Goal: Information Seeking & Learning: Check status

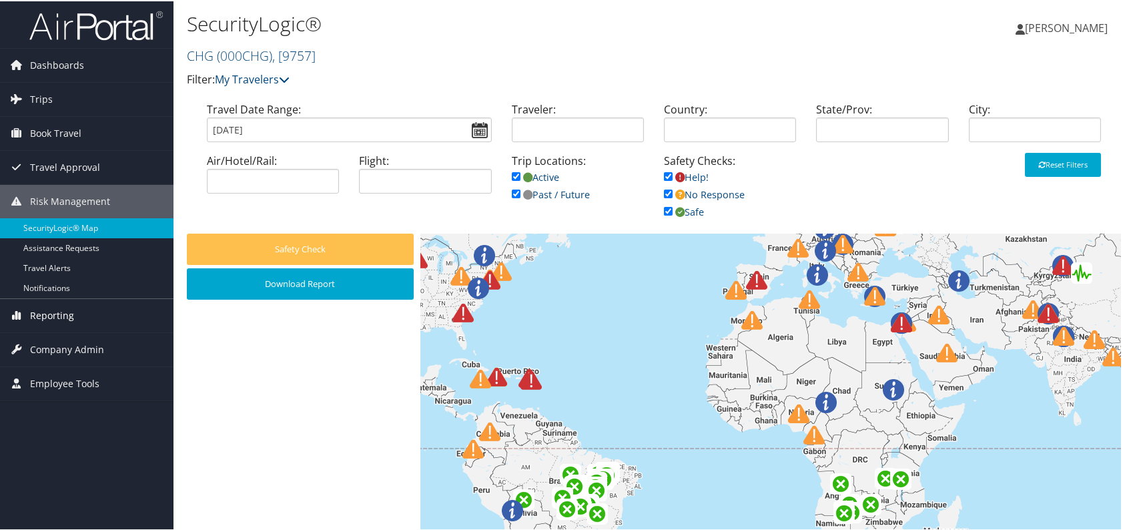
click at [70, 298] on span "Reporting" at bounding box center [52, 314] width 44 height 33
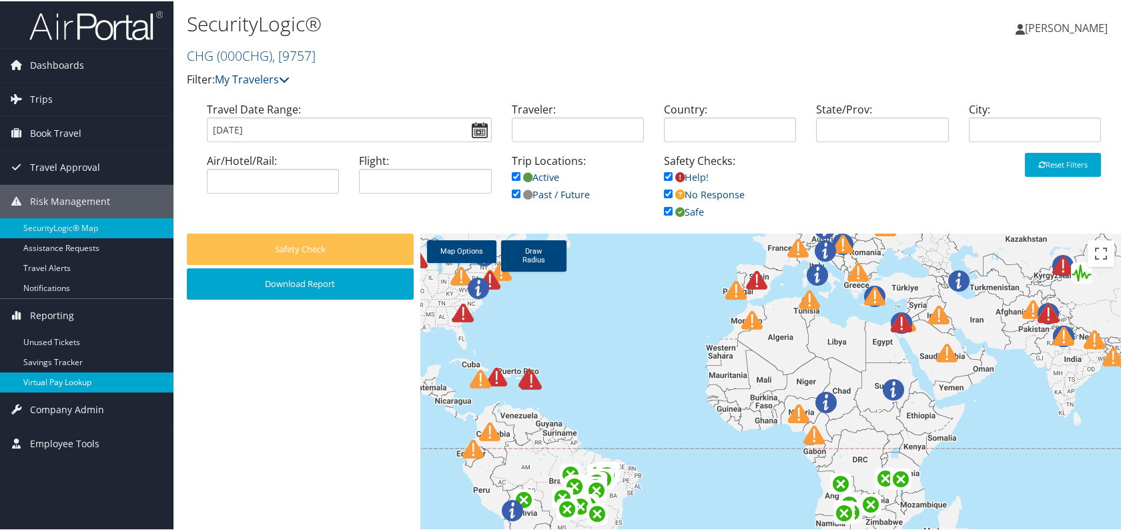
click at [62, 378] on link "Virtual Pay Lookup" at bounding box center [86, 381] width 173 height 20
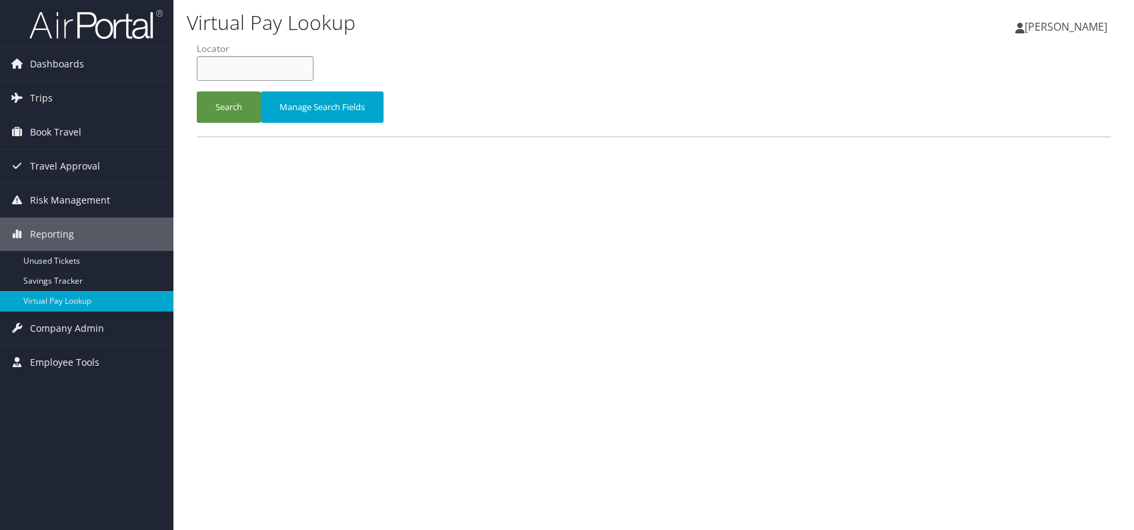
paste input "UAKGZH"
type input "UAKGZH"
click at [234, 103] on button "Search" at bounding box center [229, 106] width 64 height 31
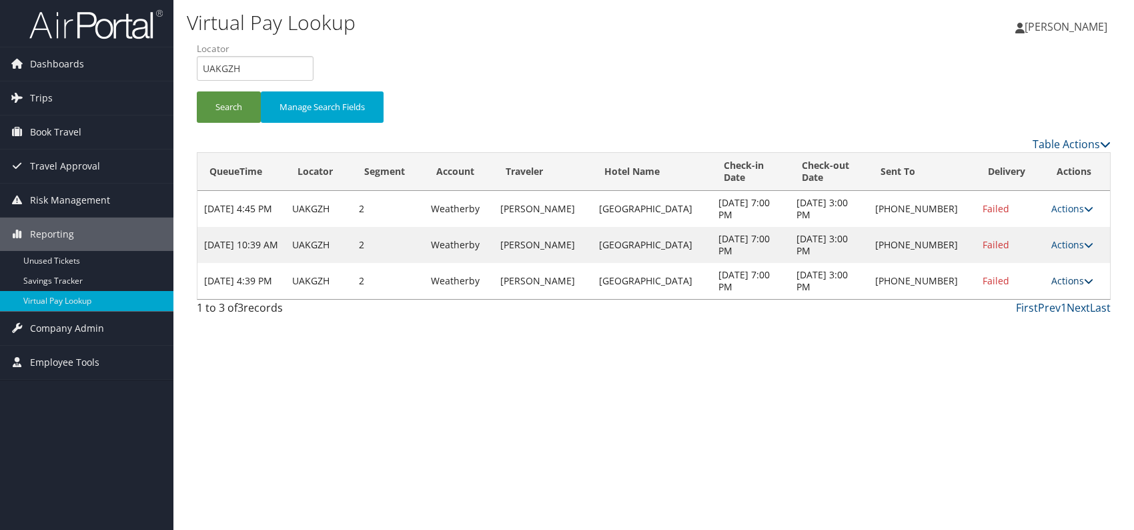
click at [1084, 278] on icon at bounding box center [1088, 280] width 9 height 9
click at [1007, 320] on link "Logs" at bounding box center [1030, 322] width 114 height 23
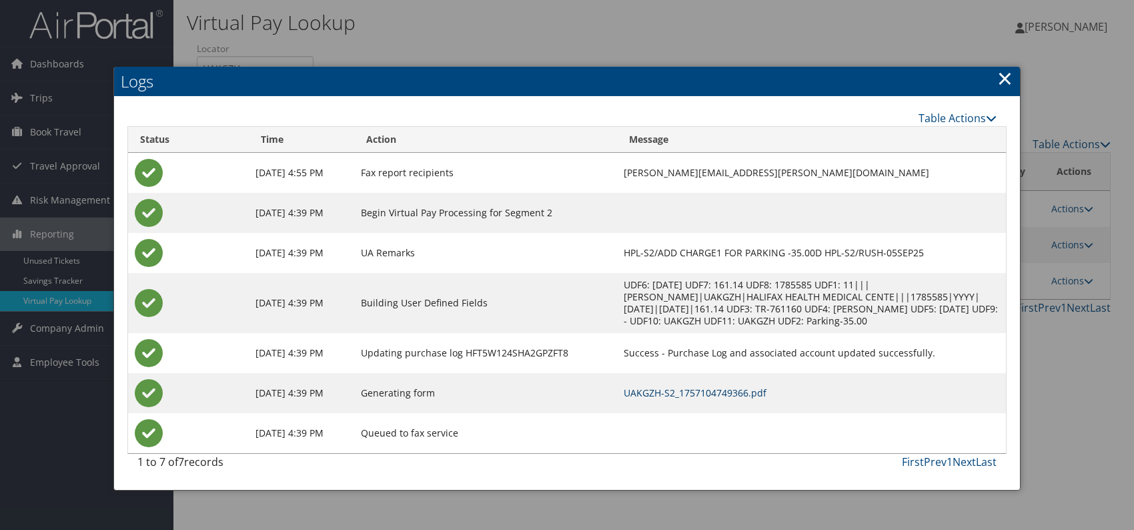
click at [731, 392] on link "UAKGZH-S2_1757104749366.pdf" at bounding box center [695, 392] width 143 height 13
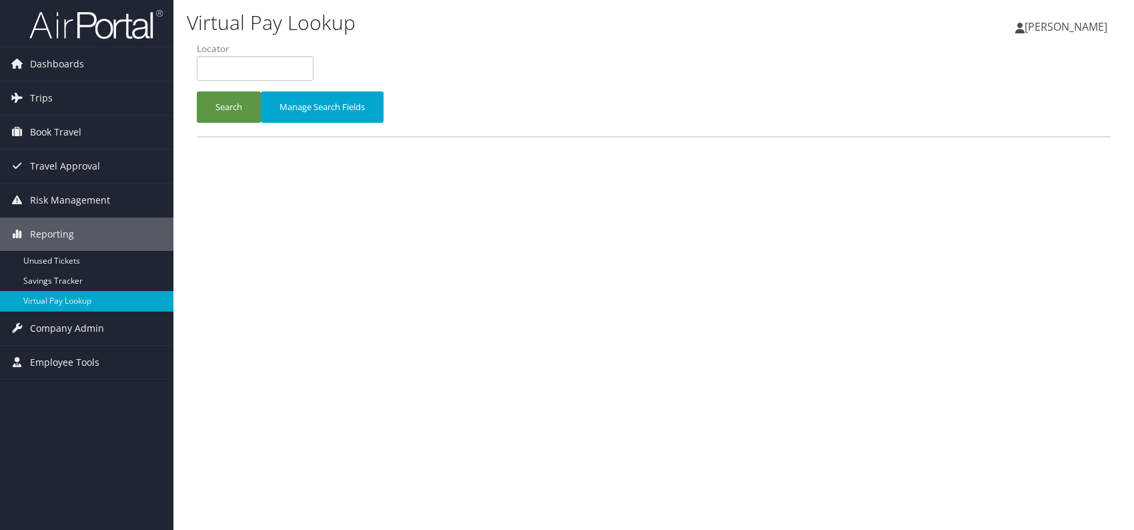
click at [791, 291] on div "Virtual Pay Lookup Romina Kwock Romina Kwock My Settings Travel Agency Contacts…" at bounding box center [653, 265] width 961 height 530
paste input "HGJAWI"
click at [226, 68] on input "HGJAWI" at bounding box center [255, 68] width 117 height 25
click at [233, 112] on button "Search" at bounding box center [229, 106] width 64 height 31
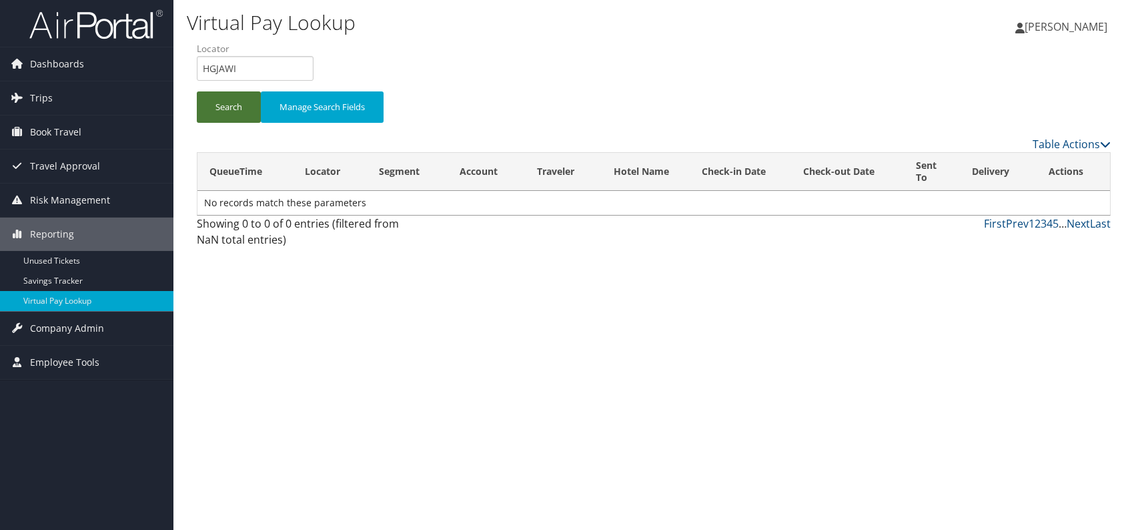
click at [242, 118] on button "Search" at bounding box center [229, 106] width 64 height 31
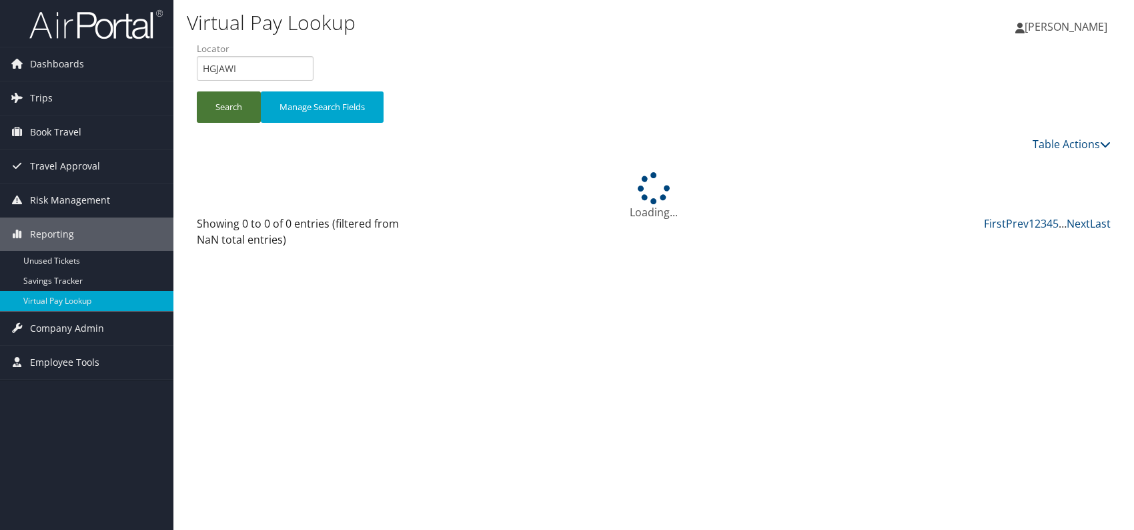
click at [242, 118] on button "Search" at bounding box center [229, 106] width 64 height 31
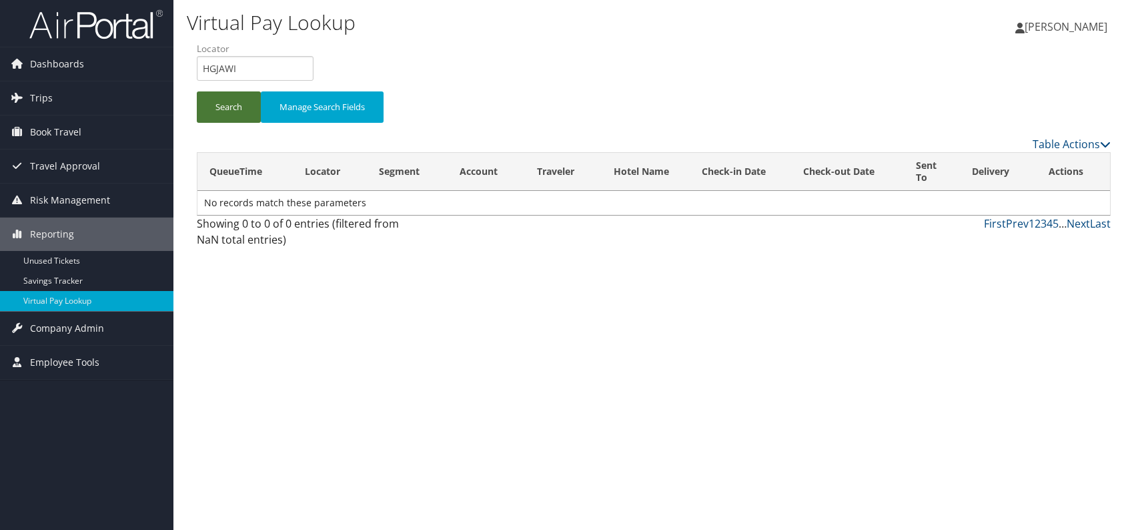
click at [209, 111] on button "Search" at bounding box center [229, 106] width 64 height 31
click at [220, 104] on button "Search" at bounding box center [229, 106] width 64 height 31
click at [209, 104] on button "Search" at bounding box center [229, 106] width 64 height 31
click at [206, 105] on button "Search" at bounding box center [229, 106] width 64 height 31
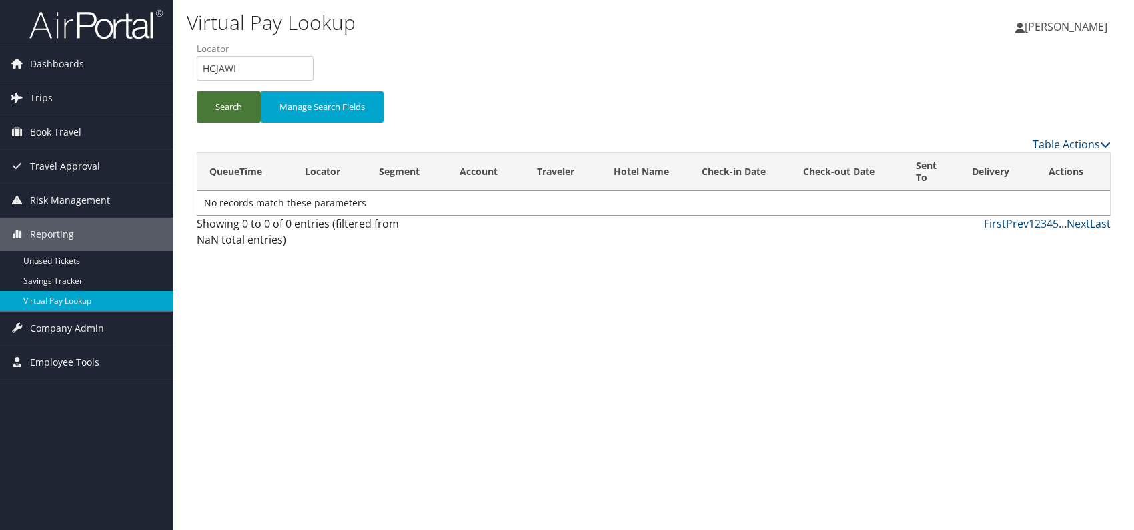
click at [206, 105] on button "Search" at bounding box center [229, 106] width 64 height 31
click at [238, 106] on button "Search" at bounding box center [229, 106] width 64 height 31
click at [217, 109] on button "Search" at bounding box center [229, 106] width 64 height 31
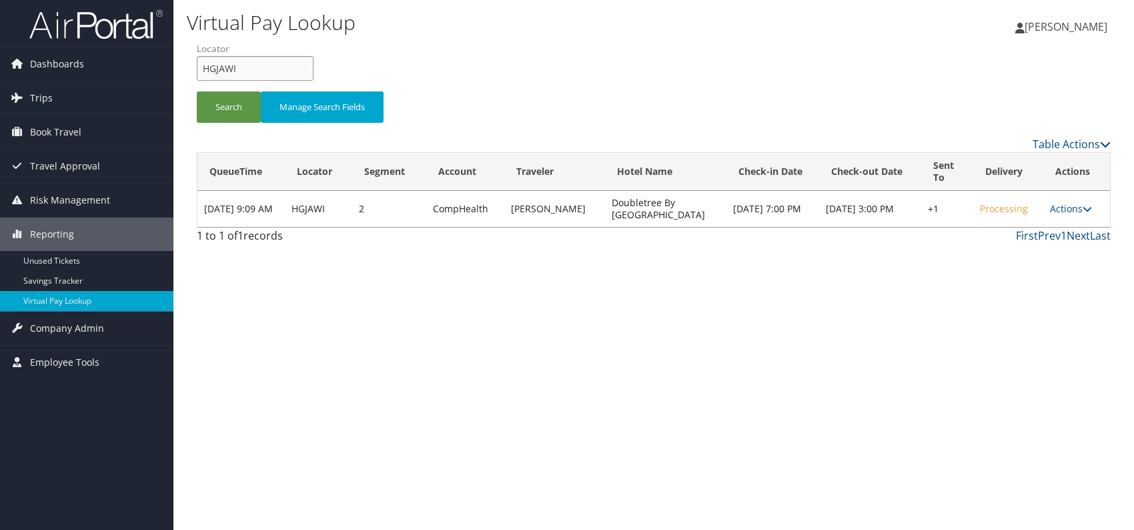
drag, startPoint x: 235, startPoint y: 66, endPoint x: 202, endPoint y: 69, distance: 32.9
click at [202, 71] on input "HGJAWI" at bounding box center [255, 68] width 117 height 25
paste input "TR-760473"
click at [226, 114] on button "Search" at bounding box center [229, 106] width 64 height 31
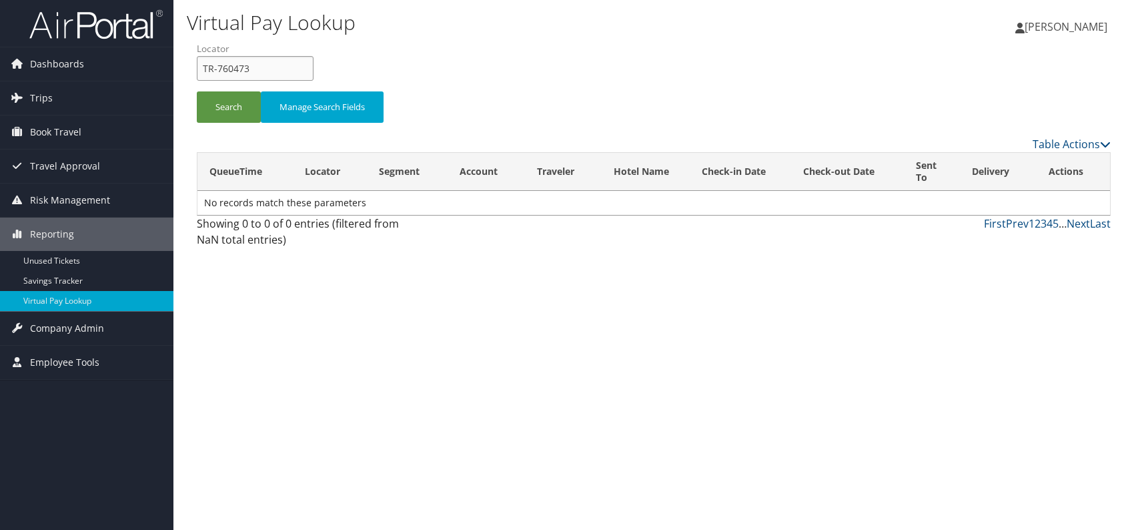
drag, startPoint x: 264, startPoint y: 71, endPoint x: 196, endPoint y: 63, distance: 68.5
click at [197, 63] on input "TR-760473" at bounding box center [255, 68] width 117 height 25
paste input "LDMJOT"
click at [226, 68] on input "LDMJOT" at bounding box center [255, 68] width 117 height 25
type input "LDMJOT"
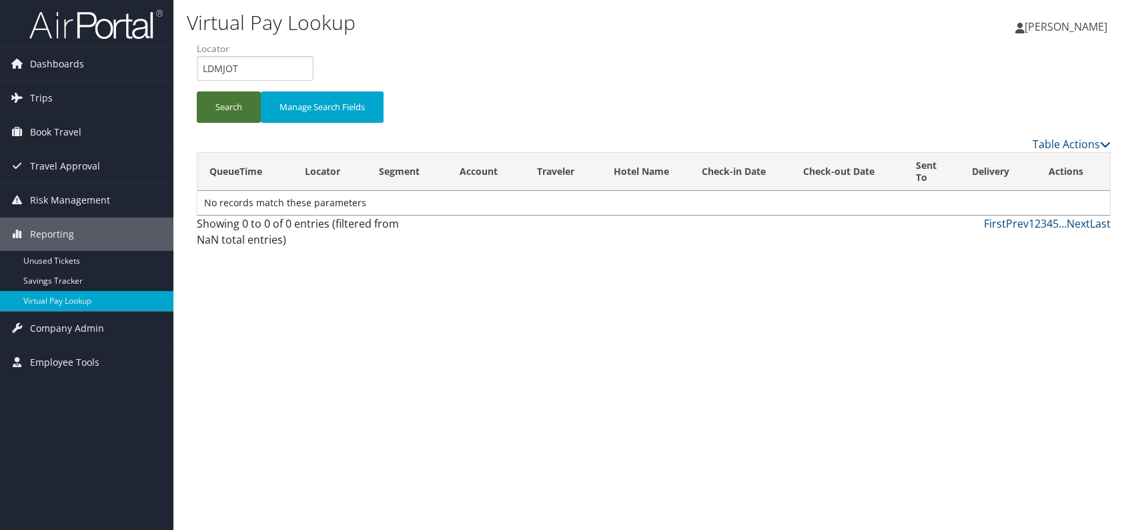
click at [246, 113] on button "Search" at bounding box center [229, 106] width 64 height 31
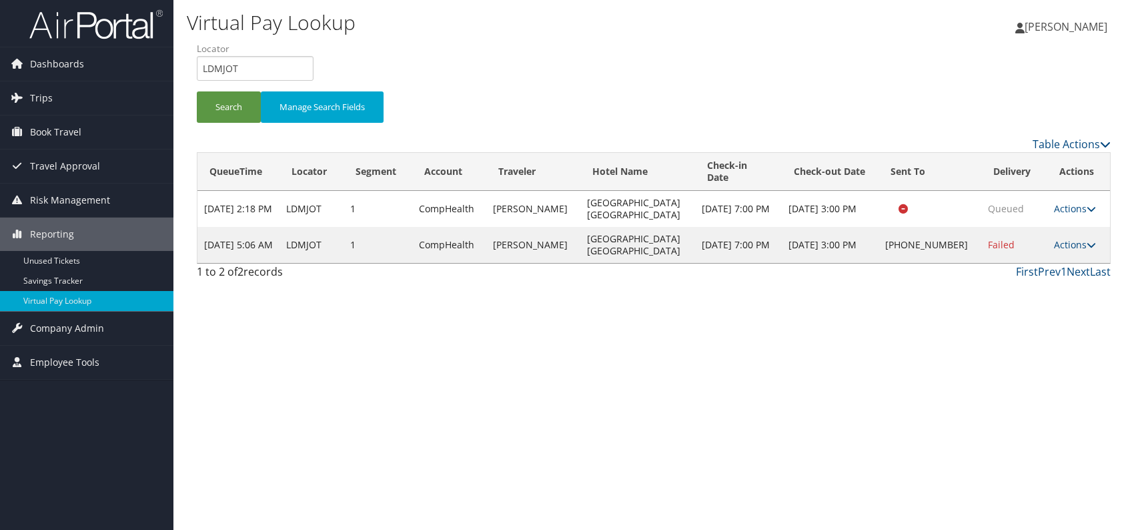
drag, startPoint x: 1072, startPoint y: 245, endPoint x: 1068, endPoint y: 252, distance: 7.8
click at [1070, 248] on link "Actions" at bounding box center [1075, 244] width 42 height 13
click at [1020, 294] on link "Logs" at bounding box center [1028, 286] width 114 height 23
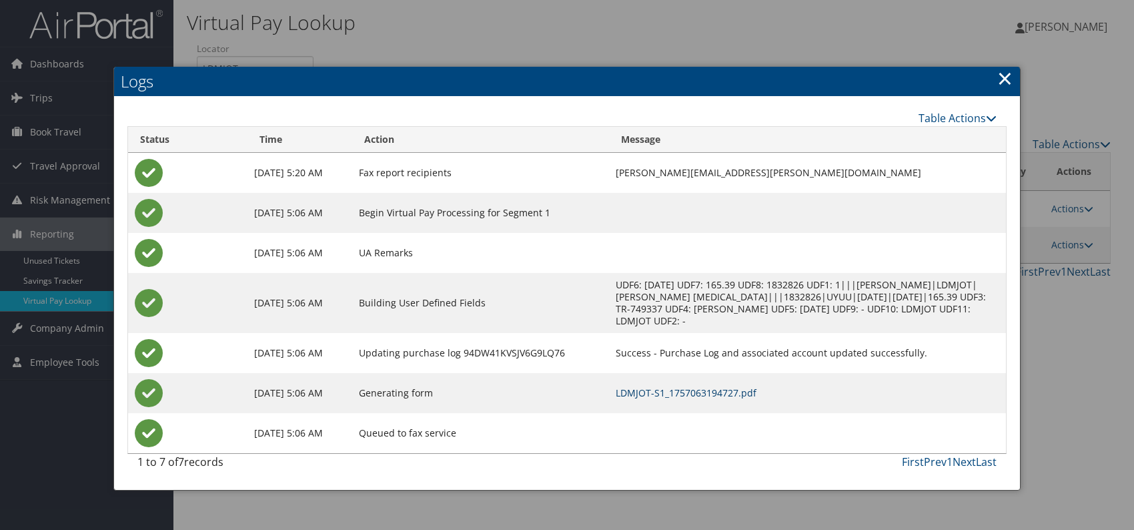
click at [726, 389] on link "LDMJOT-S1_1757063194727.pdf" at bounding box center [686, 392] width 141 height 13
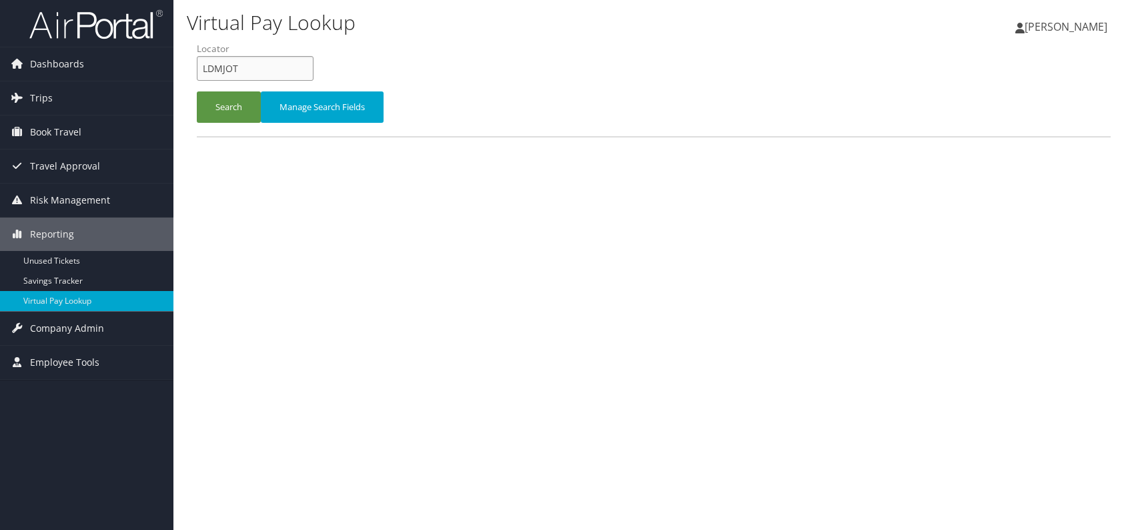
drag, startPoint x: 230, startPoint y: 68, endPoint x: 179, endPoint y: 68, distance: 51.4
click at [179, 68] on div "Virtual Pay Lookup [PERSON_NAME] [PERSON_NAME] My Settings Travel Agency Contac…" at bounding box center [653, 265] width 961 height 530
paste input "EOXNOB"
click at [226, 71] on input "EOXNOB" at bounding box center [255, 68] width 117 height 25
type input "EOXNOB"
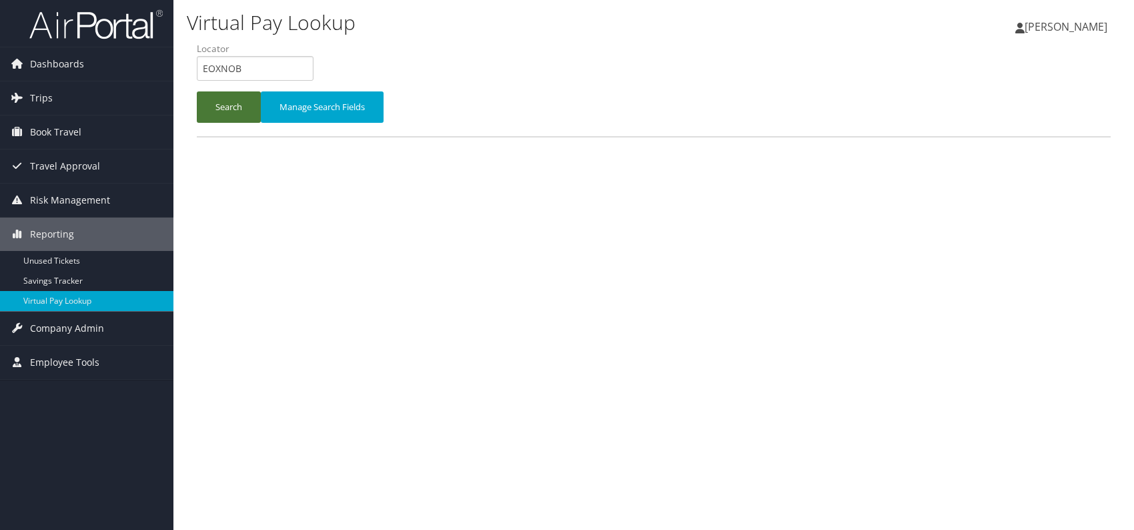
click at [222, 102] on button "Search" at bounding box center [229, 106] width 64 height 31
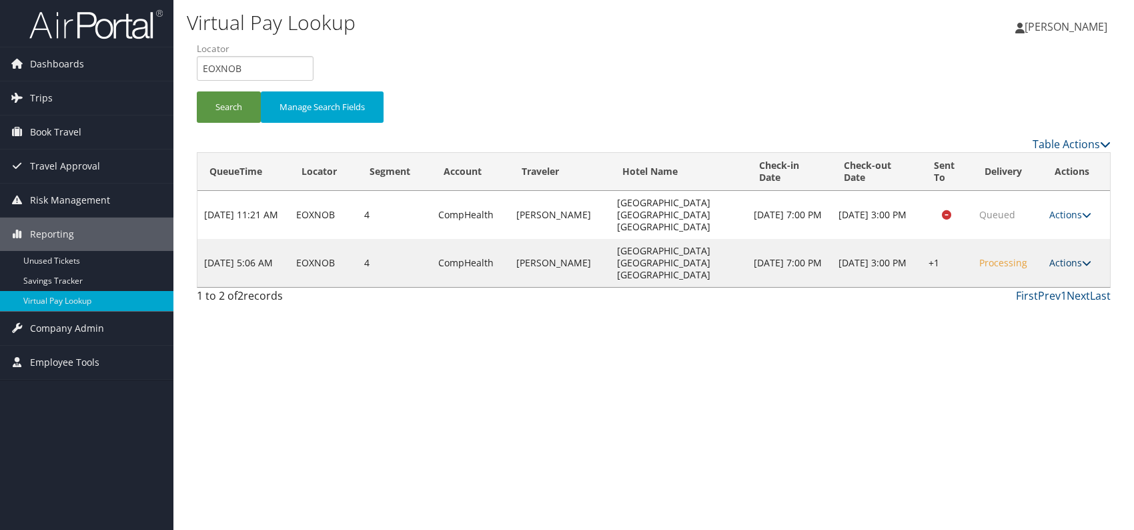
click at [1091, 258] on icon at bounding box center [1086, 262] width 9 height 9
click at [1033, 292] on link "Logs" at bounding box center [1031, 286] width 114 height 23
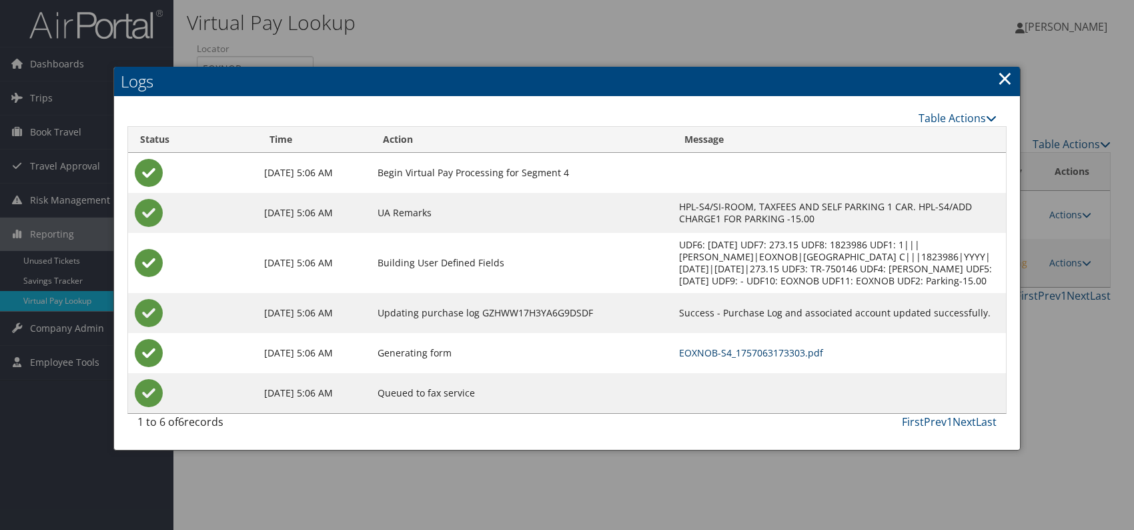
click at [763, 349] on link "EOXNOB-S4_1757063173303.pdf" at bounding box center [751, 352] width 144 height 13
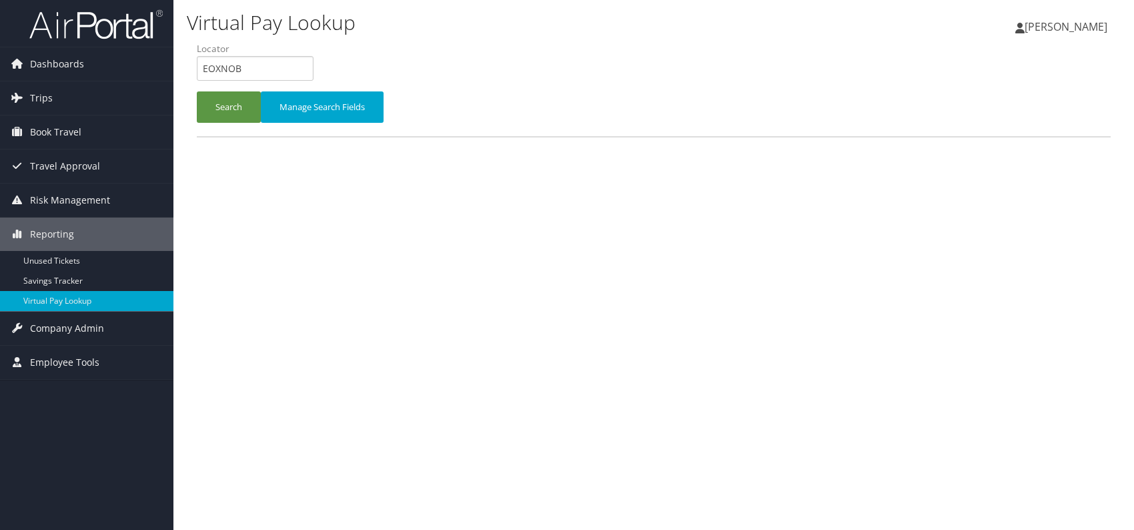
click at [202, 65] on input "EOXNOB" at bounding box center [255, 68] width 117 height 25
click at [226, 113] on button "Search" at bounding box center [229, 106] width 64 height 31
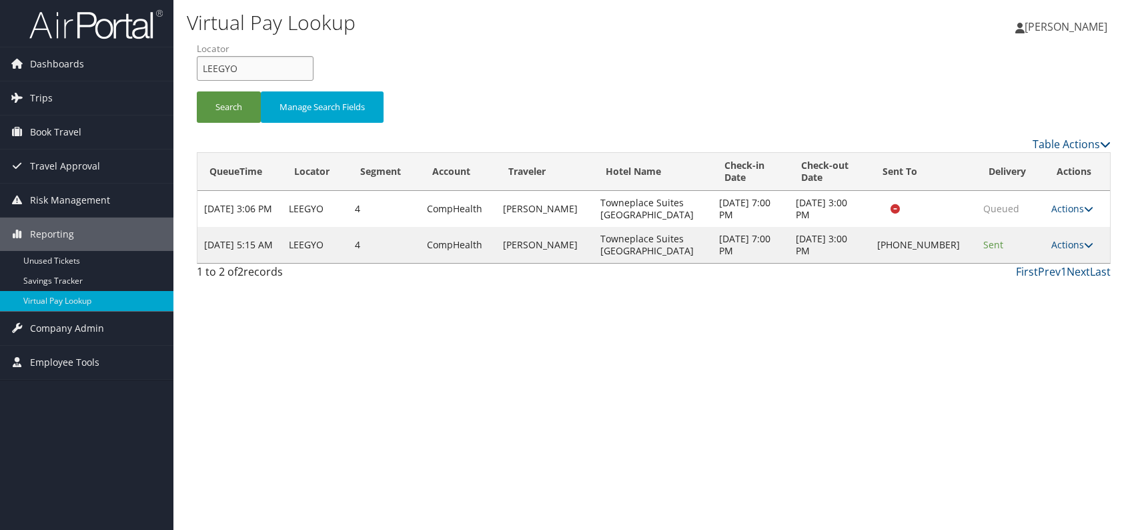
drag, startPoint x: 249, startPoint y: 67, endPoint x: 212, endPoint y: 78, distance: 38.4
click at [212, 78] on input "LEEGYO" at bounding box center [255, 68] width 117 height 25
type input "L"
paste input "CYGVUH"
type input "CYGVUH"
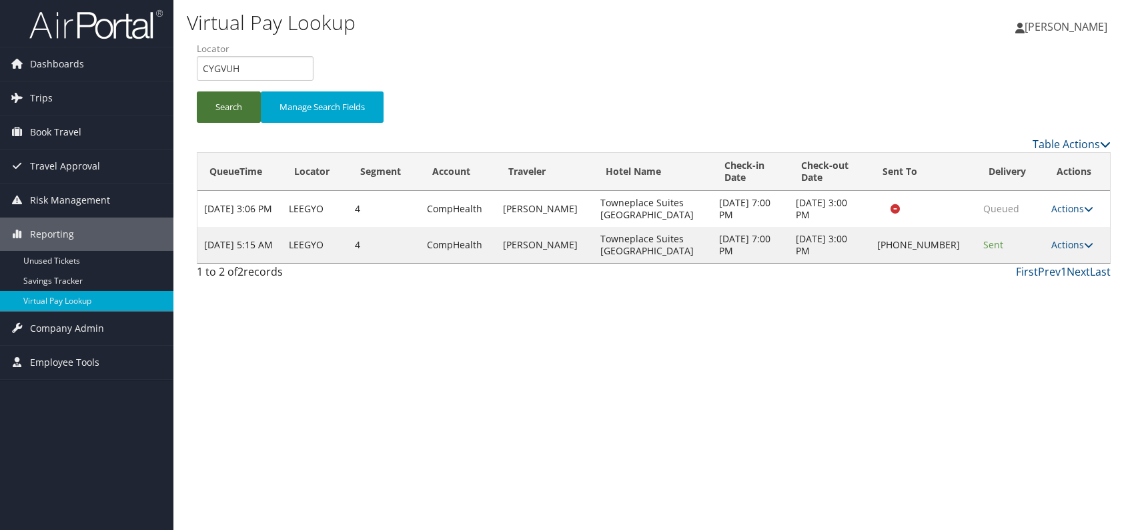
click at [222, 103] on button "Search" at bounding box center [229, 106] width 64 height 31
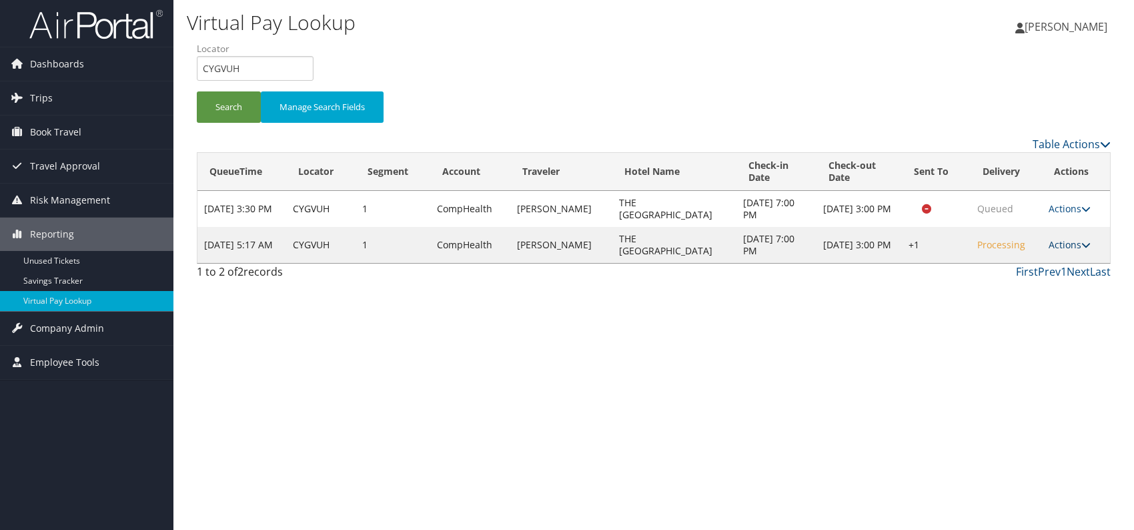
click at [1074, 240] on link "Actions" at bounding box center [1070, 244] width 42 height 13
click at [1020, 286] on link "Logs" at bounding box center [1031, 286] width 114 height 23
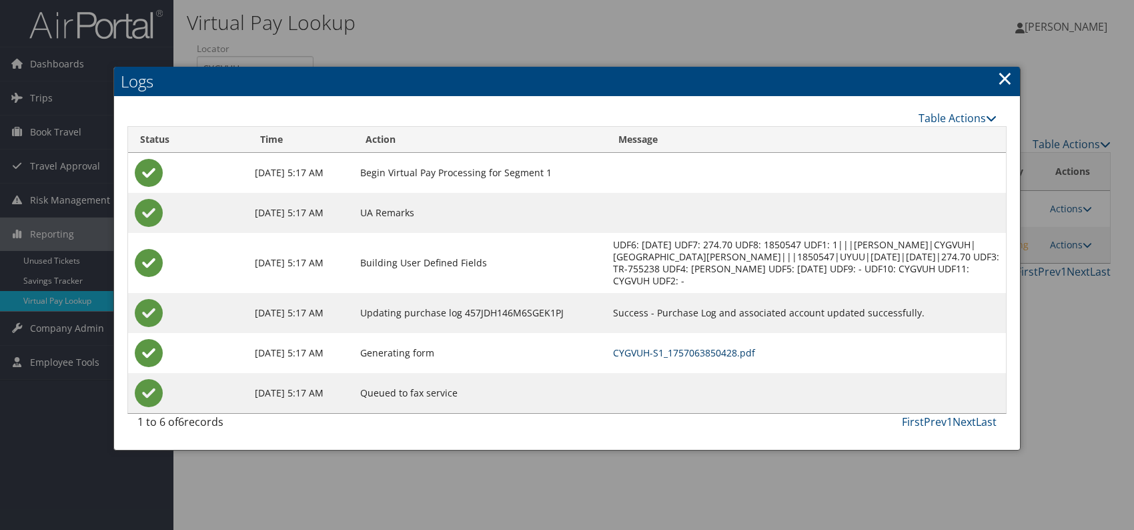
click at [739, 346] on link "CYGVUH-S1_1757063850428.pdf" at bounding box center [684, 352] width 142 height 13
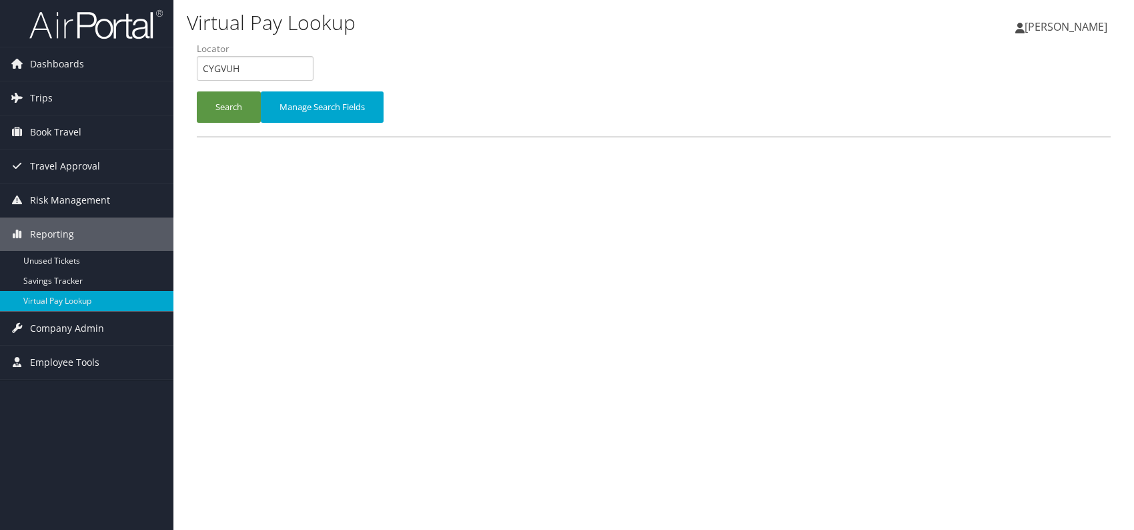
click at [200, 70] on input "CYGVUH" at bounding box center [255, 68] width 117 height 25
click at [229, 109] on button "Search" at bounding box center [229, 106] width 64 height 31
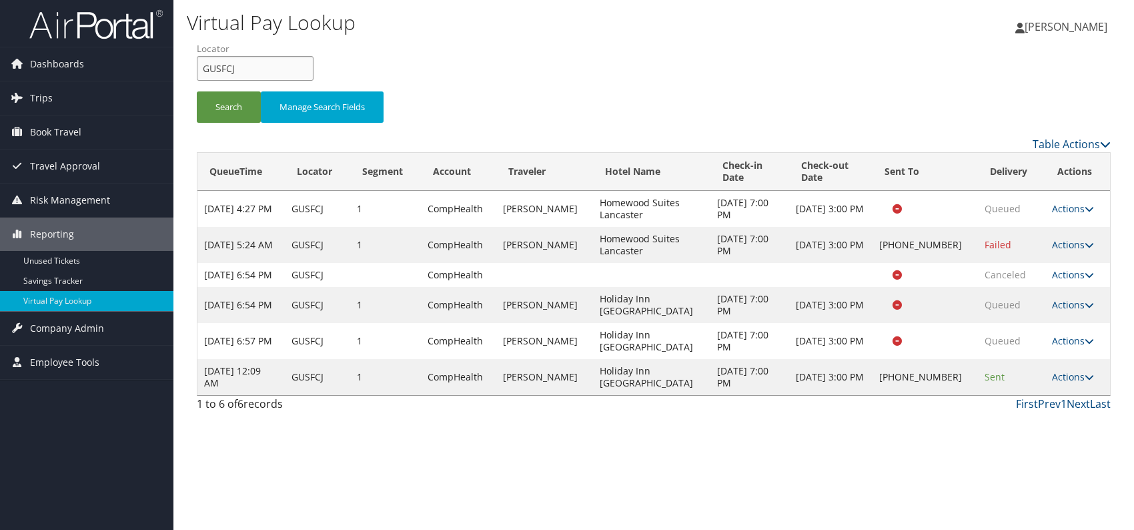
drag, startPoint x: 210, startPoint y: 68, endPoint x: 195, endPoint y: 68, distance: 15.3
click at [197, 68] on form "QueueTime Locator GUSFCJ Segment Account Traveler Hotel Name Check-in Date Chec…" at bounding box center [654, 88] width 914 height 93
paste input "YLRZXN"
click at [225, 67] on input "YLRZXN" at bounding box center [255, 68] width 117 height 25
click at [240, 111] on button "Search" at bounding box center [229, 106] width 64 height 31
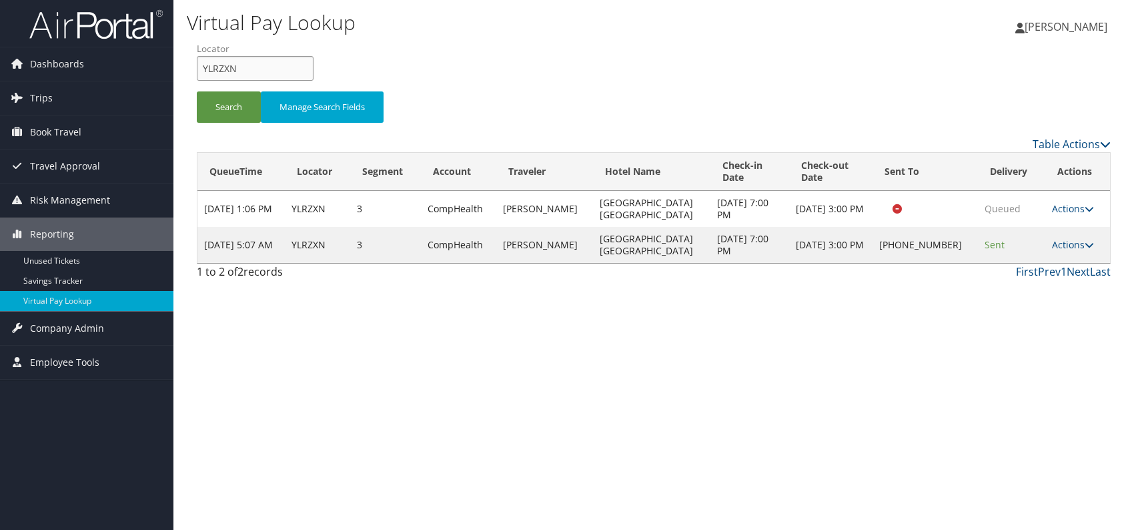
drag, startPoint x: 229, startPoint y: 66, endPoint x: 193, endPoint y: 66, distance: 36.0
click at [197, 66] on form "QueueTime Locator YLRZXN Segment Account Traveler Hotel Name Check-in Date Chec…" at bounding box center [654, 88] width 914 height 93
paste input "UAQSQ"
type input "UAQSQN"
click at [231, 117] on button "Search" at bounding box center [229, 106] width 64 height 31
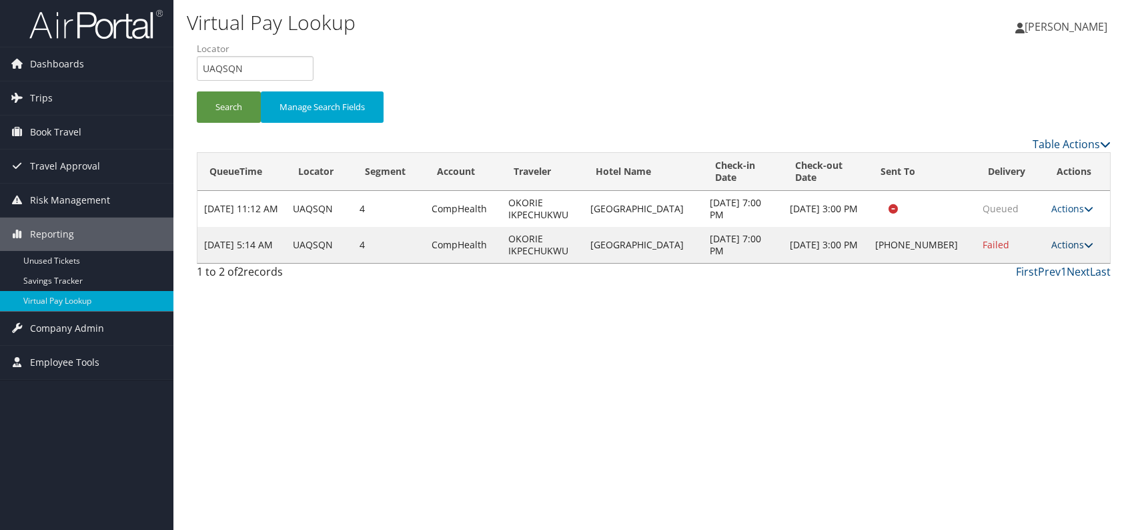
click at [1080, 244] on link "Actions" at bounding box center [1073, 244] width 42 height 13
click at [1036, 290] on link "Logs" at bounding box center [1031, 286] width 114 height 23
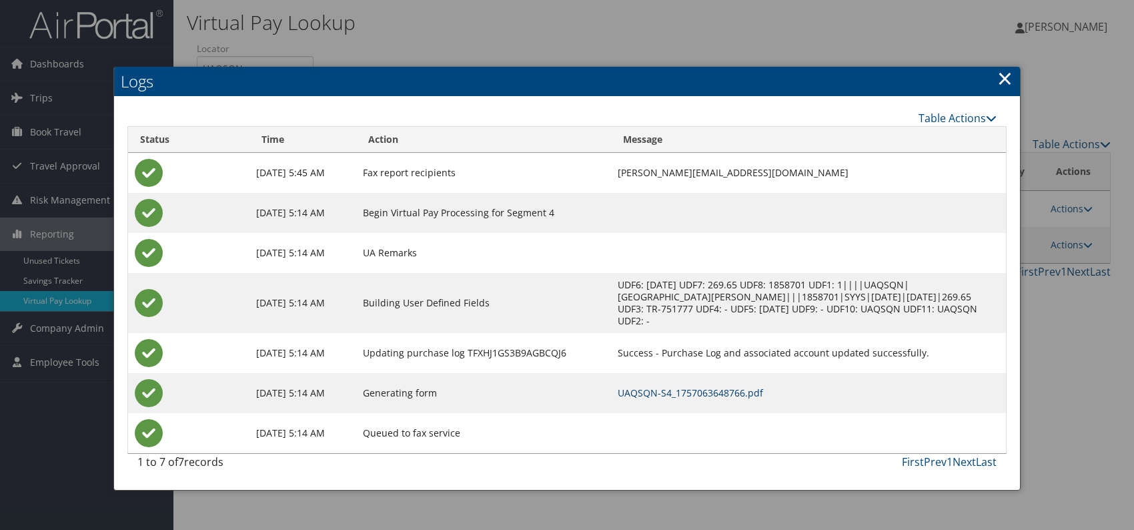
click at [715, 386] on link "UAQSQN-S4_1757063648766.pdf" at bounding box center [690, 392] width 145 height 13
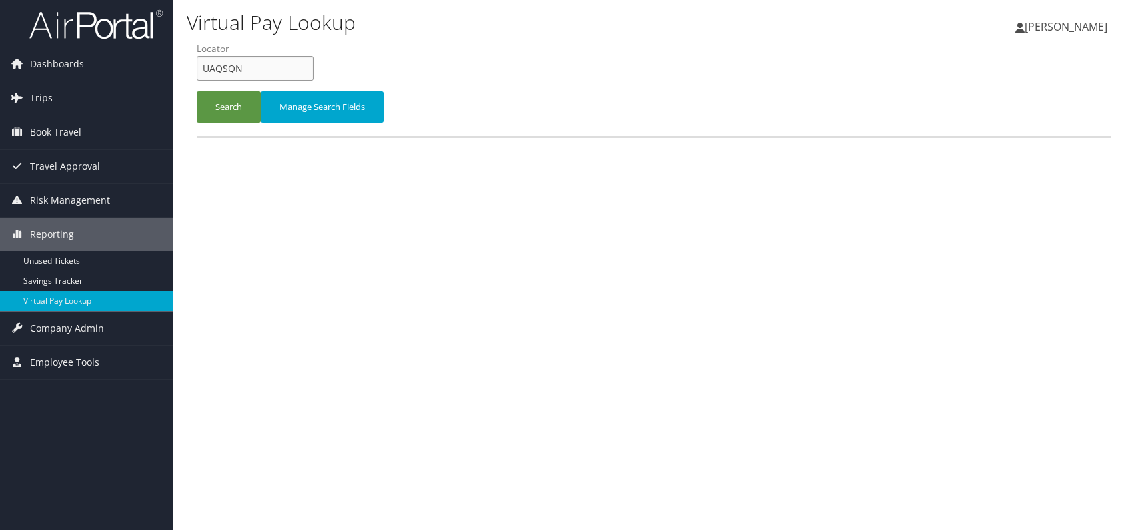
drag, startPoint x: 202, startPoint y: 65, endPoint x: 175, endPoint y: 63, distance: 26.8
click at [175, 63] on div "Virtual Pay Lookup [PERSON_NAME] [PERSON_NAME] My Settings Travel Agency Contac…" at bounding box center [653, 265] width 961 height 530
paste input "JURXJM"
click at [225, 65] on input "JURXJM" at bounding box center [255, 68] width 117 height 25
click at [228, 99] on button "Search" at bounding box center [229, 106] width 64 height 31
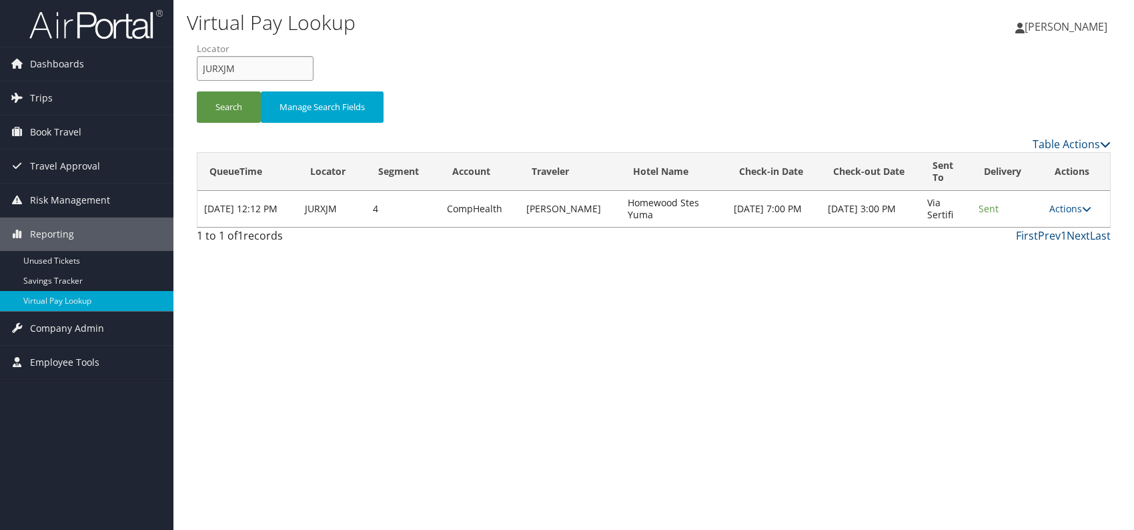
drag, startPoint x: 263, startPoint y: 69, endPoint x: 190, endPoint y: 58, distance: 73.6
click at [197, 58] on form "QueueTime Locator JURXJM Segment Account Traveler Hotel Name Check-in Date Chec…" at bounding box center [654, 88] width 914 height 93
paste input "FMOLRF"
click at [220, 115] on button "Search" at bounding box center [229, 106] width 64 height 31
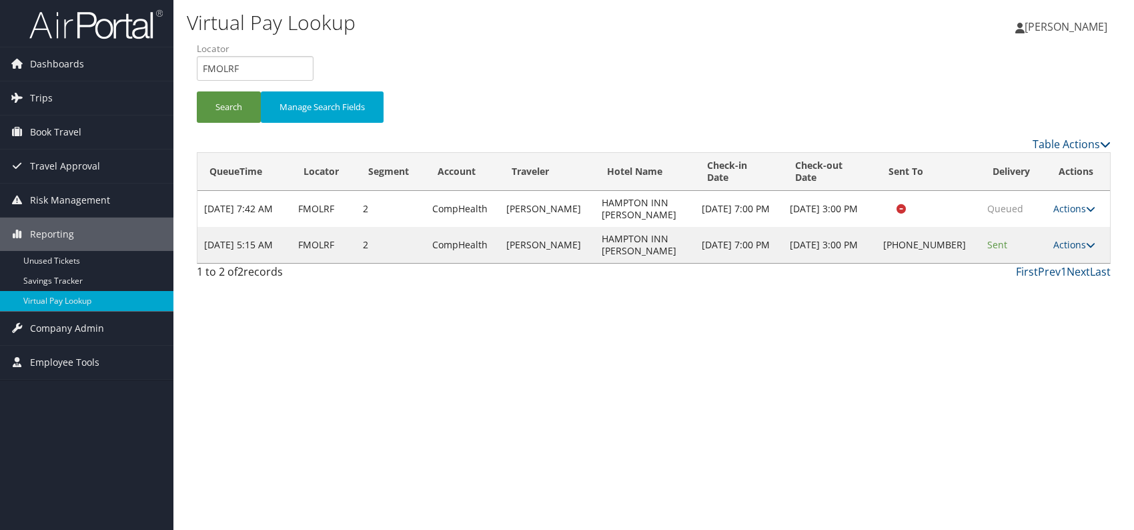
drag, startPoint x: 241, startPoint y: 88, endPoint x: 202, endPoint y: 82, distance: 39.2
click at [202, 82] on li "Locator FMOLRF" at bounding box center [260, 66] width 127 height 49
drag, startPoint x: 256, startPoint y: 67, endPoint x: 189, endPoint y: 67, distance: 67.4
click at [197, 67] on form "QueueTime Locator FMOLRF Segment Account Traveler Hotel Name Check-in Date Chec…" at bounding box center [654, 88] width 914 height 93
paste input "QKQIVX"
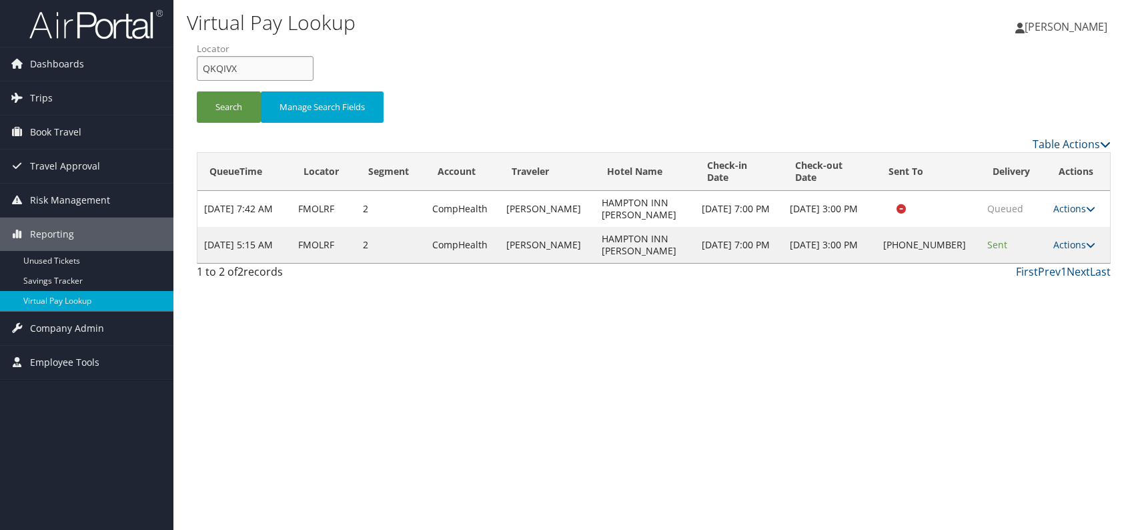
click at [226, 68] on input "QKQIVX" at bounding box center [255, 68] width 117 height 25
click at [236, 106] on button "Search" at bounding box center [229, 106] width 64 height 31
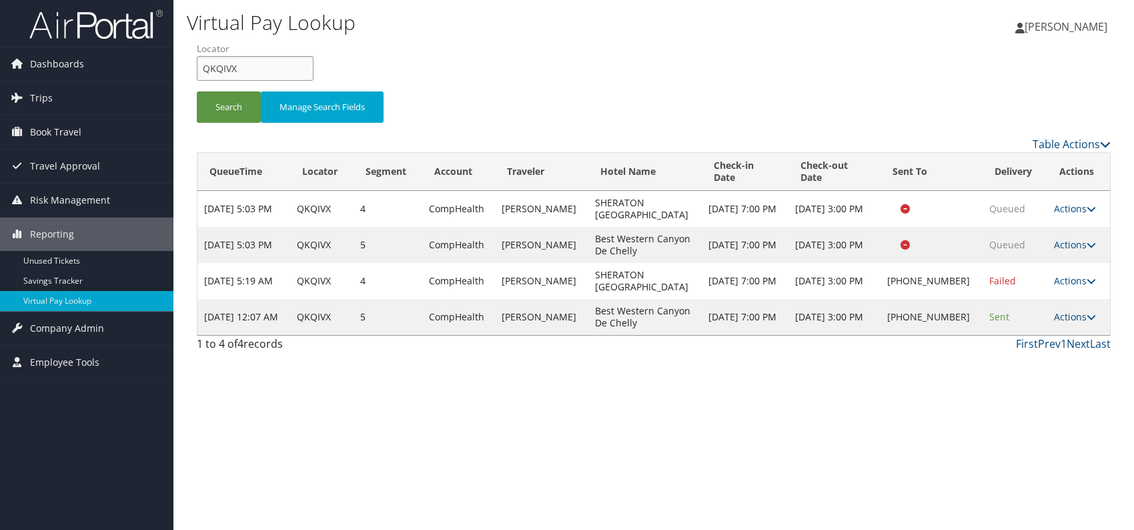
drag, startPoint x: 266, startPoint y: 71, endPoint x: 198, endPoint y: 65, distance: 68.9
click at [198, 65] on input "QKQIVX" at bounding box center [255, 68] width 117 height 25
paste input "SIEQOK"
click at [227, 63] on input "SIEQOK" at bounding box center [255, 68] width 117 height 25
click at [224, 101] on button "Search" at bounding box center [229, 106] width 64 height 31
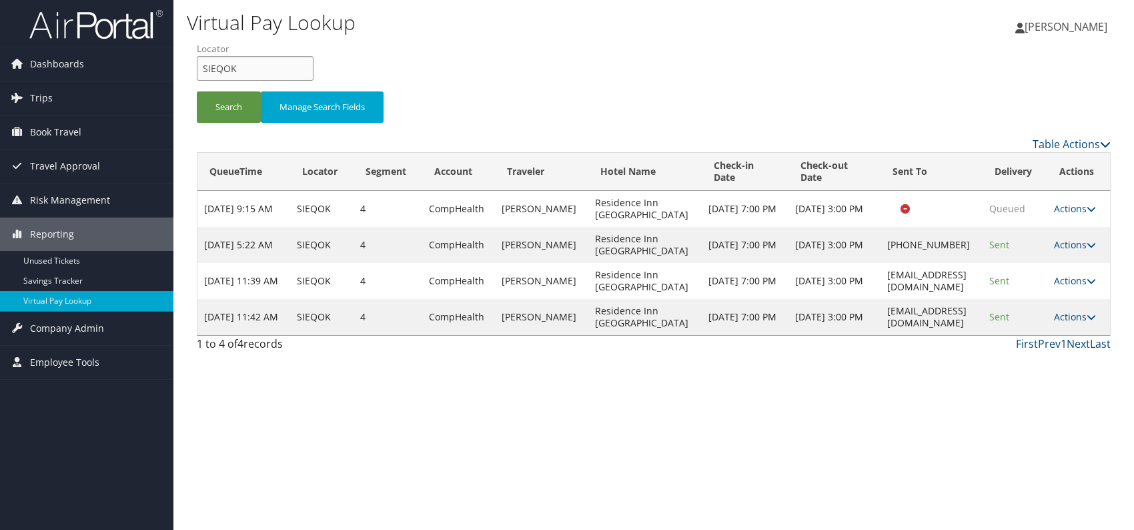
click at [181, 74] on div "Virtual Pay Lookup Romina Kwock Romina Kwock My Settings Travel Agency Contacts…" at bounding box center [653, 265] width 961 height 530
paste input "JAREOI"
click at [209, 103] on button "Search" at bounding box center [229, 106] width 64 height 31
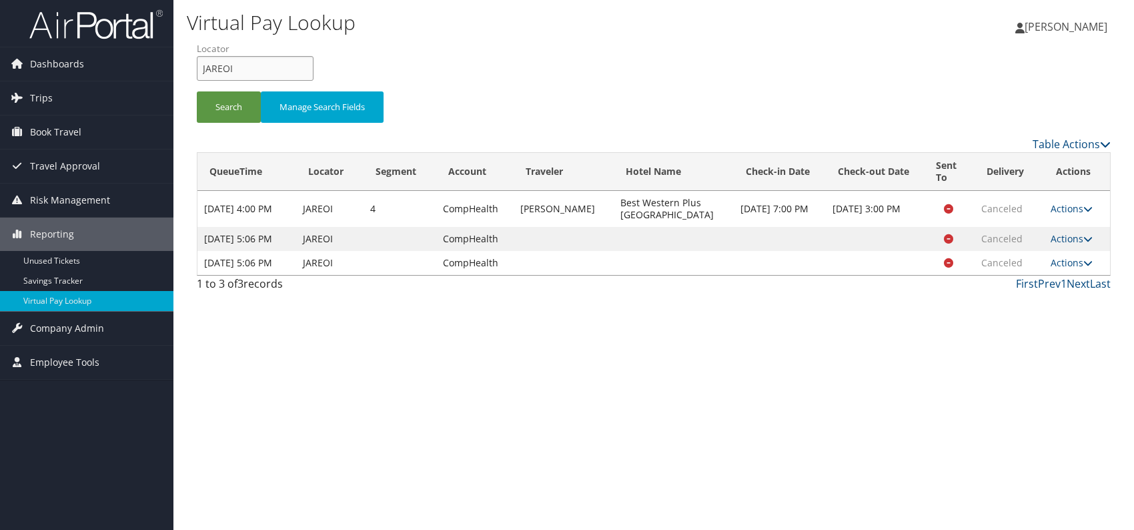
drag, startPoint x: 230, startPoint y: 68, endPoint x: 200, endPoint y: 72, distance: 30.3
click at [200, 72] on input "JAREOI" at bounding box center [255, 68] width 117 height 25
paste input "FDAGJU"
click at [236, 113] on button "Search" at bounding box center [229, 106] width 64 height 31
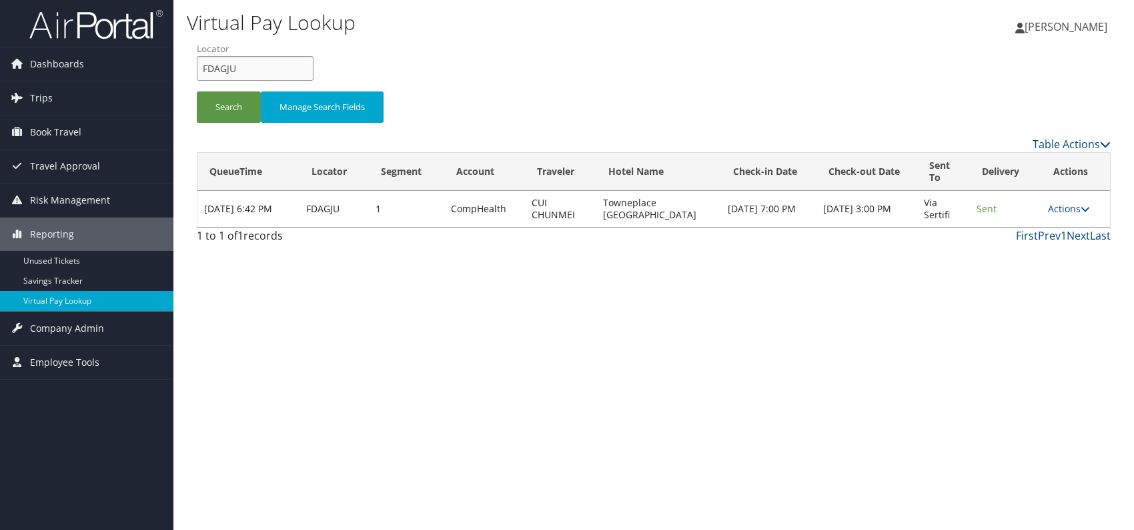
drag, startPoint x: 246, startPoint y: 58, endPoint x: 198, endPoint y: 67, distance: 48.8
click at [197, 66] on form "QueueTime Locator FDAGJU Segment Account Traveler Hotel Name Check-in Date Chec…" at bounding box center [654, 88] width 914 height 93
paste input "MDMMJP"
click at [227, 65] on input "MDMMJP" at bounding box center [255, 68] width 117 height 25
click at [226, 113] on button "Search" at bounding box center [229, 106] width 64 height 31
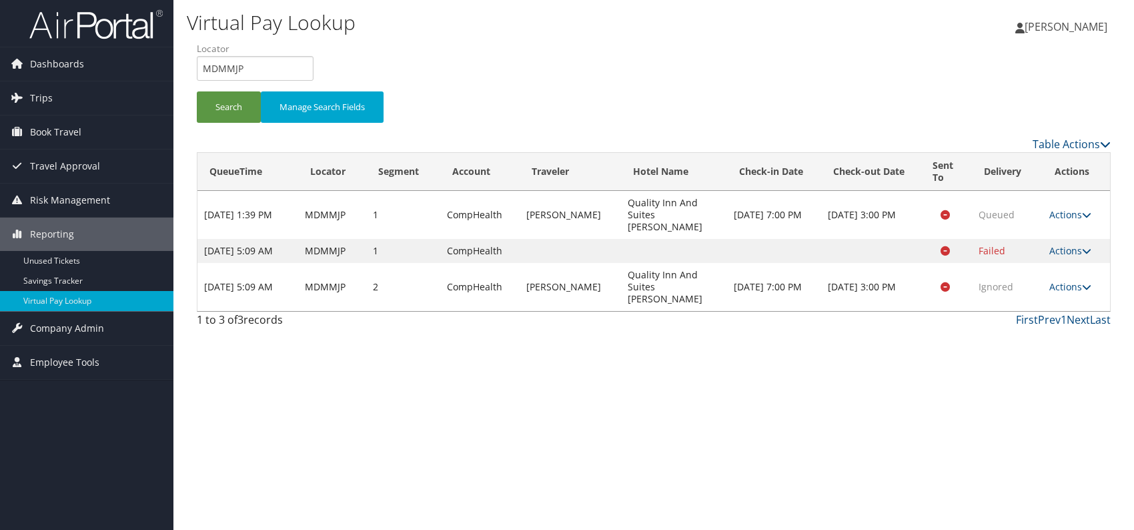
click at [1082, 278] on td "Actions Resend Logs View Itinerary" at bounding box center [1076, 287] width 67 height 48
click at [1075, 280] on link "Actions" at bounding box center [1071, 286] width 42 height 13
click at [1023, 310] on link "Logs" at bounding box center [1045, 310] width 84 height 23
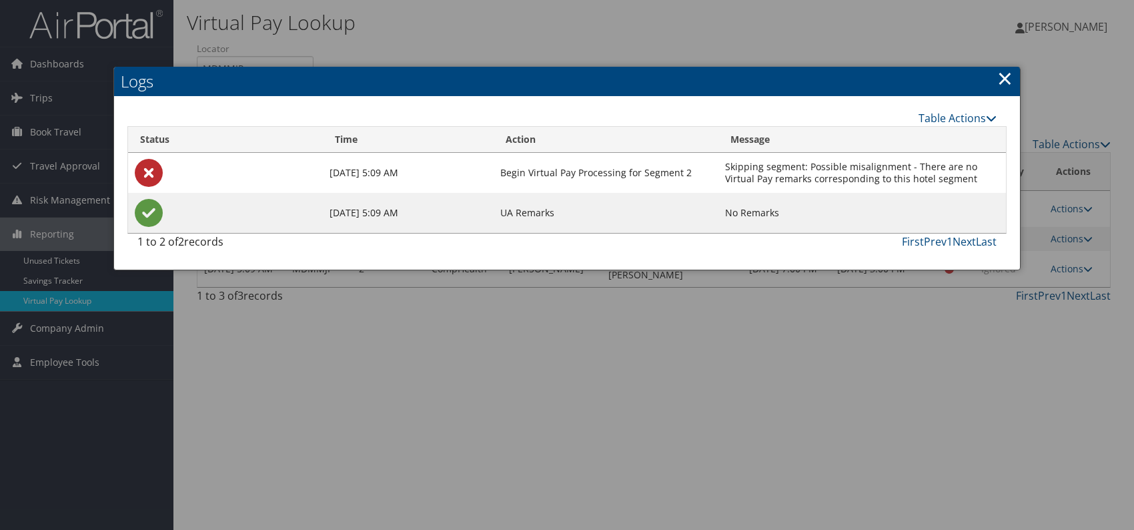
click at [1006, 77] on link "×" at bounding box center [1005, 78] width 15 height 27
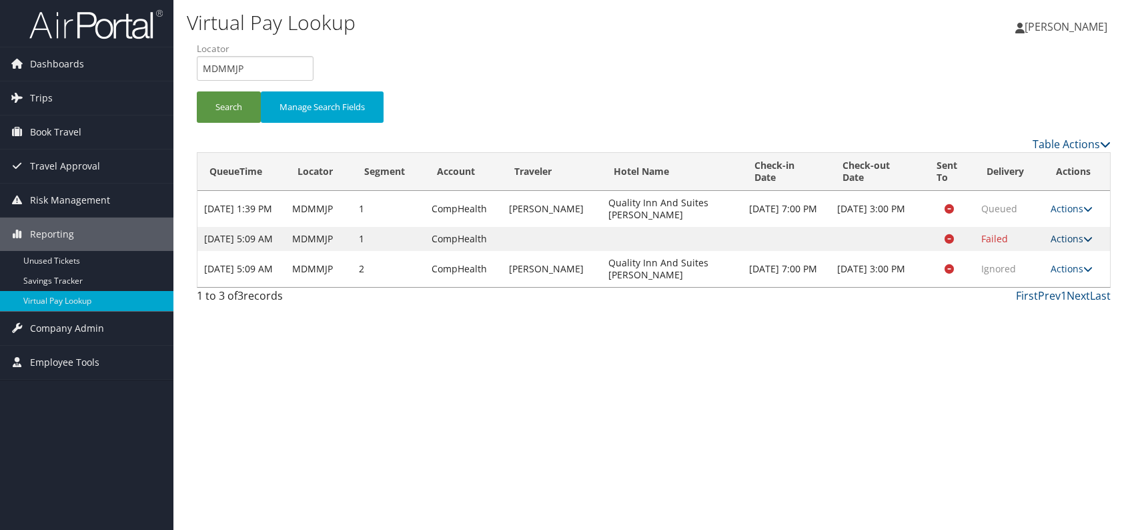
click at [1089, 244] on icon at bounding box center [1088, 238] width 9 height 9
click at [1058, 286] on link "Logs" at bounding box center [1046, 286] width 84 height 23
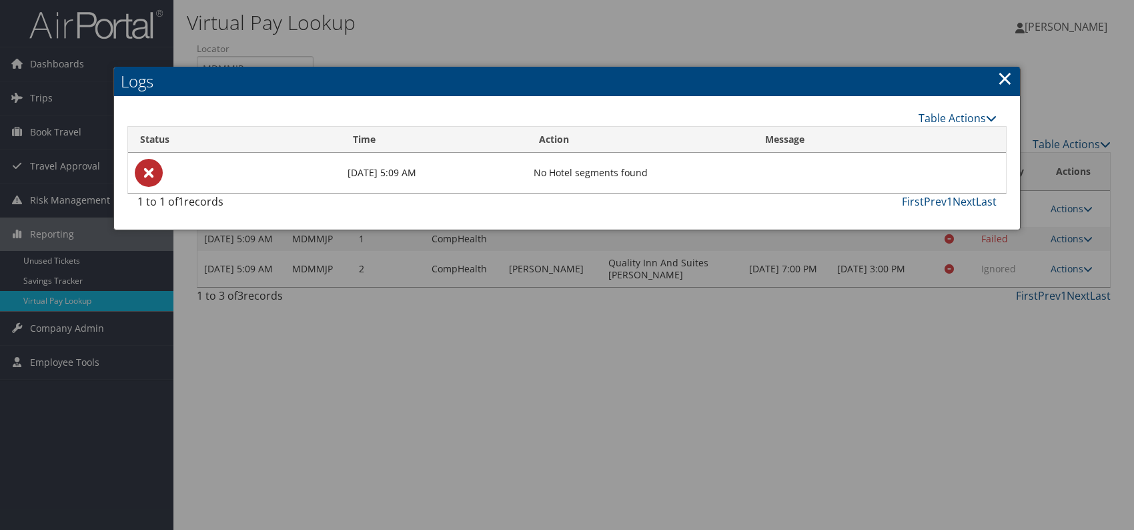
click at [1000, 79] on link "×" at bounding box center [1005, 78] width 15 height 27
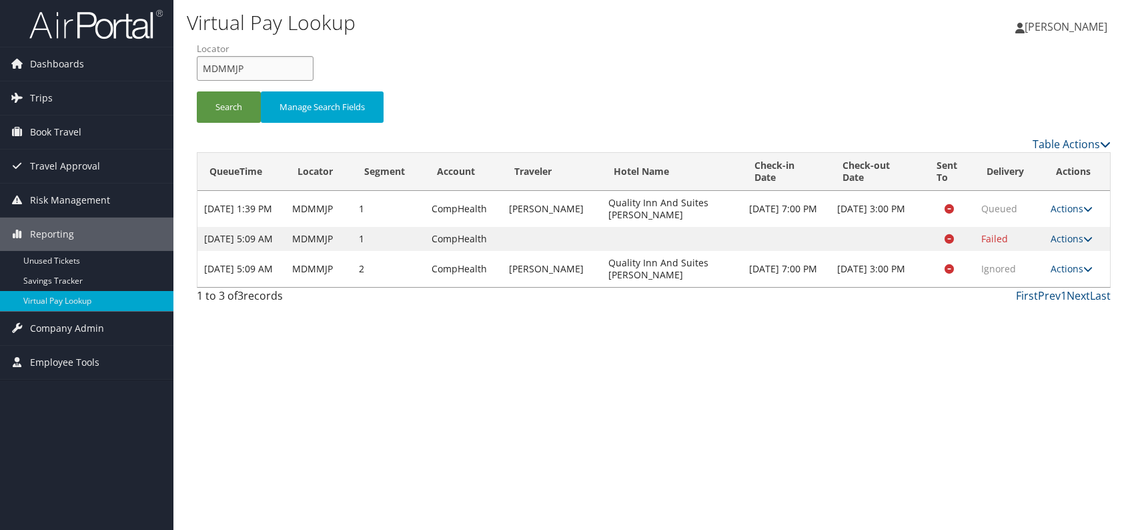
click at [246, 65] on input "MDMMJP" at bounding box center [255, 68] width 117 height 25
click at [236, 105] on button "Search" at bounding box center [229, 106] width 64 height 31
click at [235, 105] on button "Search" at bounding box center [229, 106] width 64 height 31
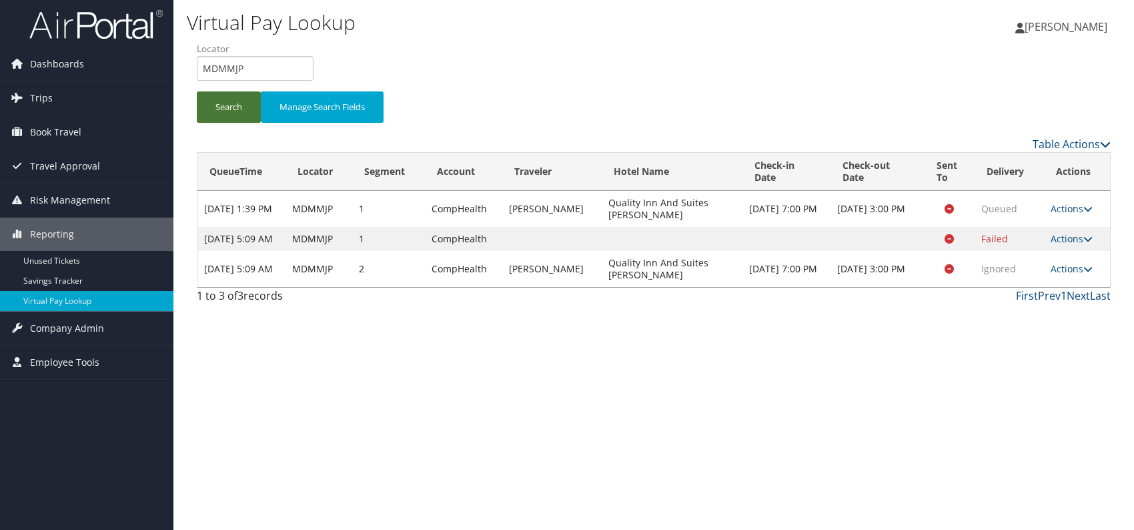
click at [235, 105] on button "Search" at bounding box center [229, 106] width 64 height 31
click at [1086, 274] on icon at bounding box center [1088, 268] width 9 height 9
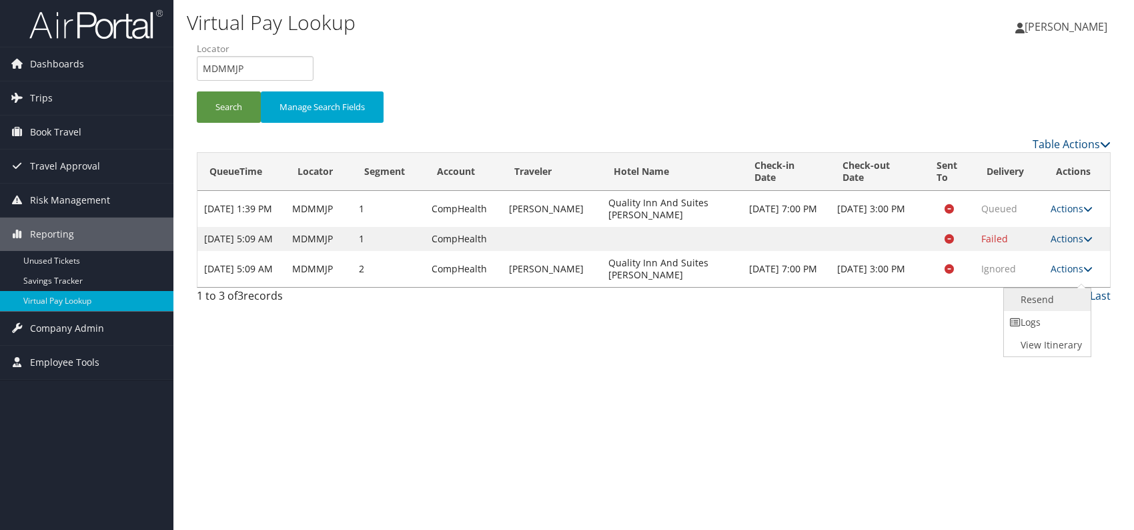
click at [1061, 299] on link "Resend" at bounding box center [1046, 299] width 84 height 23
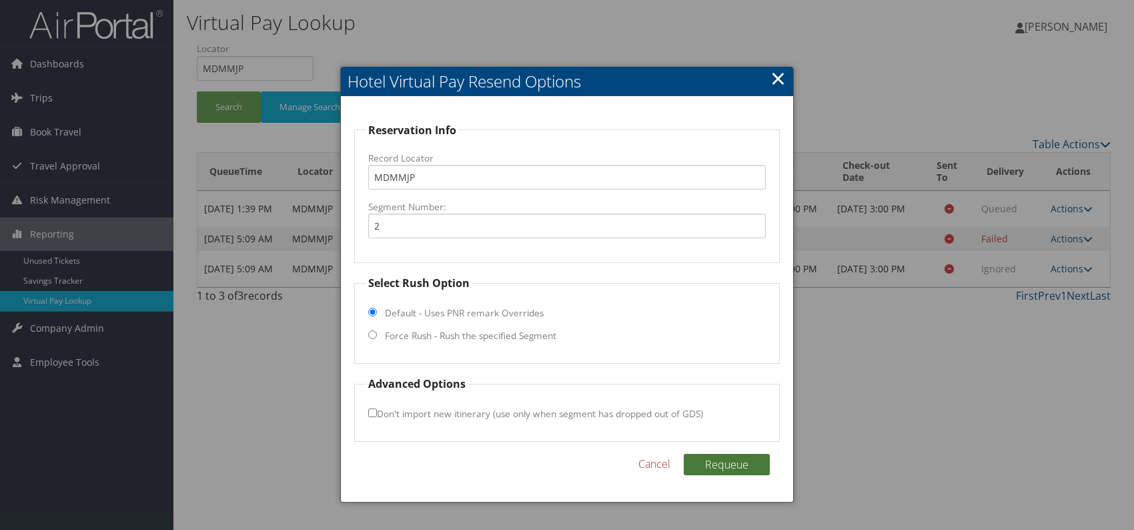
click at [739, 460] on button "Requeue" at bounding box center [727, 464] width 86 height 21
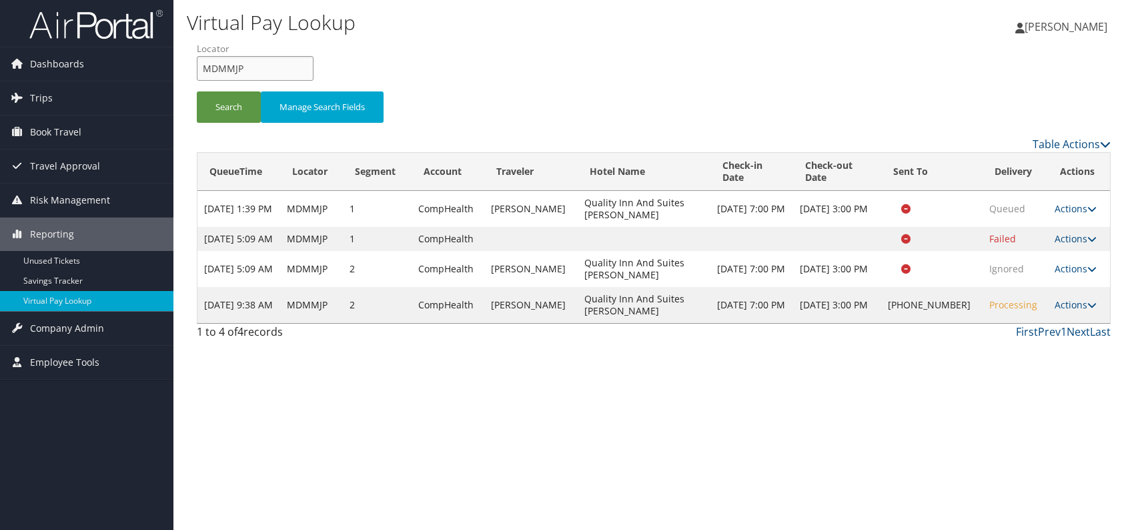
drag, startPoint x: 233, startPoint y: 66, endPoint x: 192, endPoint y: 63, distance: 40.8
click at [182, 63] on div "Virtual Pay Lookup Romina Kwock Romina Kwock My Settings Travel Agency Contacts…" at bounding box center [653, 265] width 961 height 530
paste input "EBWRNS"
click at [239, 107] on button "Search" at bounding box center [229, 106] width 64 height 31
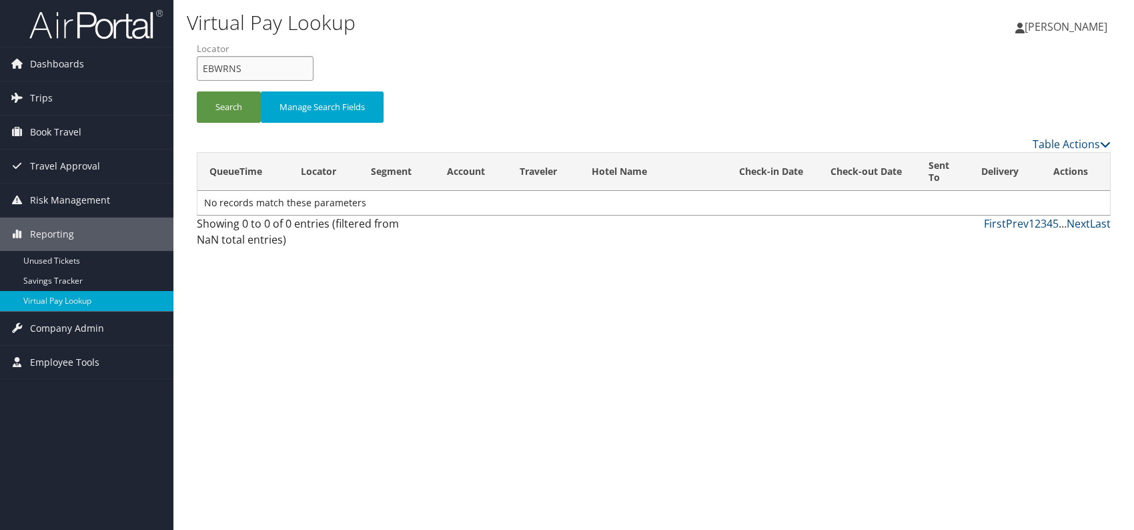
click at [228, 68] on input "EBWRNS" at bounding box center [255, 68] width 117 height 25
click at [228, 66] on input "EBWRNS" at bounding box center [255, 68] width 117 height 25
click at [226, 66] on input "EBWRNS" at bounding box center [255, 68] width 117 height 25
click at [237, 89] on li "Locator EBWRNS" at bounding box center [260, 66] width 127 height 49
click at [234, 103] on button "Search" at bounding box center [229, 106] width 64 height 31
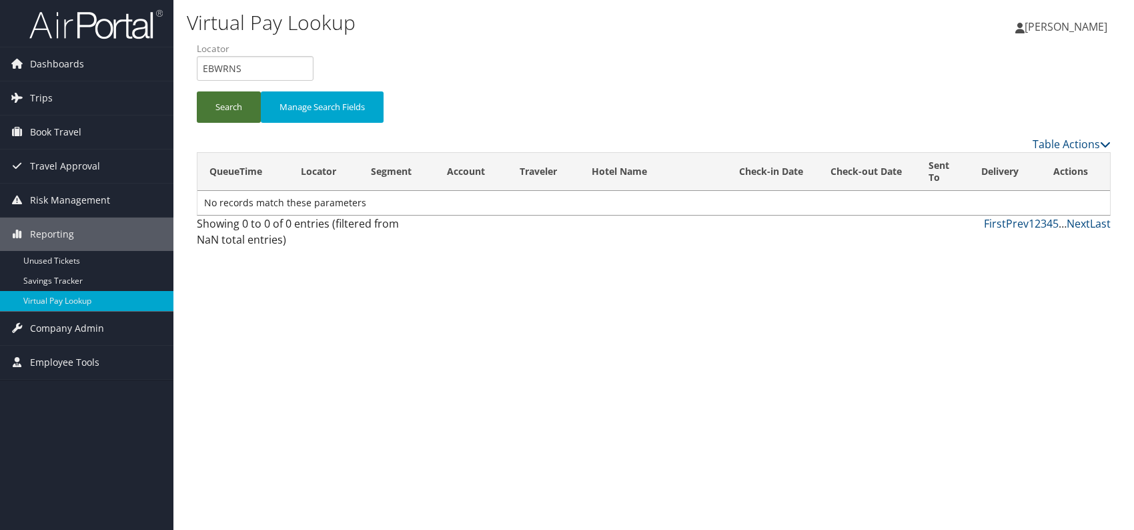
click at [236, 92] on button "Search" at bounding box center [229, 106] width 64 height 31
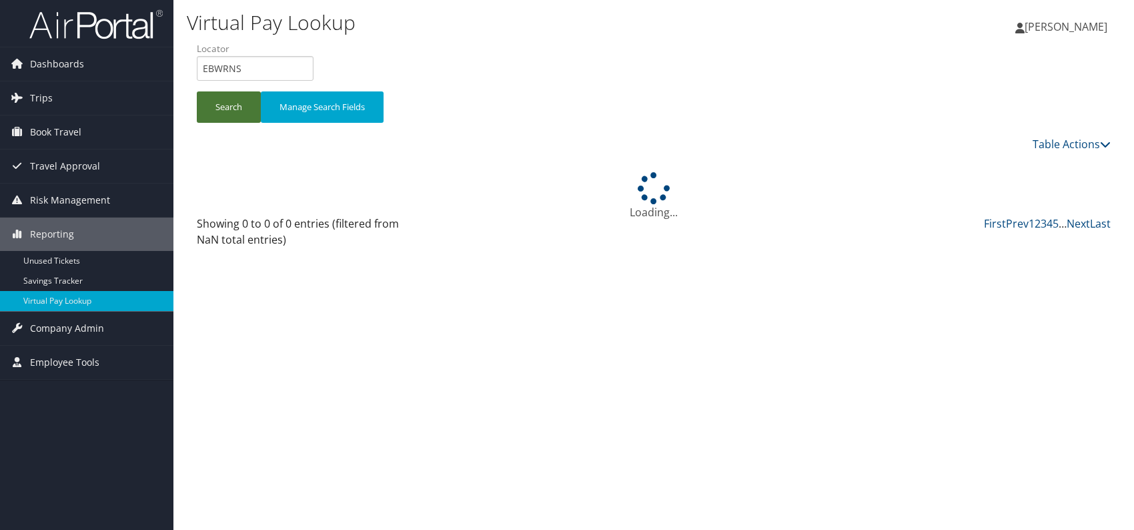
click at [230, 99] on button "Search" at bounding box center [229, 106] width 64 height 31
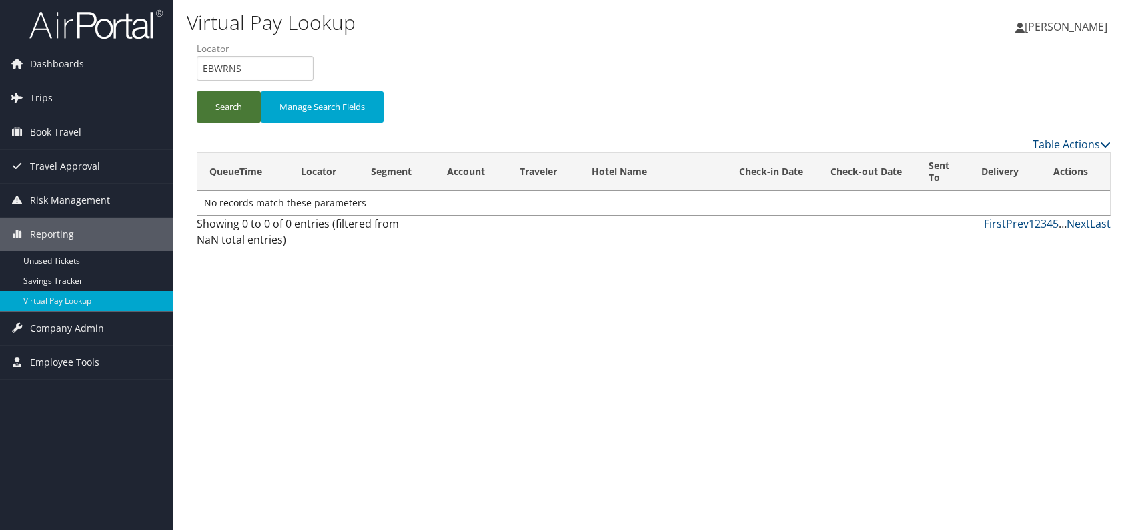
click at [230, 99] on button "Search" at bounding box center [229, 106] width 64 height 31
drag, startPoint x: 265, startPoint y: 64, endPoint x: 201, endPoint y: 63, distance: 64.1
click at [198, 64] on input "EBWRNS" at bounding box center [255, 68] width 117 height 25
click at [232, 119] on button "Search" at bounding box center [229, 106] width 64 height 31
click at [234, 113] on button "Search" at bounding box center [229, 106] width 64 height 31
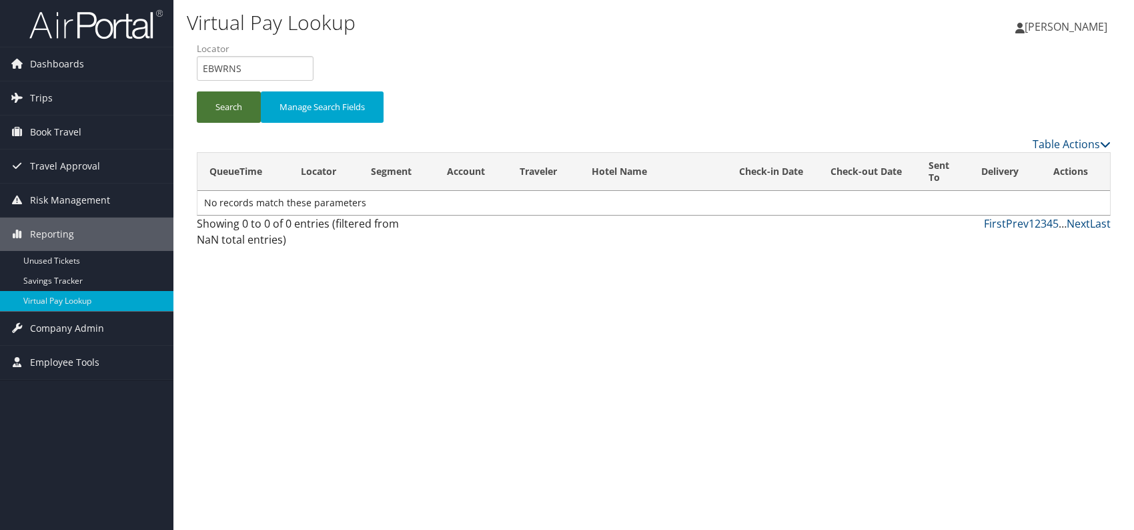
click at [234, 109] on button "Search" at bounding box center [229, 106] width 64 height 31
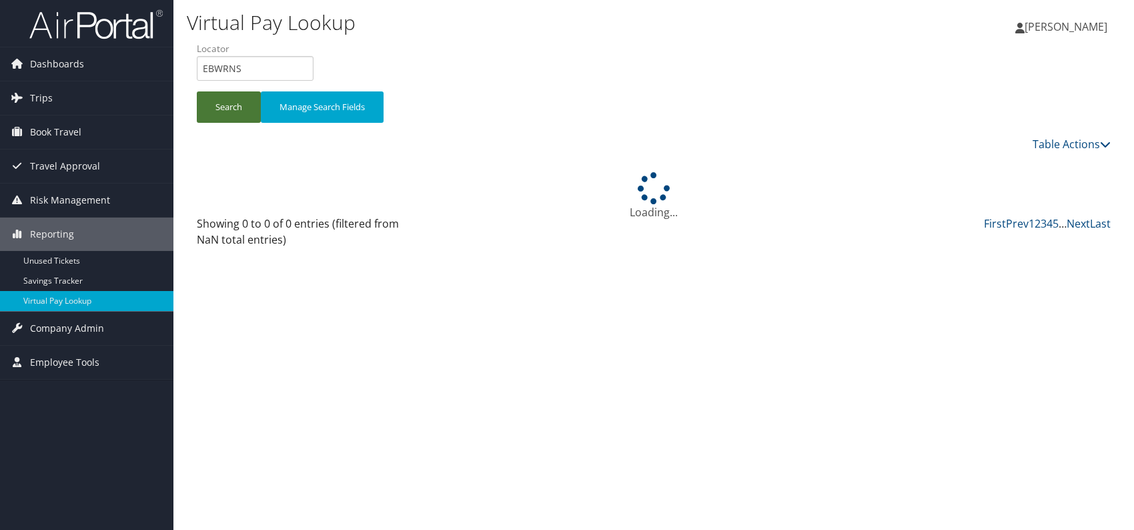
click at [234, 109] on button "Search" at bounding box center [229, 106] width 64 height 31
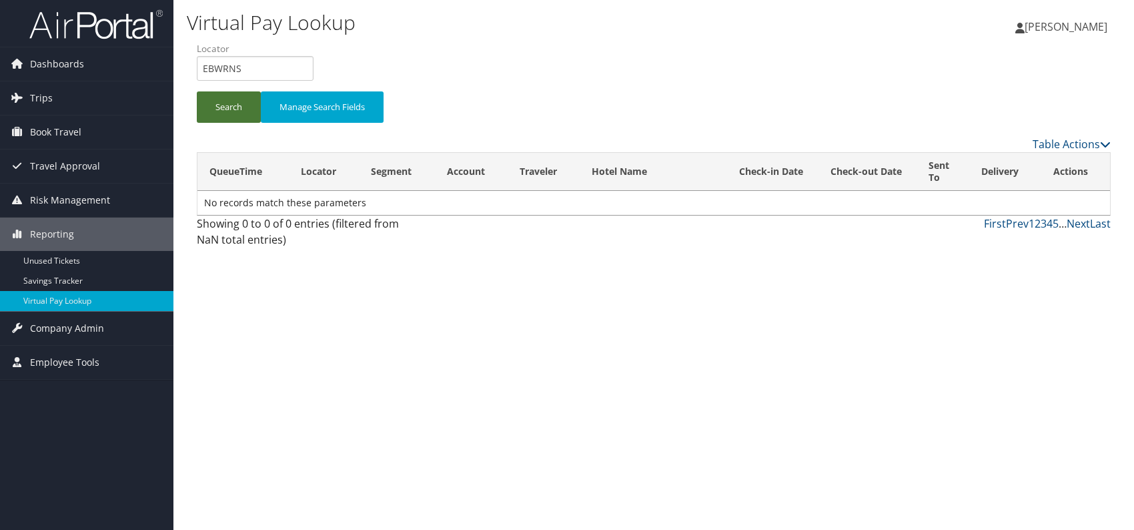
click at [226, 103] on button "Search" at bounding box center [229, 106] width 64 height 31
click at [228, 103] on button "Search" at bounding box center [229, 106] width 64 height 31
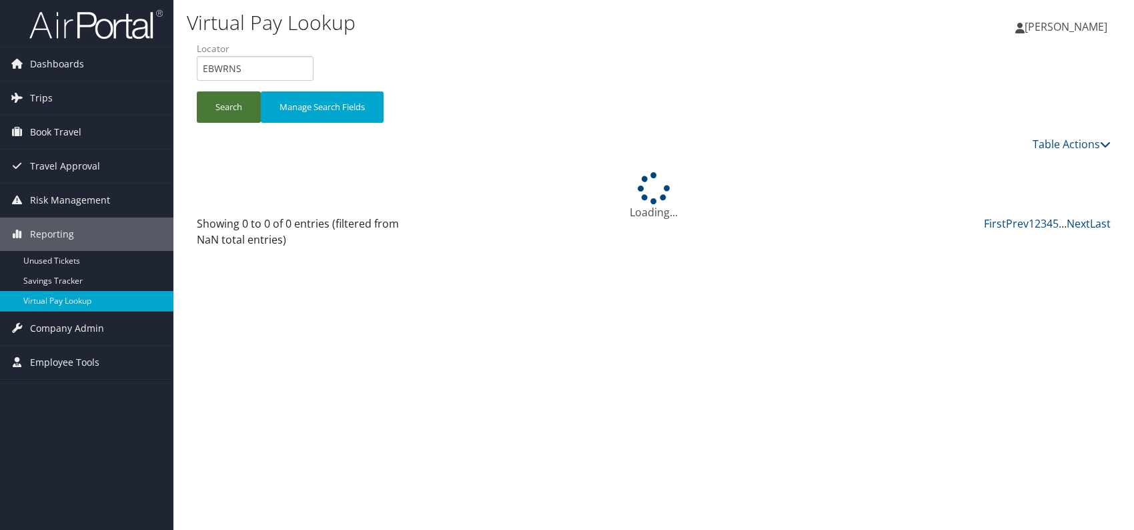
click at [228, 103] on button "Search" at bounding box center [229, 106] width 64 height 31
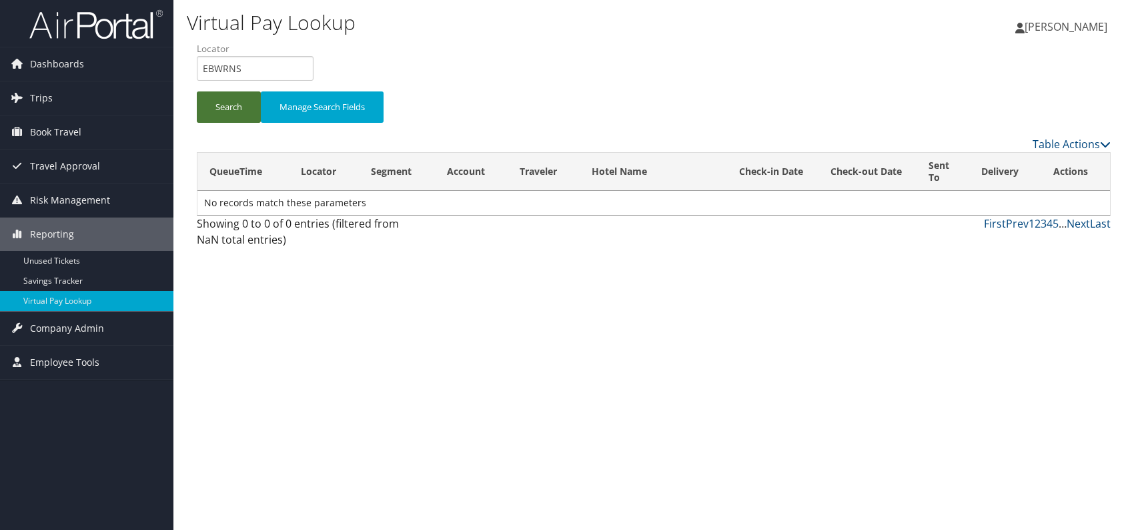
click at [228, 108] on button "Search" at bounding box center [229, 106] width 64 height 31
click at [209, 105] on button "Search" at bounding box center [229, 106] width 64 height 31
click at [454, 308] on div "Virtual Pay Lookup Romina Kwock Romina Kwock My Settings Travel Agency Contacts…" at bounding box center [653, 265] width 961 height 530
drag, startPoint x: 238, startPoint y: 70, endPoint x: 190, endPoint y: 73, distance: 47.4
click at [197, 73] on form "QueueTime Locator EBWRNS Segment Account Traveler Hotel Name Check-in Date Chec…" at bounding box center [654, 88] width 914 height 93
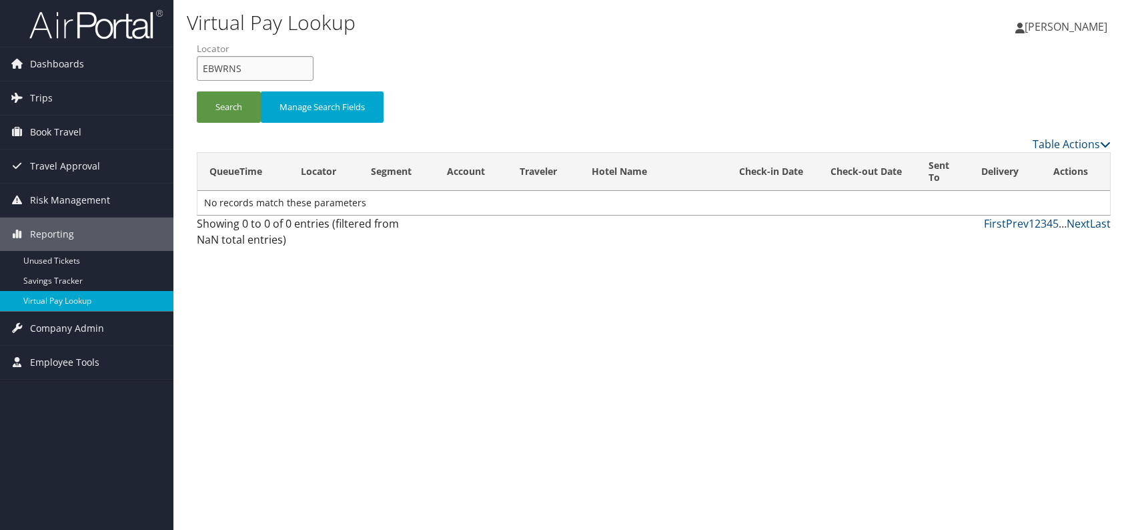
paste input "WGYZKU"
click at [228, 109] on button "Search" at bounding box center [229, 106] width 64 height 31
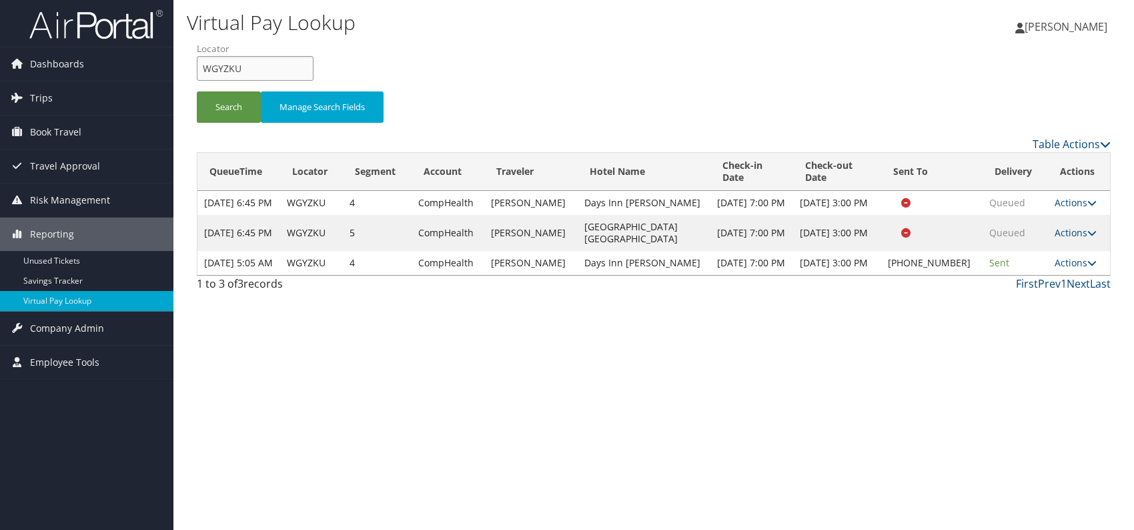
drag, startPoint x: 250, startPoint y: 64, endPoint x: 197, endPoint y: 67, distance: 53.4
click at [197, 67] on input "WGYZKU" at bounding box center [255, 68] width 117 height 25
paste input "UUJYJB"
click at [225, 65] on input "UUJYJB" at bounding box center [255, 68] width 117 height 25
click at [236, 110] on button "Search" at bounding box center [229, 106] width 64 height 31
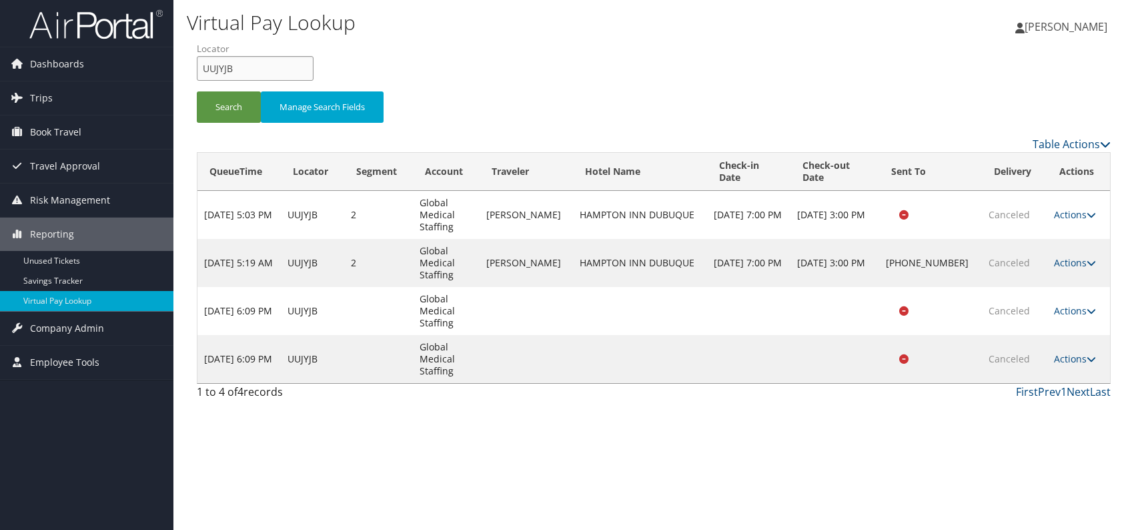
drag, startPoint x: 242, startPoint y: 67, endPoint x: 216, endPoint y: 69, distance: 26.1
click at [210, 69] on input "UUJYJB" at bounding box center [255, 68] width 117 height 25
type input "U"
paste input "CFJIQO"
click at [225, 65] on input "CFJIQO" at bounding box center [255, 68] width 117 height 25
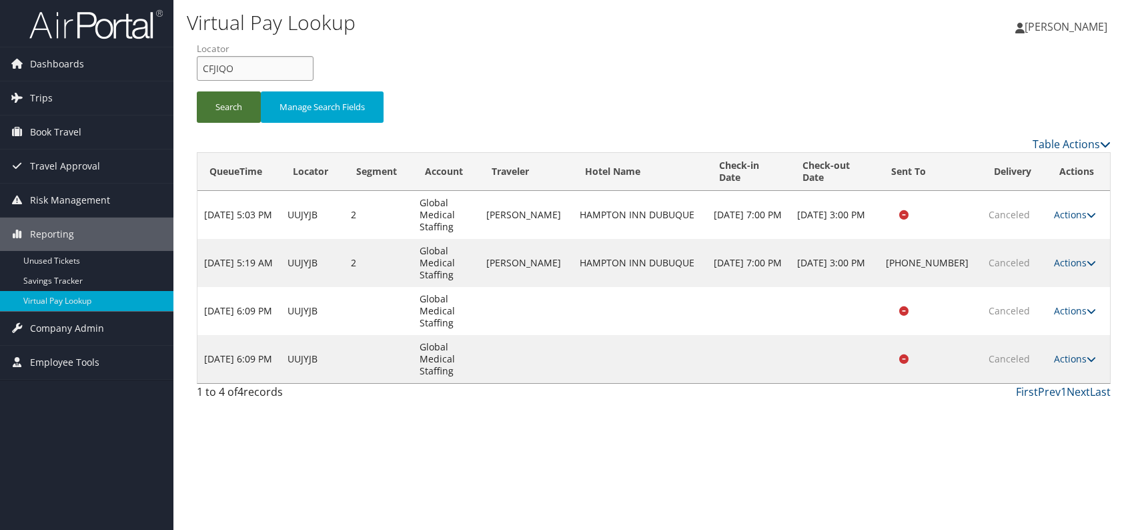
type input "CFJIQO"
click at [230, 102] on button "Search" at bounding box center [229, 106] width 64 height 31
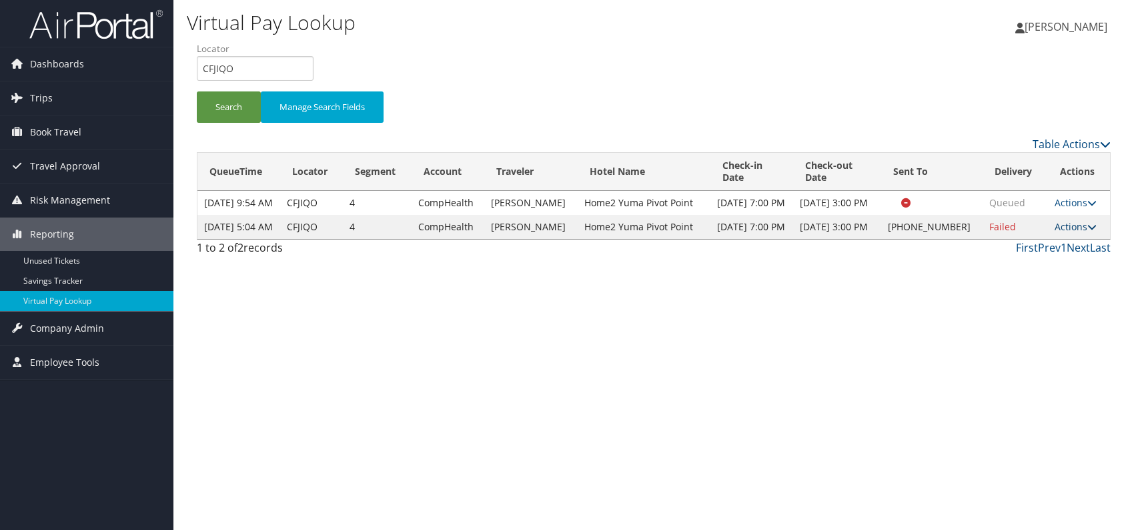
click at [1065, 233] on link "Actions" at bounding box center [1076, 226] width 42 height 13
click at [1039, 292] on link "Logs" at bounding box center [1033, 292] width 114 height 23
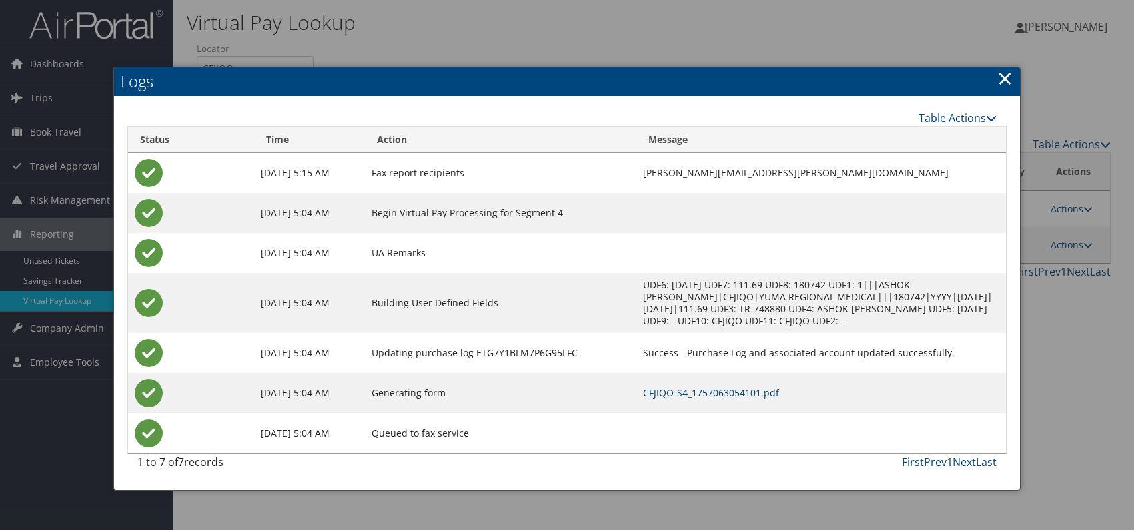
click at [697, 391] on link "CFJIQO-S4_1757063054101.pdf" at bounding box center [711, 392] width 136 height 13
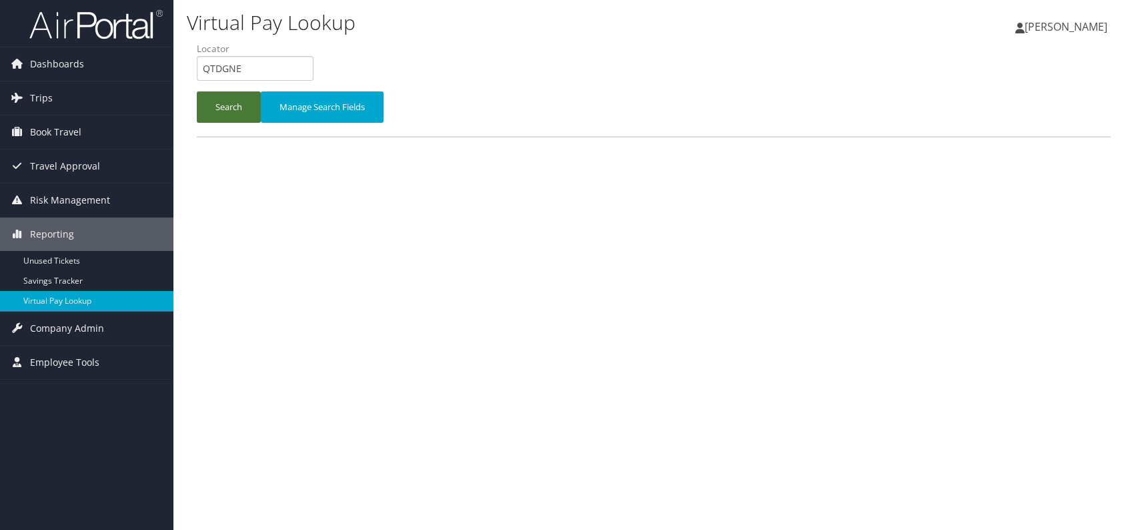
type input "QTDGNE"
click at [216, 106] on button "Search" at bounding box center [229, 106] width 64 height 31
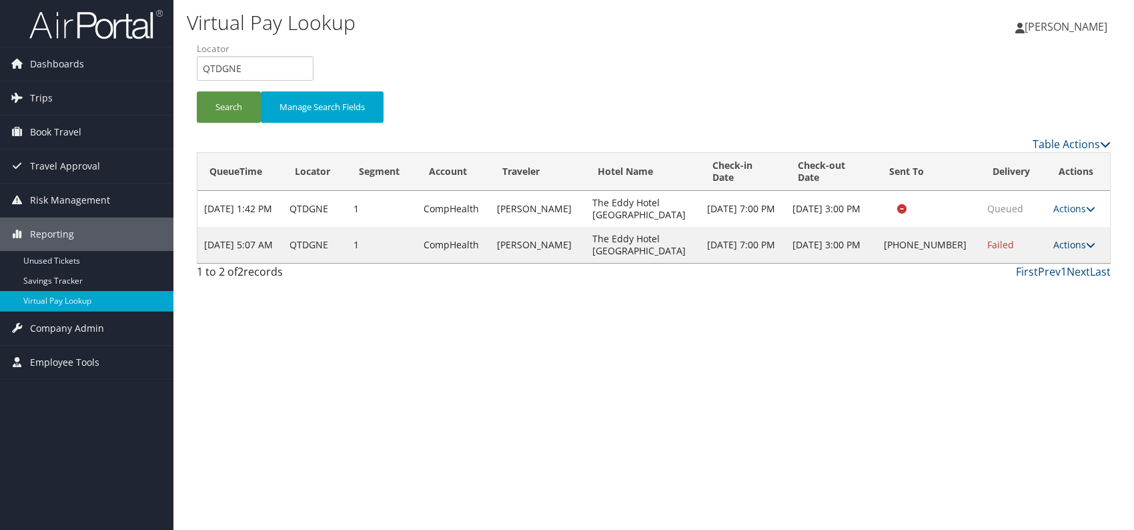
click at [1070, 238] on link "Actions" at bounding box center [1075, 244] width 42 height 13
click at [1039, 273] on link "Logs" at bounding box center [1031, 274] width 114 height 23
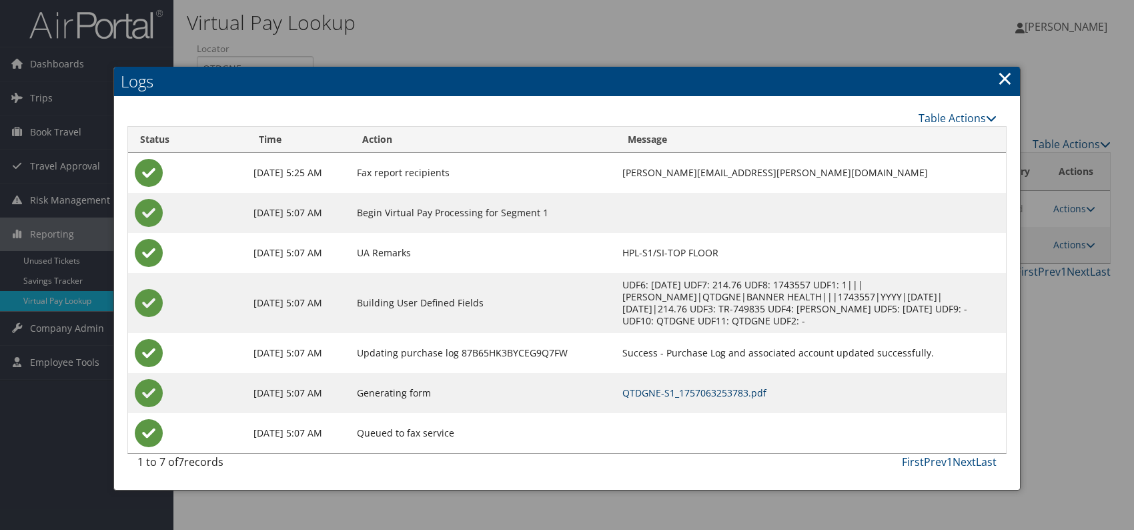
click at [767, 390] on link "QTDGNE-S1_1757063253783.pdf" at bounding box center [695, 392] width 144 height 13
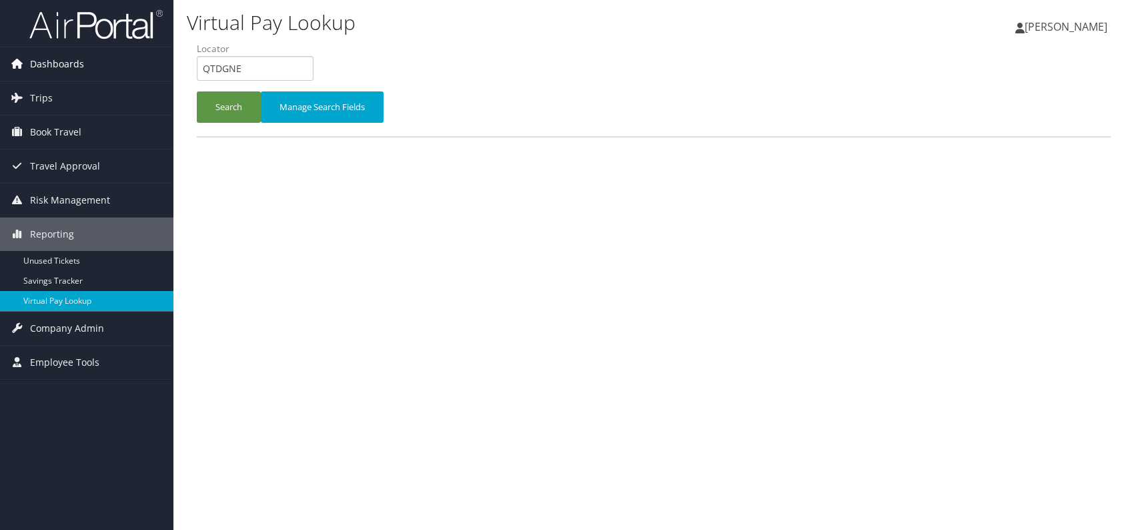
click at [172, 74] on div "Dashboards AirPortal 360™ (Manager) AirPortal 360™ (Agent) My Travel Dashboard …" at bounding box center [567, 265] width 1134 height 530
click at [222, 107] on button "Search" at bounding box center [229, 106] width 64 height 31
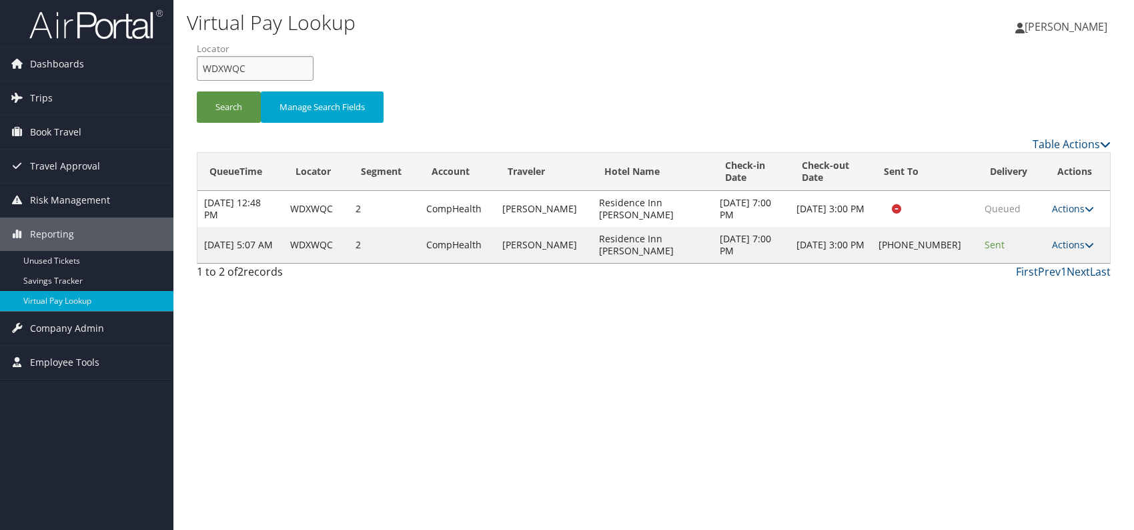
drag, startPoint x: 254, startPoint y: 63, endPoint x: 195, endPoint y: 74, distance: 59.8
click at [197, 74] on form "QueueTime Locator WDXWQC Segment Account Traveler Hotel Name Check-in Date Chec…" at bounding box center [654, 88] width 914 height 93
paste input "DGZQYJ"
click at [230, 109] on button "Search" at bounding box center [229, 106] width 64 height 31
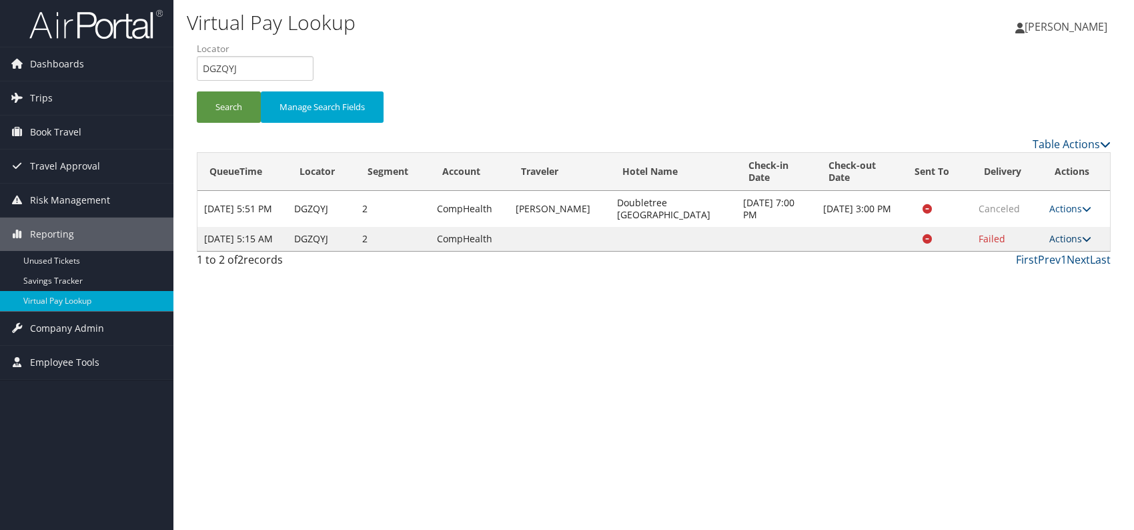
click at [1079, 244] on link "Actions" at bounding box center [1071, 238] width 42 height 13
drag, startPoint x: 246, startPoint y: 63, endPoint x: 204, endPoint y: 64, distance: 42.7
click at [204, 64] on input "DGZQYJ" at bounding box center [255, 68] width 117 height 25
paste input "CCCRWG"
click at [218, 113] on button "Search" at bounding box center [229, 106] width 64 height 31
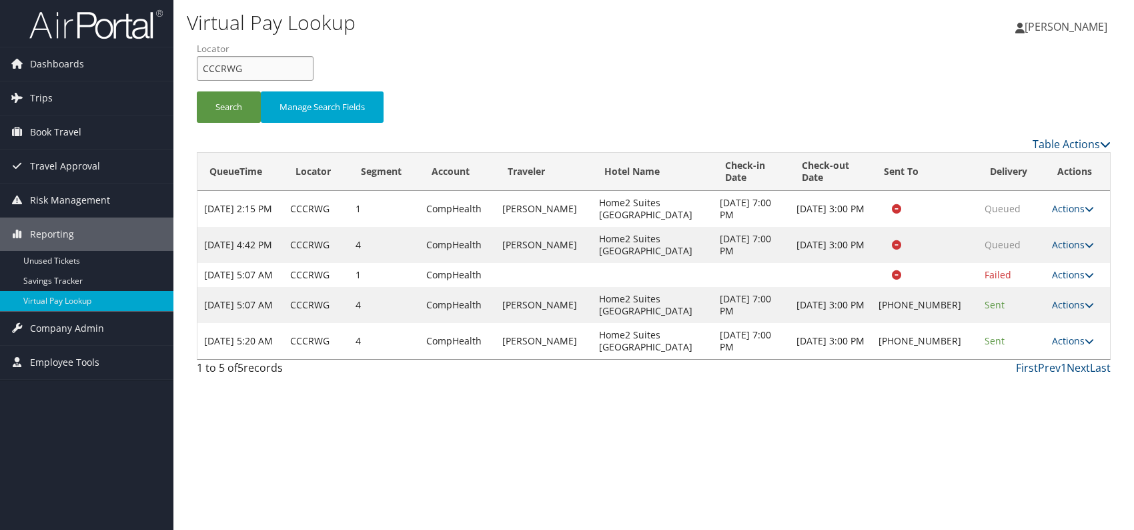
drag, startPoint x: 242, startPoint y: 70, endPoint x: 199, endPoint y: 73, distance: 43.5
click at [199, 73] on input "CCCRWG" at bounding box center [255, 68] width 117 height 25
paste input "KLKIFP"
click at [224, 109] on button "Search" at bounding box center [229, 106] width 64 height 31
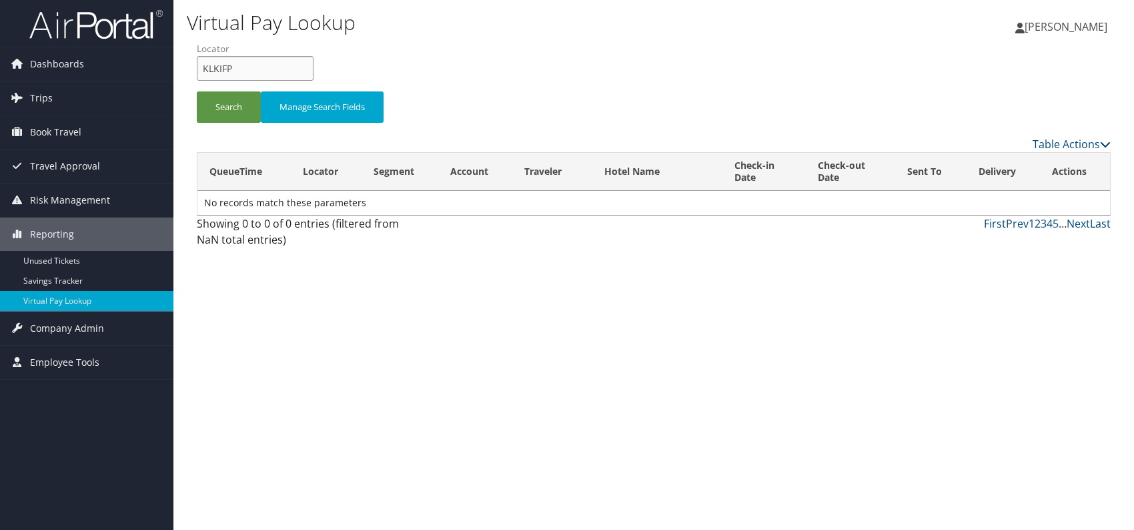
click at [226, 68] on input "KLKIFP" at bounding box center [255, 68] width 117 height 25
click at [232, 115] on button "Search" at bounding box center [229, 106] width 64 height 31
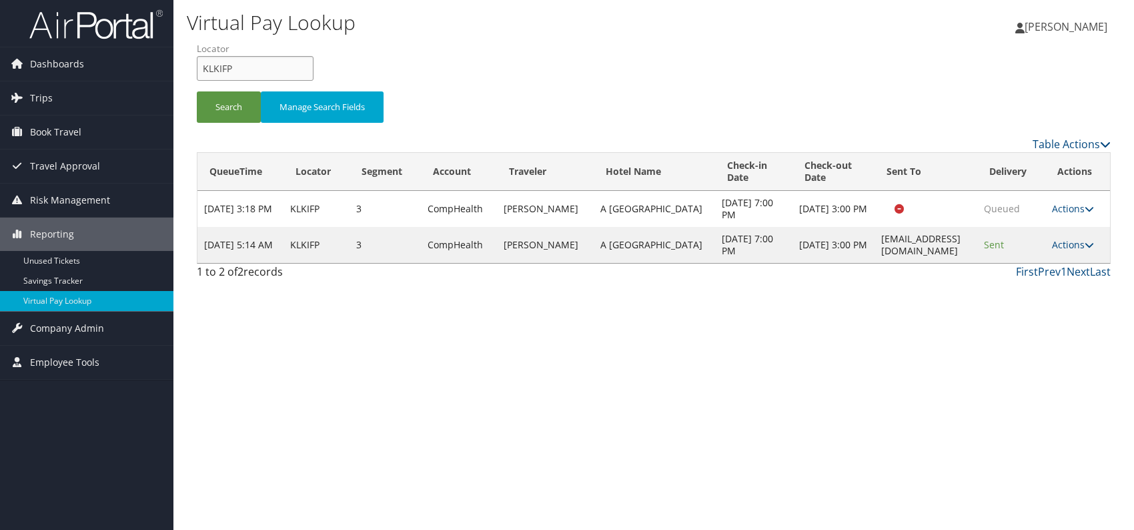
drag, startPoint x: 234, startPoint y: 62, endPoint x: 191, endPoint y: 74, distance: 44.4
click at [197, 74] on form "QueueTime Locator KLKIFP Segment Account Traveler Hotel Name Check-in Date Chec…" at bounding box center [654, 88] width 914 height 93
paste input "AOGPKM"
click at [227, 107] on button "Search" at bounding box center [229, 106] width 64 height 31
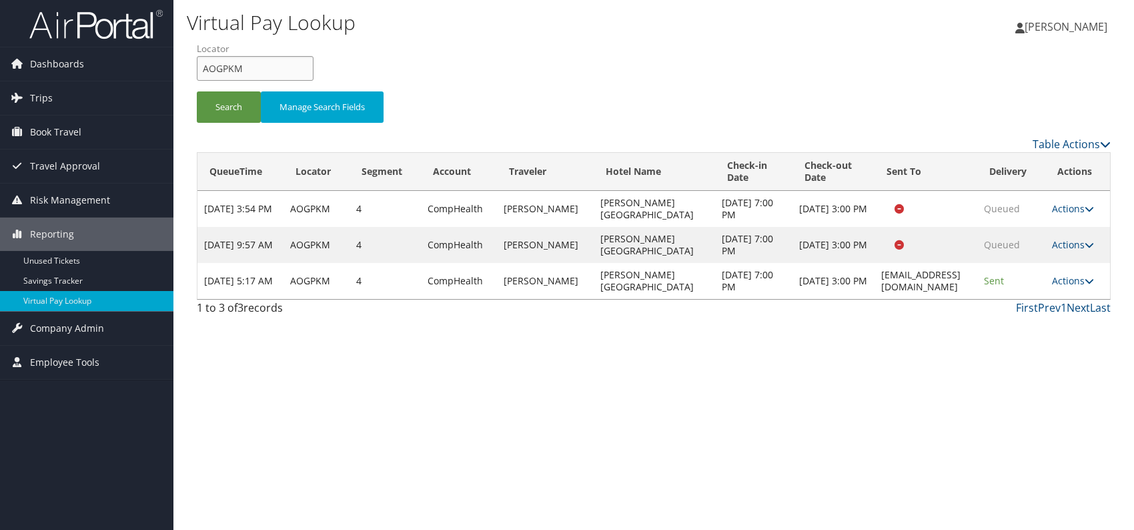
drag, startPoint x: 244, startPoint y: 65, endPoint x: 202, endPoint y: 71, distance: 42.6
click at [202, 71] on input "AOGPKM" at bounding box center [255, 68] width 117 height 25
paste input "MYBCMO"
click at [221, 110] on button "Search" at bounding box center [229, 106] width 64 height 31
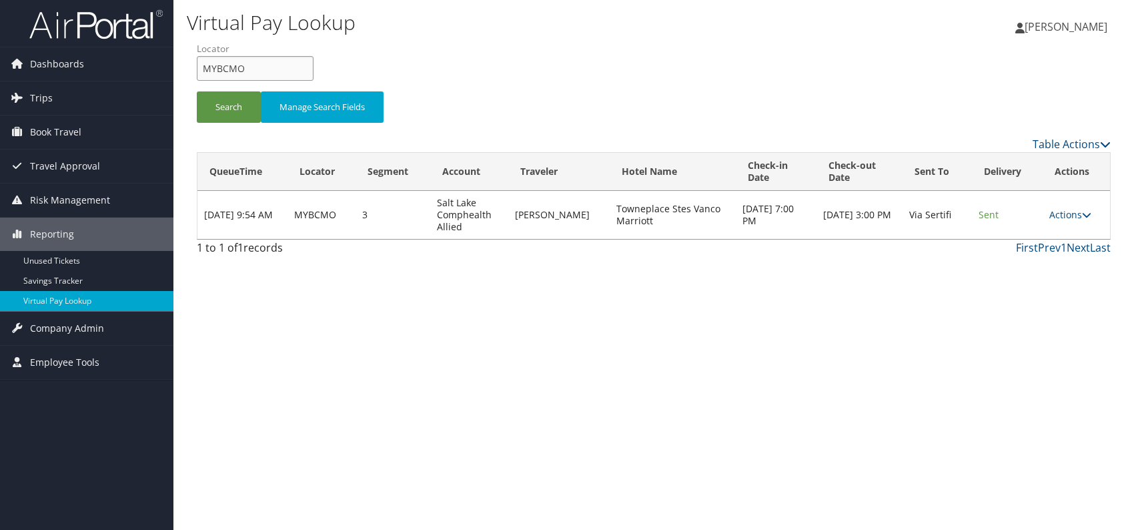
drag, startPoint x: 244, startPoint y: 68, endPoint x: 195, endPoint y: 69, distance: 49.4
click at [197, 69] on form "QueueTime Locator MYBCMO Segment Account Traveler Hotel Name Check-in Date Chec…" at bounding box center [654, 88] width 914 height 93
paste input "UHKMUN"
click at [232, 103] on button "Search" at bounding box center [229, 106] width 64 height 31
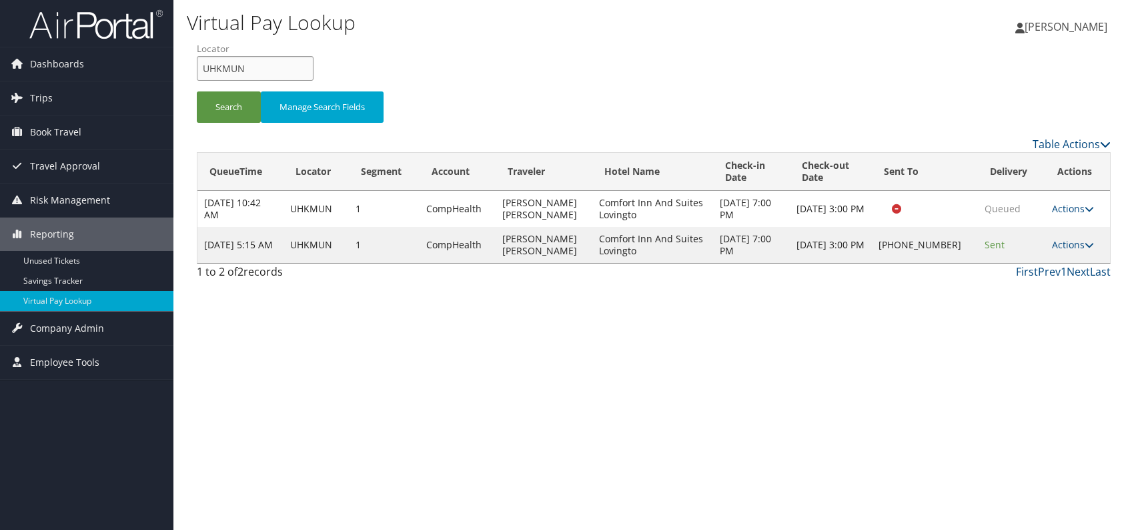
drag, startPoint x: 240, startPoint y: 69, endPoint x: 202, endPoint y: 71, distance: 38.1
click at [202, 71] on input "UHKMUN" at bounding box center [255, 68] width 117 height 25
type input "N"
drag, startPoint x: 279, startPoint y: 76, endPoint x: 188, endPoint y: 74, distance: 90.8
click at [197, 74] on form "QueueTime Locator N Segment Account Traveler Hotel Name Check-in Date Check-out…" at bounding box center [654, 88] width 914 height 93
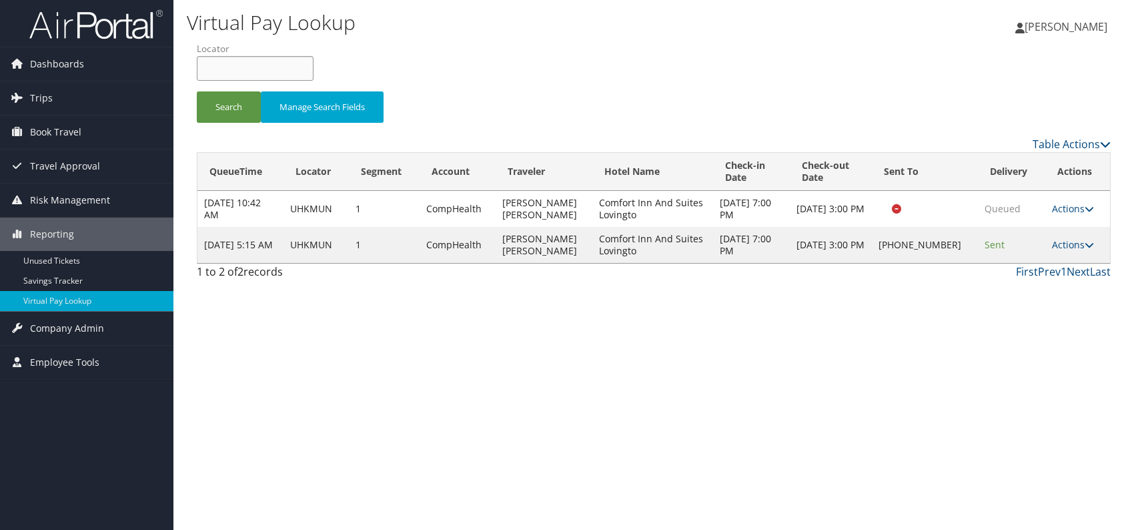
paste input "JBTPKC"
type input "JBTPKC"
click at [218, 110] on button "Search" at bounding box center [229, 106] width 64 height 31
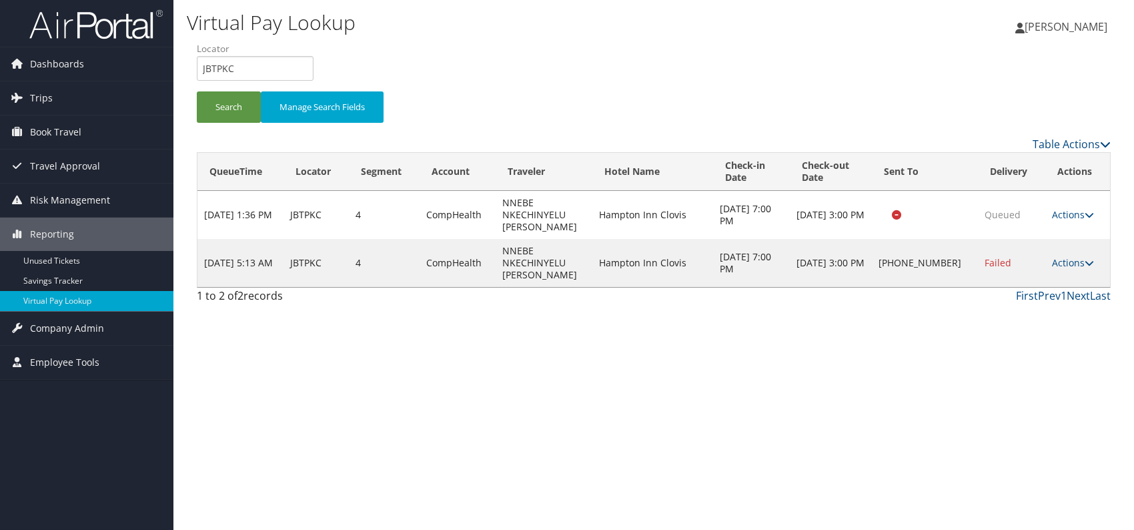
drag, startPoint x: 1078, startPoint y: 268, endPoint x: 1022, endPoint y: 293, distance: 61.2
click at [1076, 268] on link "Actions" at bounding box center [1073, 262] width 42 height 13
click at [1011, 311] on link "Logs" at bounding box center [1031, 304] width 114 height 23
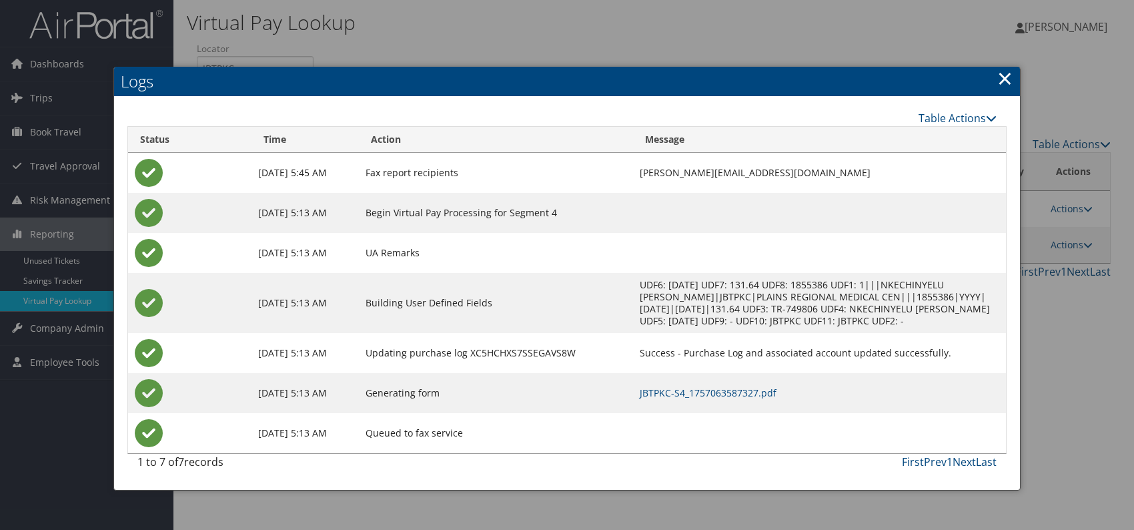
click at [667, 385] on td "JBTPKC-S4_1757063587327.pdf" at bounding box center [819, 393] width 373 height 40
click at [669, 392] on link "JBTPKC-S4_1757063587327.pdf" at bounding box center [708, 392] width 137 height 13
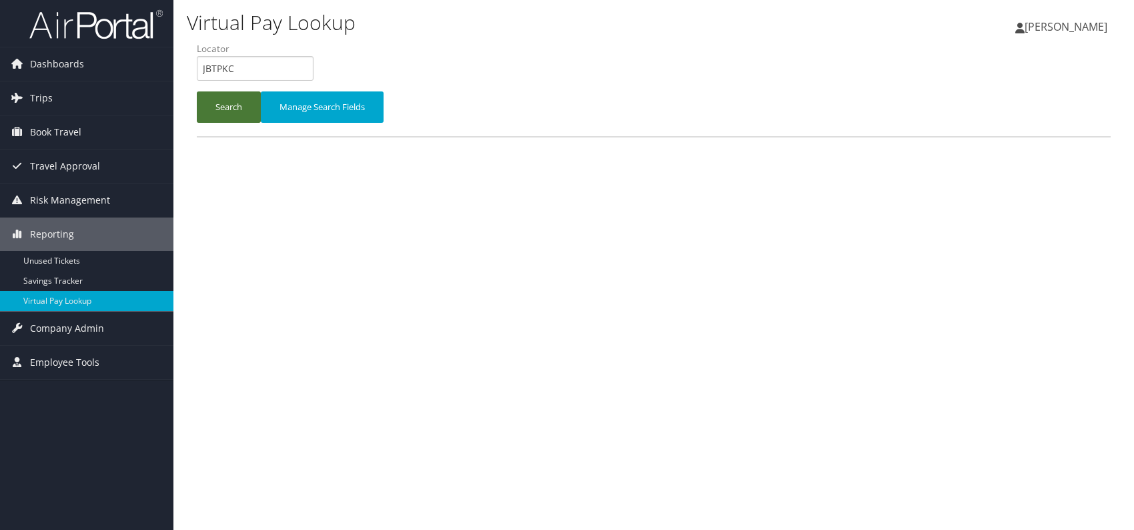
click at [236, 103] on button "Search" at bounding box center [229, 106] width 64 height 31
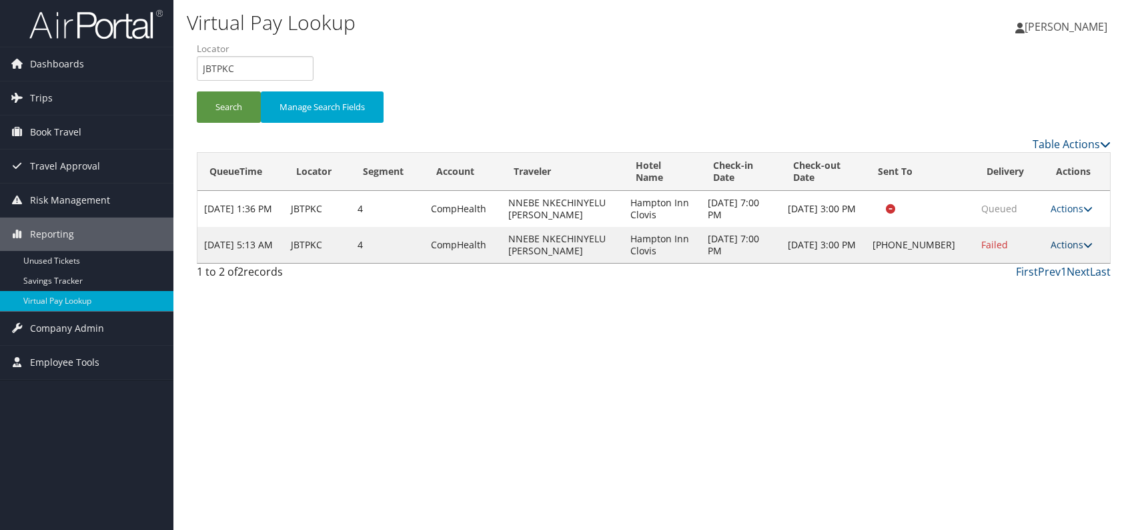
click at [1084, 241] on icon at bounding box center [1088, 244] width 9 height 9
click at [1036, 285] on link "Logs" at bounding box center [1030, 286] width 114 height 23
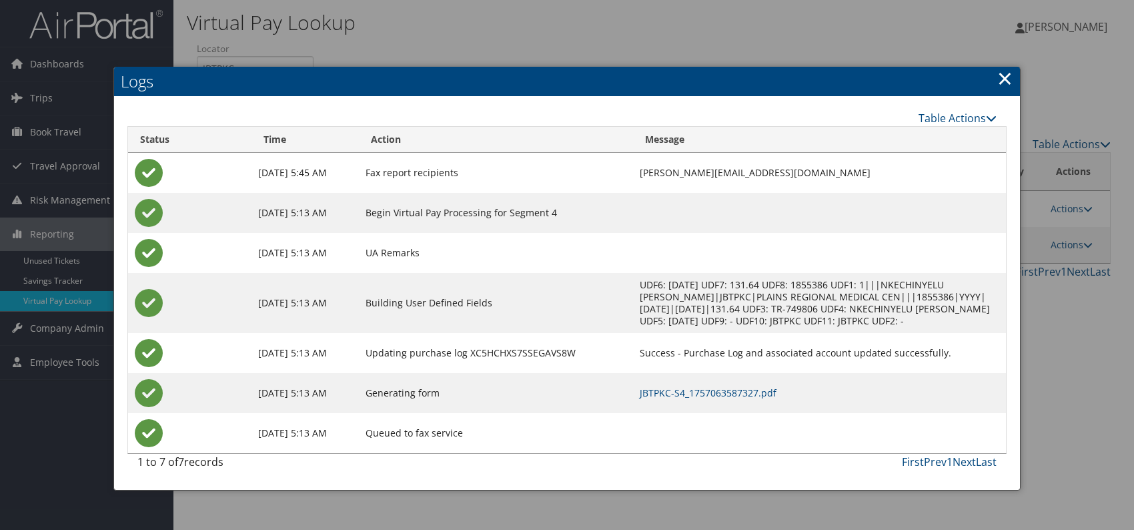
drag, startPoint x: 1002, startPoint y: 79, endPoint x: 1013, endPoint y: 87, distance: 13.5
click at [1002, 79] on link "×" at bounding box center [1005, 78] width 15 height 27
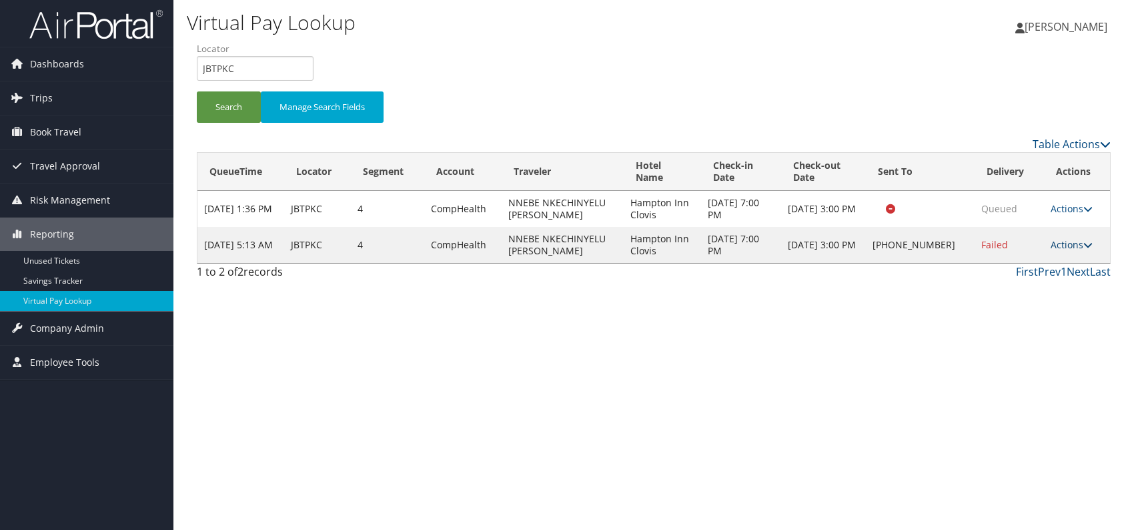
click at [1077, 242] on link "Actions" at bounding box center [1072, 244] width 42 height 13
drag, startPoint x: 1015, startPoint y: 257, endPoint x: 1008, endPoint y: 260, distance: 8.1
click at [1014, 257] on link "Resend" at bounding box center [1030, 263] width 114 height 23
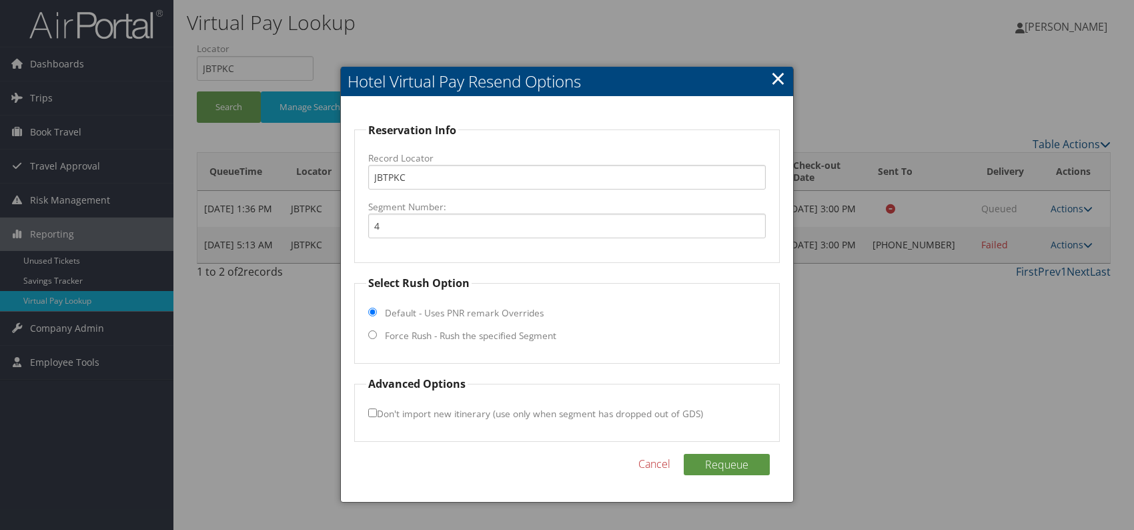
click at [380, 340] on fieldset "Select Rush Option Default - Uses PNR remark Overrides Force Rush - Rush the sp…" at bounding box center [567, 319] width 426 height 89
click at [372, 334] on input "Force Rush - Rush the specified Segment" at bounding box center [372, 334] width 9 height 9
radio input "true"
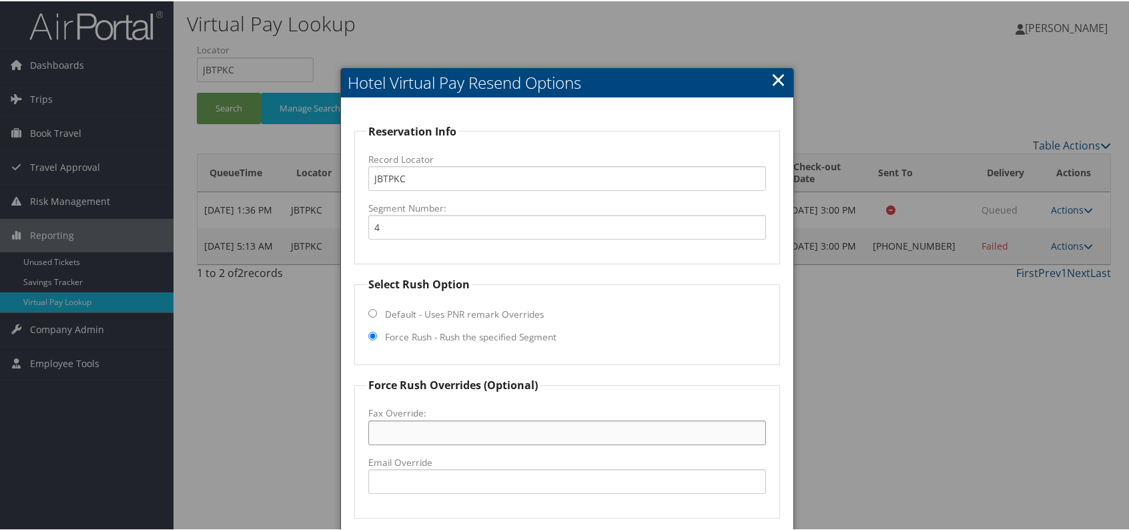
drag, startPoint x: 391, startPoint y: 434, endPoint x: 398, endPoint y: 428, distance: 9.5
click at [391, 434] on input "Fax Override:" at bounding box center [567, 431] width 398 height 25
paste input "(575) 530-0302"
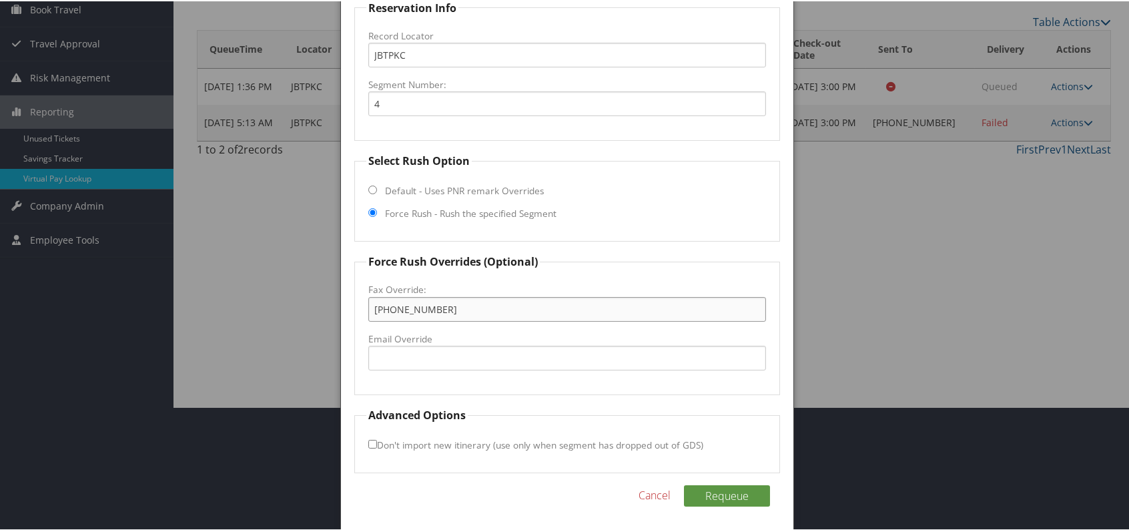
scroll to position [124, 0]
type input "(575) 530-0302"
click at [731, 490] on button "Requeue" at bounding box center [727, 493] width 86 height 21
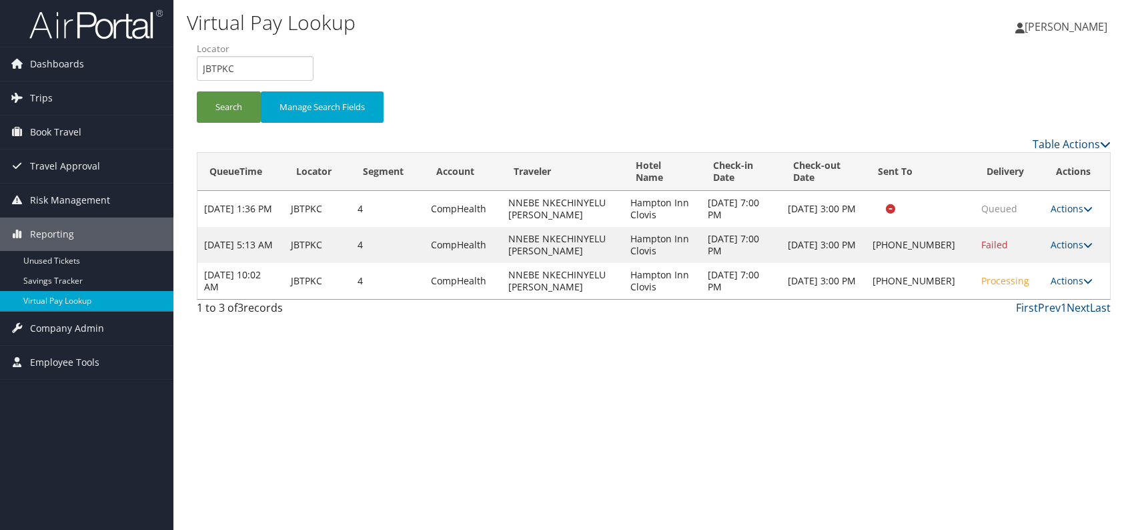
click at [1078, 276] on link "Actions" at bounding box center [1072, 280] width 42 height 13
drag, startPoint x: 1035, startPoint y: 307, endPoint x: 1024, endPoint y: 308, distance: 10.7
click at [1034, 308] on link "Resend" at bounding box center [1030, 299] width 114 height 23
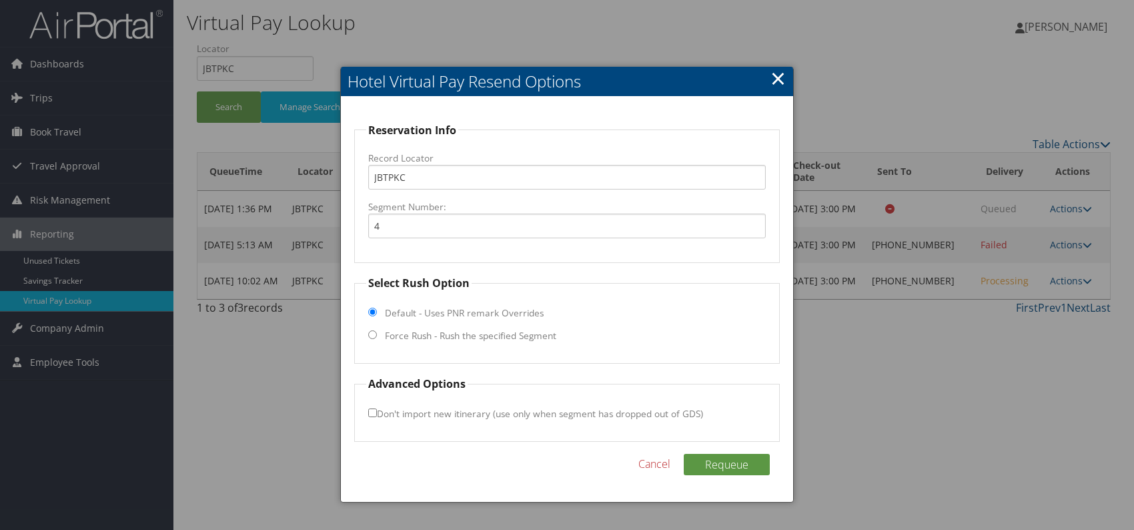
click at [371, 335] on input "Force Rush - Rush the specified Segment" at bounding box center [372, 334] width 9 height 9
radio input "true"
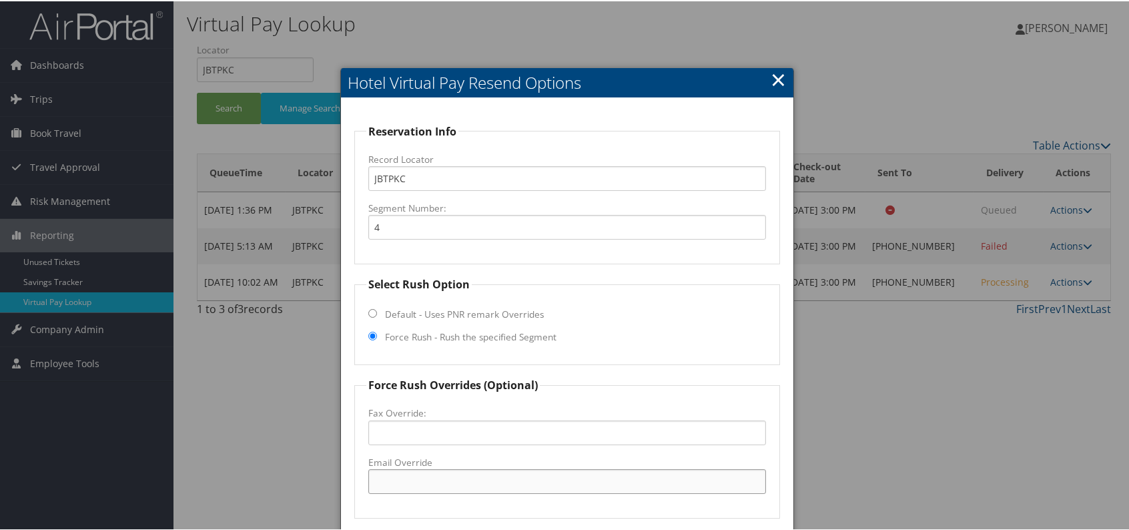
drag, startPoint x: 395, startPoint y: 472, endPoint x: 404, endPoint y: 474, distance: 9.6
click at [396, 473] on input "Email Override" at bounding box center [567, 480] width 398 height 25
paste input "CVNCL_GM @hilton.com"
click at [424, 479] on input "CVNCL_GM @hilton.com" at bounding box center [567, 480] width 398 height 25
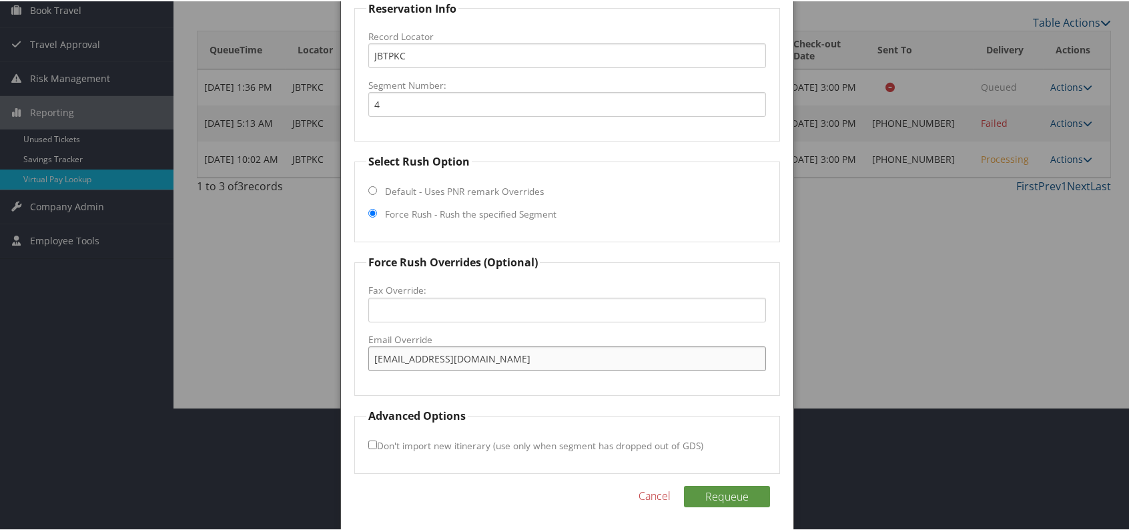
scroll to position [124, 0]
type input "CVNCL_GM@hilton.com"
click at [746, 492] on button "Requeue" at bounding box center [727, 493] width 86 height 21
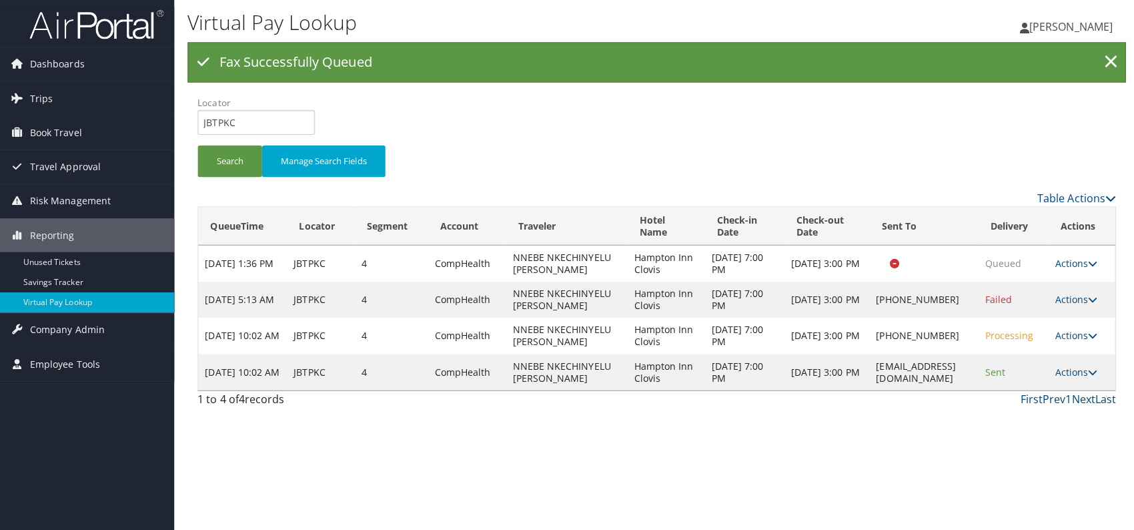
scroll to position [0, 0]
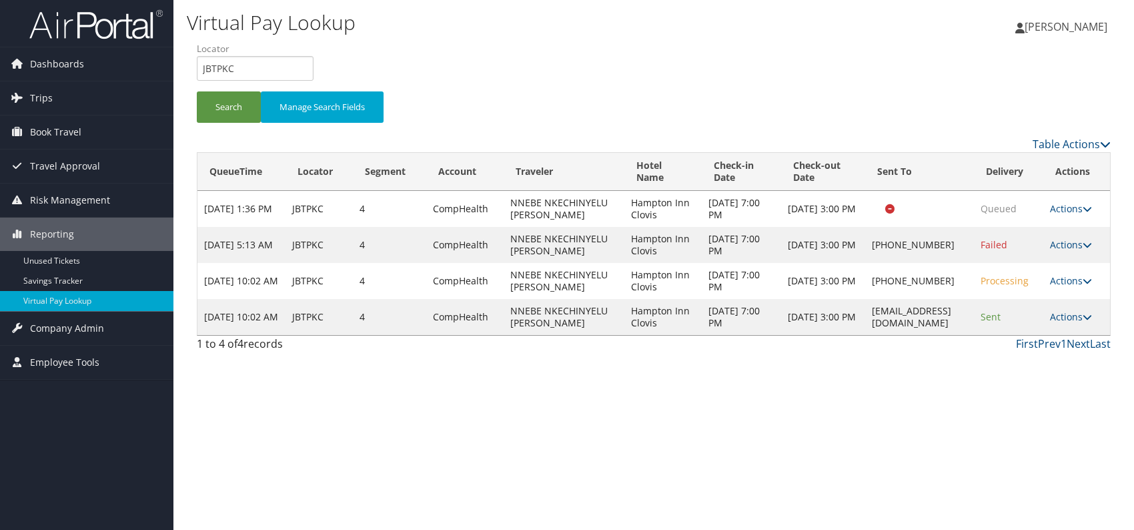
click at [869, 380] on div "Virtual Pay Lookup Romina Kwock Romina Kwock My Settings Travel Agency Contacts…" at bounding box center [653, 265] width 961 height 530
click at [959, 422] on div "Virtual Pay Lookup Romina Kwock Romina Kwock My Settings Travel Agency Contacts…" at bounding box center [653, 265] width 961 height 530
click at [54, 99] on link "Trips" at bounding box center [86, 97] width 173 height 33
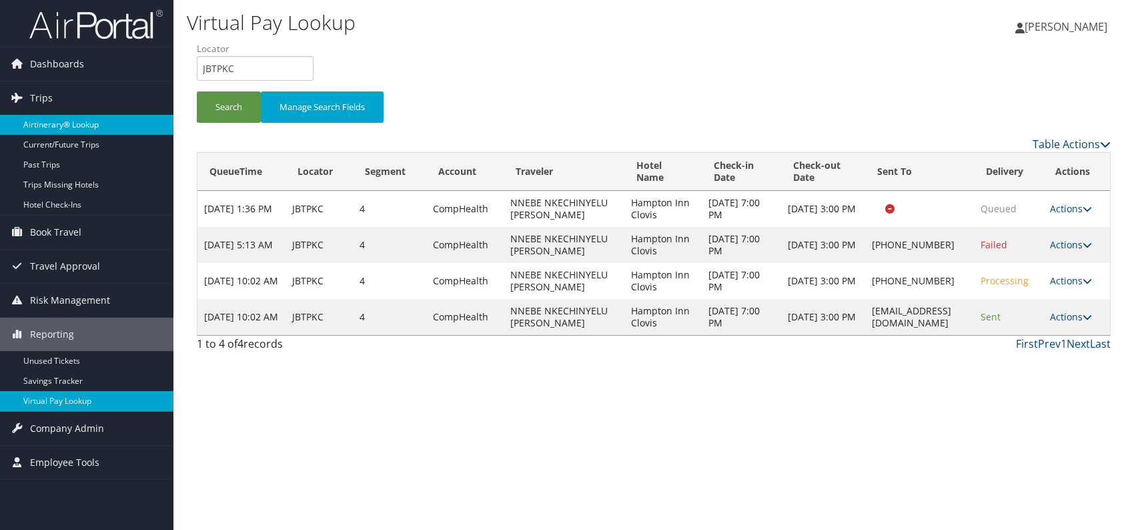
click at [53, 127] on link "Airtinerary® Lookup" at bounding box center [86, 125] width 173 height 20
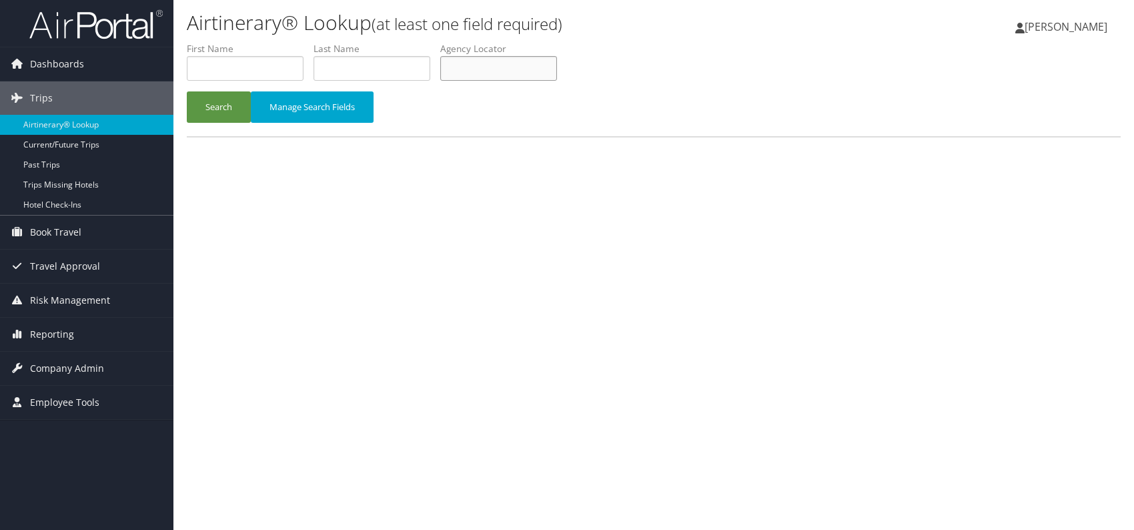
paste input "GXVVSH"
type input "GXVVSH"
click at [221, 102] on button "Search" at bounding box center [219, 106] width 64 height 31
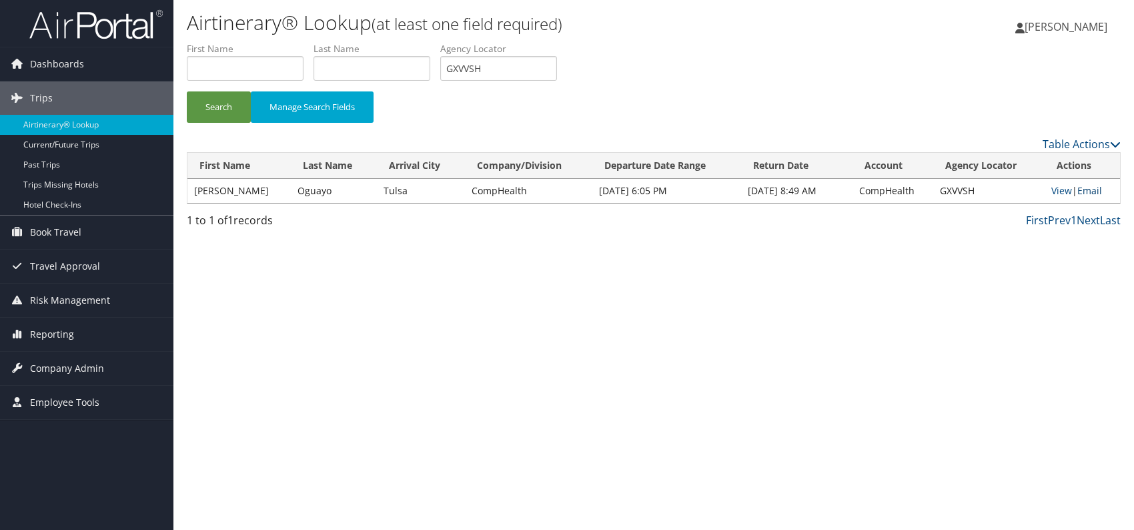
click at [1092, 189] on link "Email" at bounding box center [1090, 190] width 25 height 13
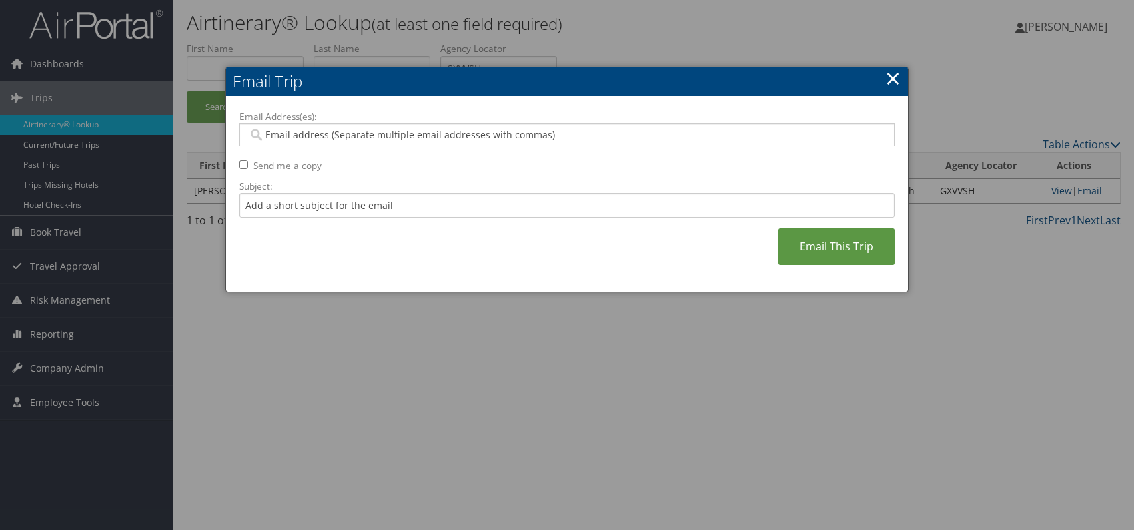
paste input "[PERSON_NAME][EMAIL_ADDRESS][PERSON_NAME][DOMAIN_NAME]"
type input "[PERSON_NAME][EMAIL_ADDRESS][PERSON_NAME][DOMAIN_NAME]"
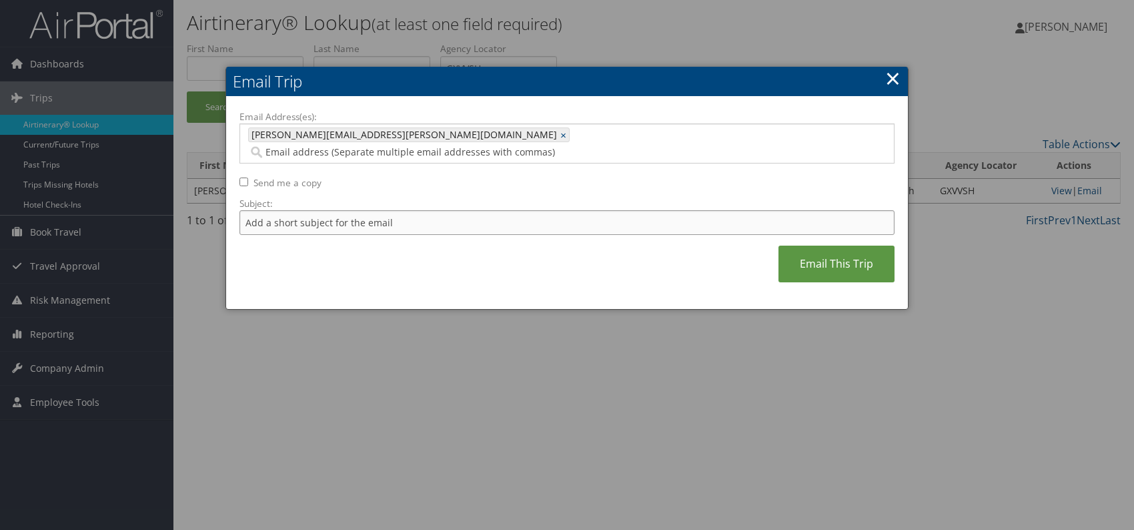
click at [323, 210] on input "Subject:" at bounding box center [567, 222] width 655 height 25
drag, startPoint x: 421, startPoint y: 206, endPoint x: 466, endPoint y: 208, distance: 45.4
click at [470, 210] on input "Itinerary change. Please see notes in TR-752077" at bounding box center [567, 222] width 655 height 25
paste input "5135"
type input "Itinerary change. Please see notes in TR-755135"
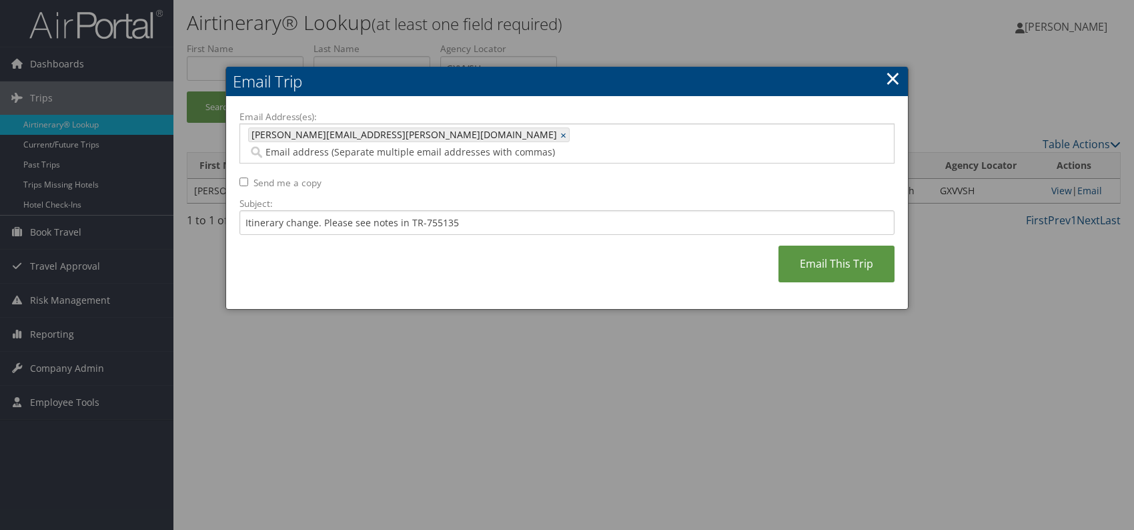
click at [526, 249] on div "Email Address(es): [PERSON_NAME][EMAIL_ADDRESS][PERSON_NAME][DOMAIN_NAME] [PERS…" at bounding box center [567, 203] width 655 height 186
click at [821, 258] on link "Email This Trip" at bounding box center [837, 264] width 116 height 37
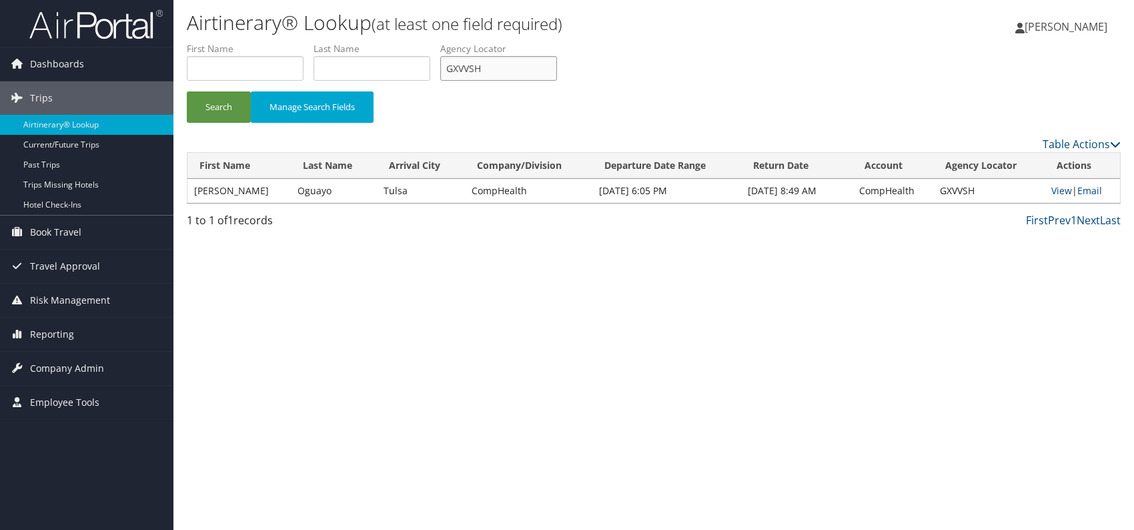
drag, startPoint x: 462, startPoint y: 68, endPoint x: 446, endPoint y: 68, distance: 15.3
click at [446, 68] on input "GXVVSH" at bounding box center [498, 68] width 117 height 25
paste input "FPWIKO"
click at [226, 101] on button "Search" at bounding box center [219, 106] width 64 height 31
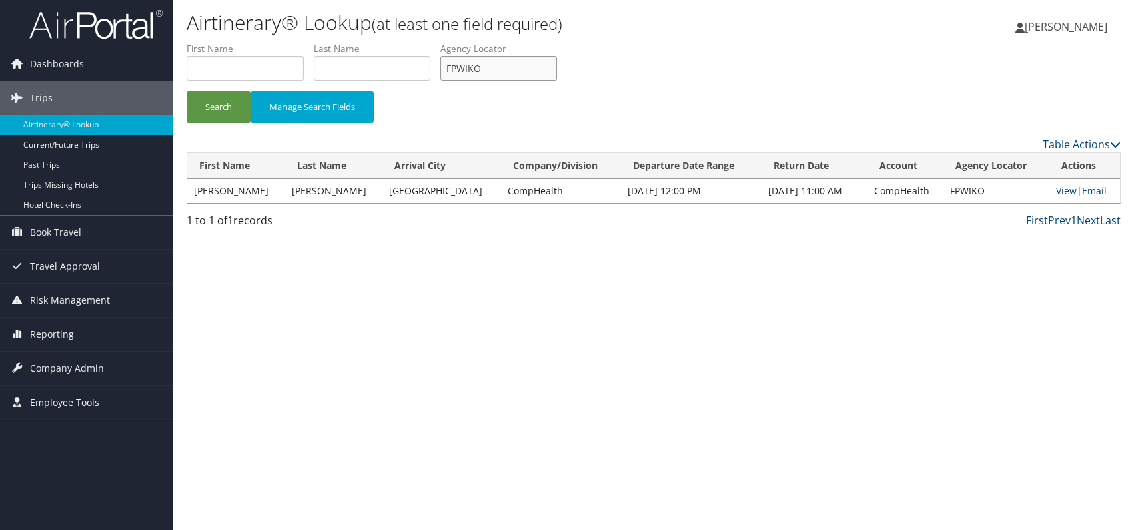
drag, startPoint x: 504, startPoint y: 69, endPoint x: 444, endPoint y: 69, distance: 59.4
click at [444, 69] on input "FPWIKO" at bounding box center [498, 68] width 117 height 25
paste input "QQYVBV"
click at [210, 103] on button "Search" at bounding box center [219, 106] width 64 height 31
click at [1054, 191] on link "View" at bounding box center [1064, 190] width 21 height 13
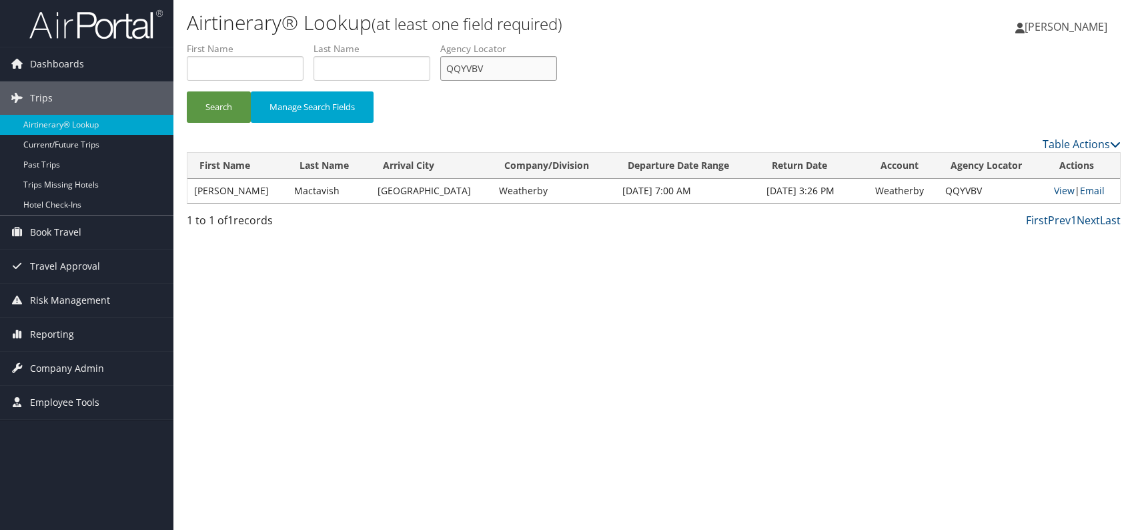
drag, startPoint x: 486, startPoint y: 69, endPoint x: 442, endPoint y: 71, distance: 44.8
click at [442, 42] on ul "First Name Last Name Departure City Arrival City Company/Division Airport/City …" at bounding box center [654, 42] width 934 height 0
paste input "WHZLMX"
type input "WHZLMX"
click at [412, 304] on div "Airtinerary® Lookup (at least one field required) Romina Kwock Romina Kwock My …" at bounding box center [653, 265] width 961 height 530
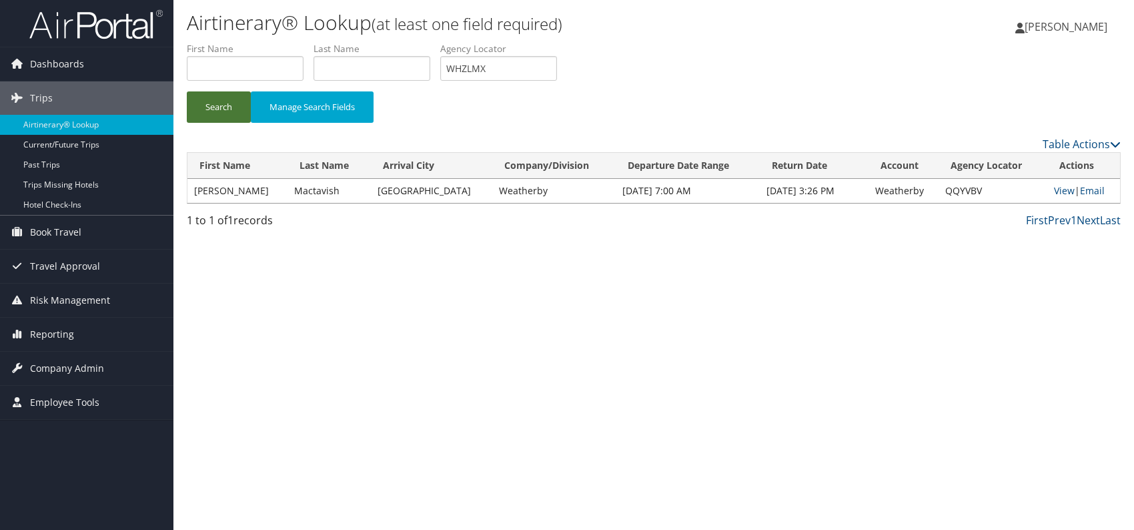
click at [228, 105] on button "Search" at bounding box center [219, 106] width 64 height 31
click at [1096, 189] on link "Email" at bounding box center [1094, 190] width 25 height 13
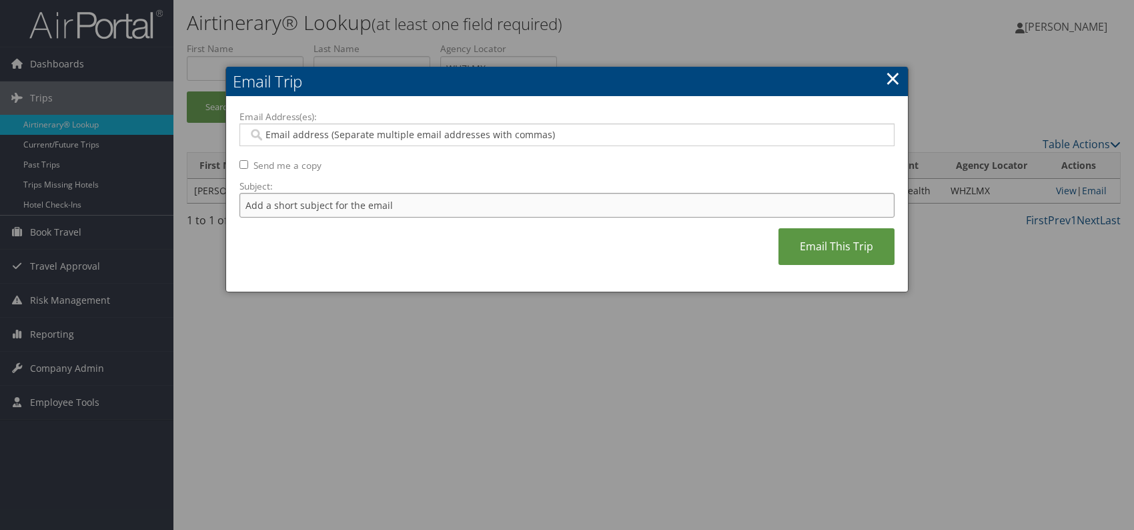
click at [394, 204] on input "Subject:" at bounding box center [567, 205] width 655 height 25
drag, startPoint x: 420, startPoint y: 202, endPoint x: 458, endPoint y: 203, distance: 37.4
click at [458, 203] on input "Itinerary change. Please see notes in TR-752077" at bounding box center [567, 205] width 655 height 25
paste input "3131"
type input "Itinerary change. Please see notes in TR-753131"
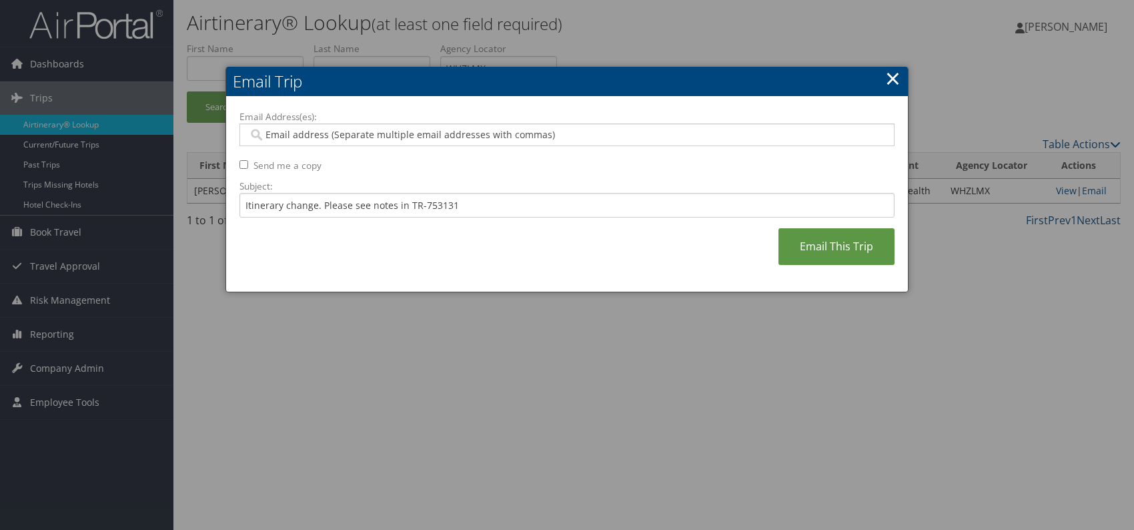
click at [494, 244] on div "Email Address(es): Send me a copy Subject: Itinerary change. Please see notes i…" at bounding box center [567, 194] width 655 height 169
paste input "ashley.brenneman@comphealth.com"
type input "ashley.brenneman@comphealth.com"
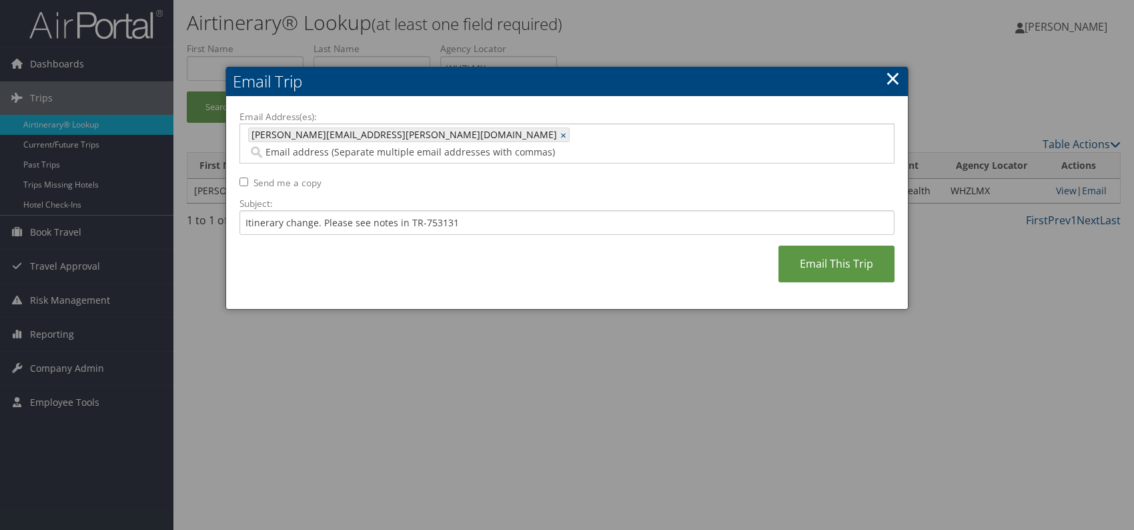
drag, startPoint x: 544, startPoint y: 248, endPoint x: 635, endPoint y: 248, distance: 90.1
click at [552, 248] on div "Email Address(es): ashley.brenneman@comphealth.com ashley.brenneman@comphealth.…" at bounding box center [567, 203] width 655 height 186
click at [817, 248] on link "Email This Trip" at bounding box center [837, 264] width 116 height 37
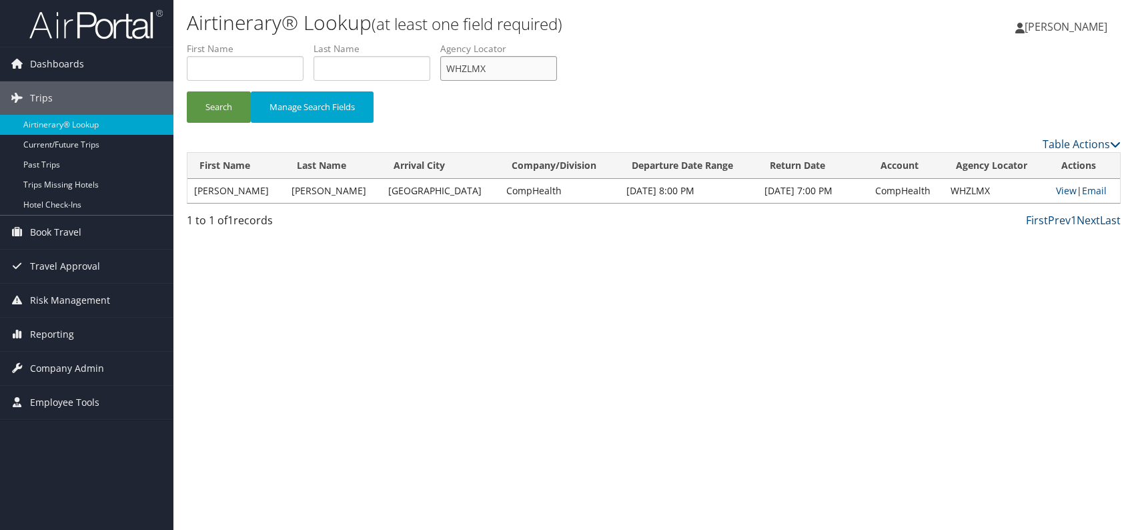
drag, startPoint x: 457, startPoint y: 71, endPoint x: 436, endPoint y: 71, distance: 20.7
click at [436, 42] on ul "First Name Last Name Departure City Arrival City Company/Division Airport/City …" at bounding box center [654, 42] width 934 height 0
drag, startPoint x: 477, startPoint y: 69, endPoint x: 458, endPoint y: 72, distance: 19.0
click at [449, 72] on input "WHZLMX" at bounding box center [498, 68] width 117 height 25
paste input "HZPTVK"
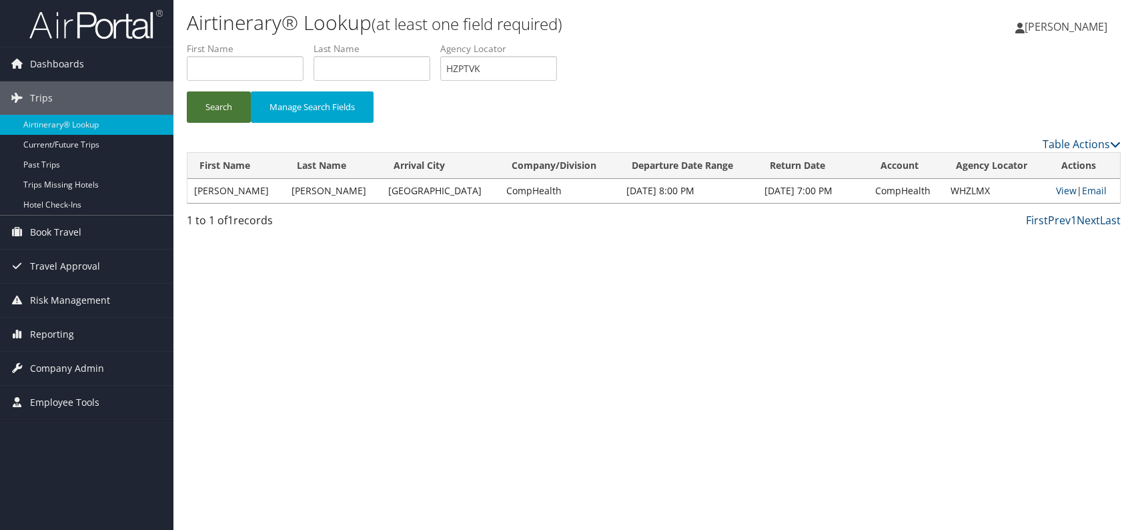
click at [220, 105] on button "Search" at bounding box center [219, 106] width 64 height 31
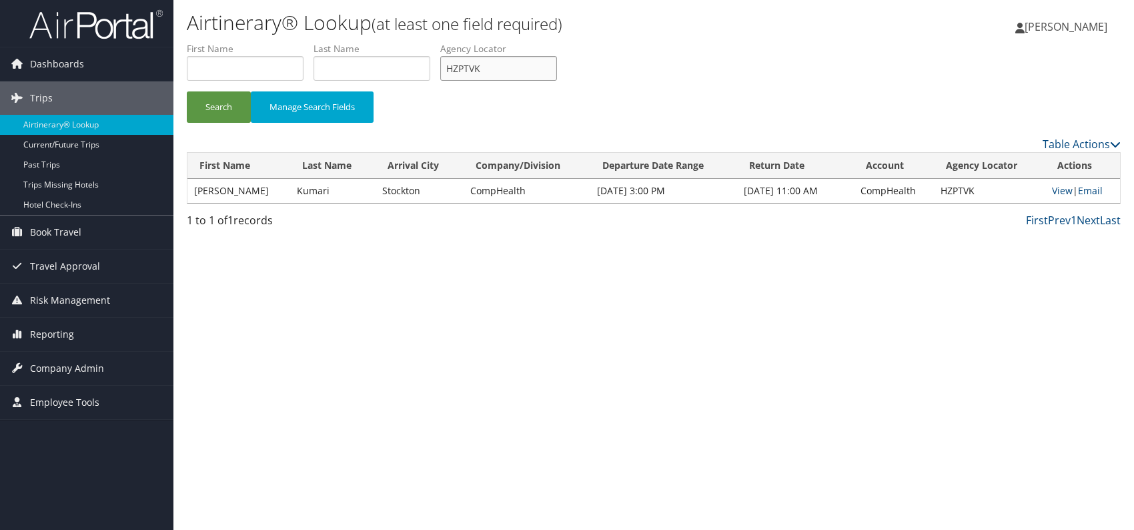
drag, startPoint x: 485, startPoint y: 69, endPoint x: 449, endPoint y: 72, distance: 36.1
click at [449, 72] on input "HZPTVK" at bounding box center [498, 68] width 117 height 25
paste input "SWDFVV"
click at [212, 107] on button "Search" at bounding box center [219, 106] width 64 height 31
drag, startPoint x: 436, startPoint y: 69, endPoint x: 448, endPoint y: 69, distance: 12.7
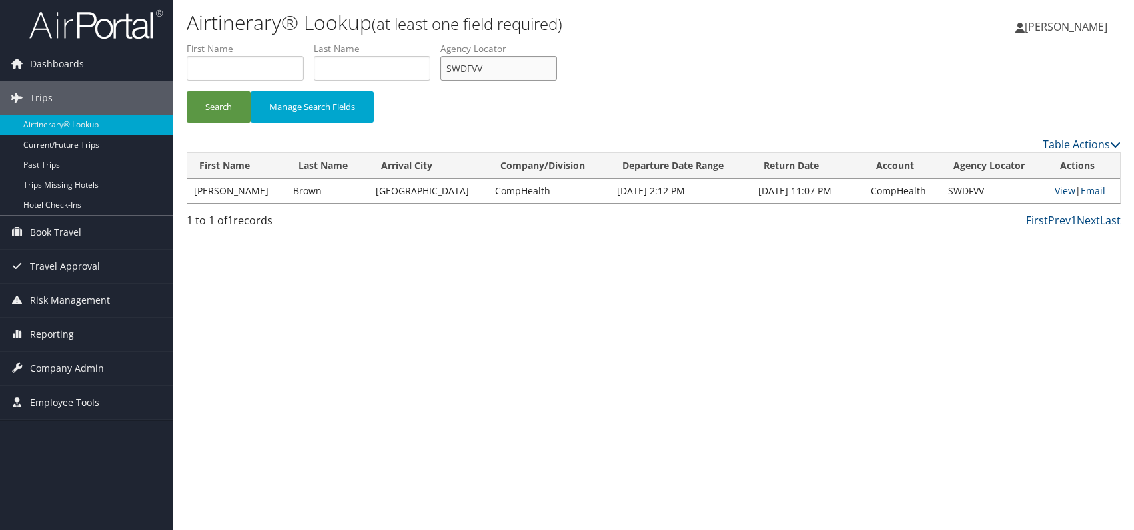
click at [419, 42] on ul "First Name Last Name Departure City Arrival City Company/Division Airport/City …" at bounding box center [654, 42] width 934 height 0
paste input "OLKLZU"
drag, startPoint x: 210, startPoint y: 107, endPoint x: 278, endPoint y: 3, distance: 124.4
click at [210, 107] on button "Search" at bounding box center [219, 106] width 64 height 31
click at [1056, 187] on link "View" at bounding box center [1066, 190] width 21 height 13
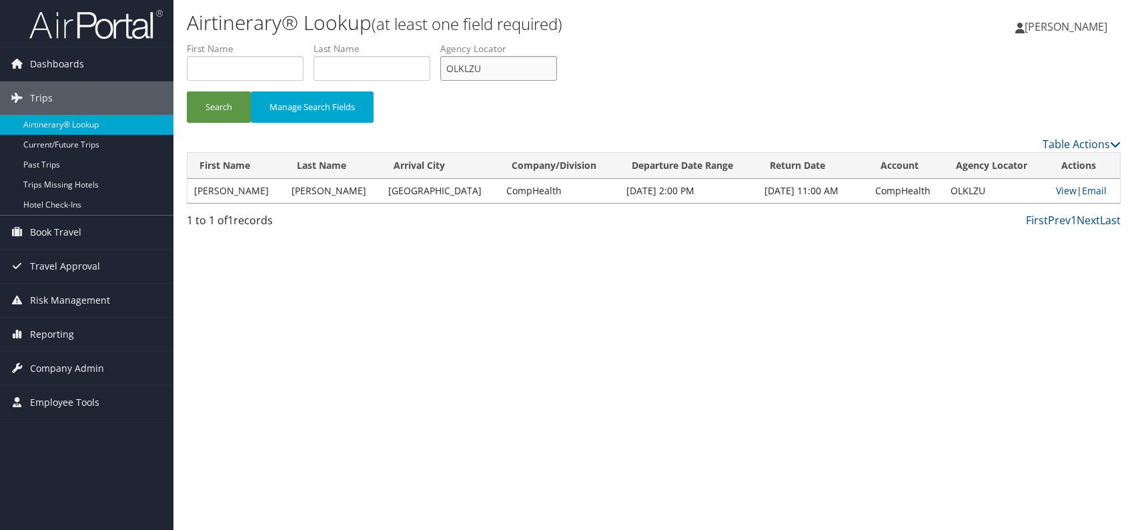
drag, startPoint x: 500, startPoint y: 71, endPoint x: 443, endPoint y: 67, distance: 57.5
click at [431, 42] on ul "First Name Last Name Departure City Arrival City Company/Division Airport/City …" at bounding box center [654, 42] width 934 height 0
paste input "WYSLF"
type input "OWYSLF"
drag, startPoint x: 215, startPoint y: 99, endPoint x: 236, endPoint y: 11, distance: 89.8
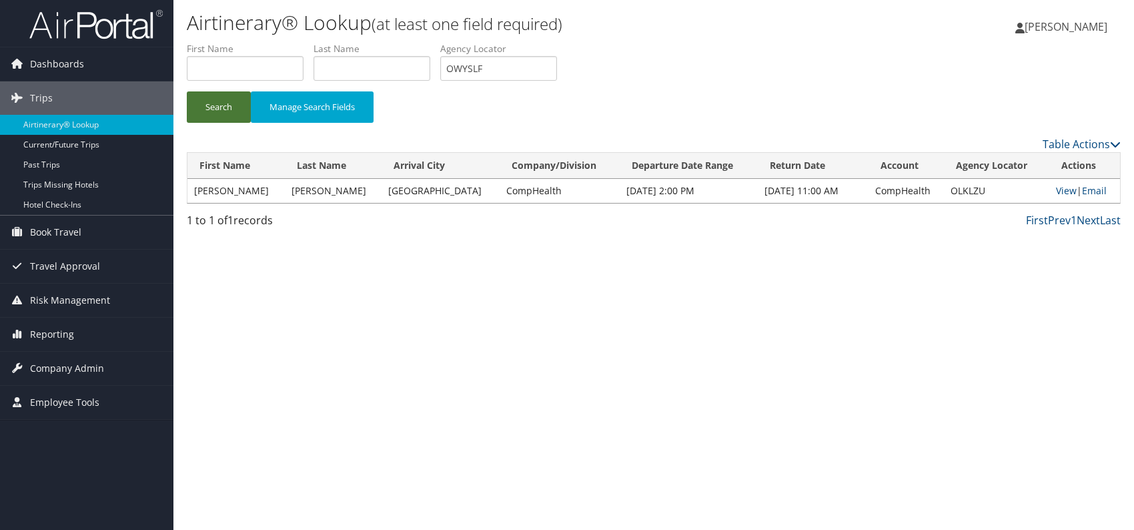
click at [215, 97] on button "Search" at bounding box center [219, 106] width 64 height 31
click at [1089, 192] on link "Email" at bounding box center [1093, 190] width 25 height 13
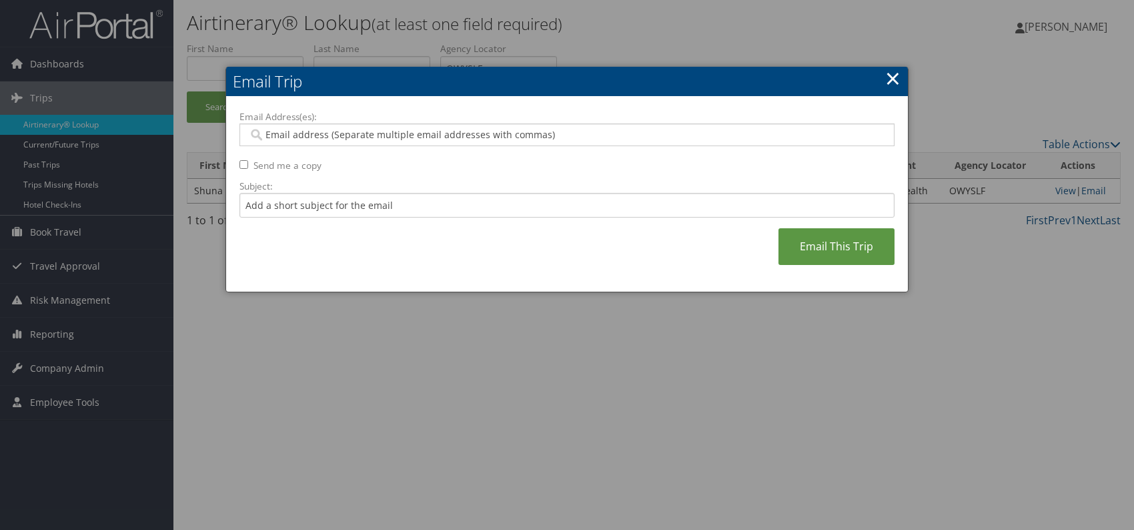
paste input "michelle.winn@comphealth.com"
type input "michelle.winn@comphealth.com"
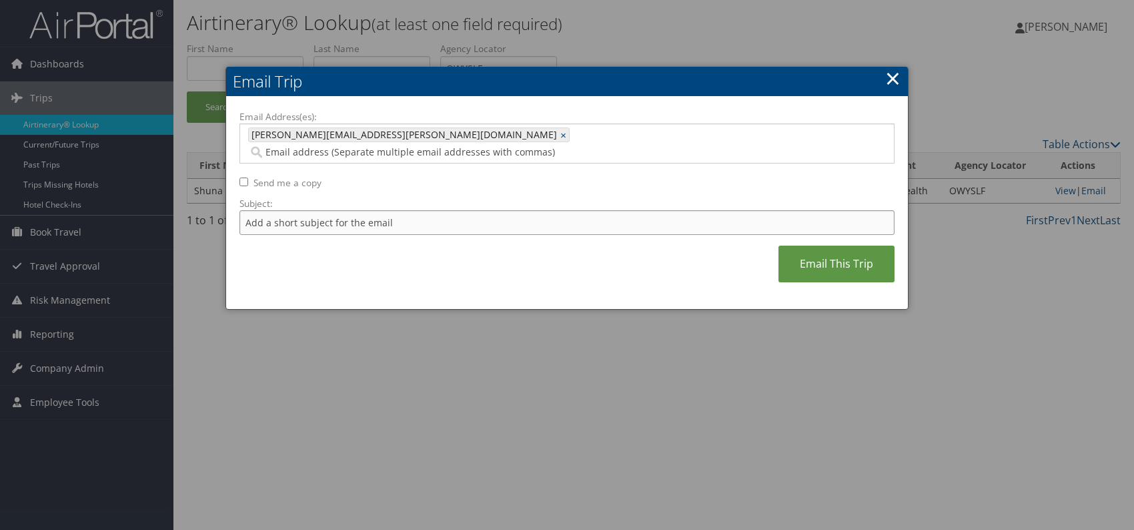
click at [318, 210] on input "Subject:" at bounding box center [567, 222] width 655 height 25
click at [432, 210] on input "Itinerary change. Please see notes in TR-752077" at bounding box center [567, 222] width 655 height 25
click at [509, 210] on input "Itinerary change. Please see notes in TR-752077" at bounding box center [567, 222] width 655 height 25
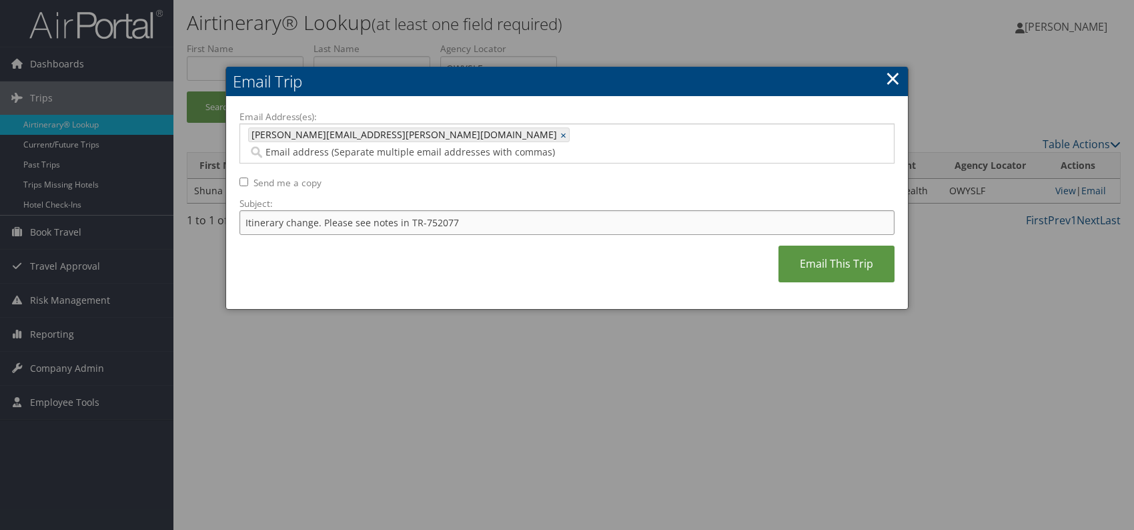
drag, startPoint x: 450, startPoint y: 206, endPoint x: 422, endPoint y: 206, distance: 28.7
click at [422, 210] on input "Itinerary change. Please see notes in TR-752077" at bounding box center [567, 222] width 655 height 25
paste input "8263"
type input "Itinerary change. Please see notes in TR-758263"
click at [839, 254] on link "Email This Trip" at bounding box center [837, 264] width 116 height 37
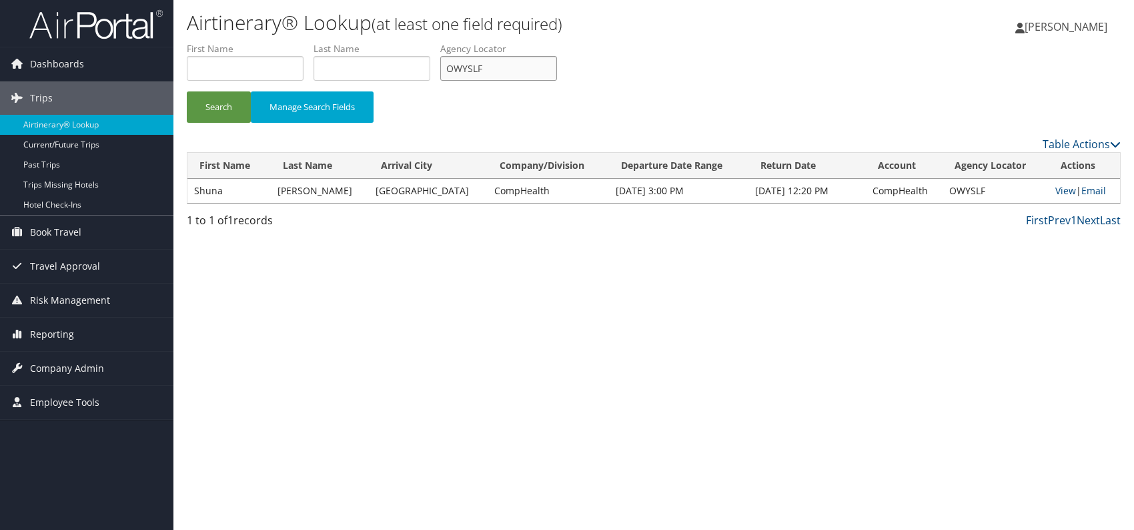
drag, startPoint x: 474, startPoint y: 59, endPoint x: 447, endPoint y: 62, distance: 26.8
click at [441, 42] on ul "First Name Last Name Departure City Arrival City Company/Division Airport/City …" at bounding box center [654, 42] width 934 height 0
paste input "DGKPOS"
click at [213, 105] on button "Search" at bounding box center [219, 106] width 64 height 31
drag, startPoint x: 502, startPoint y: 71, endPoint x: 448, endPoint y: 69, distance: 54.1
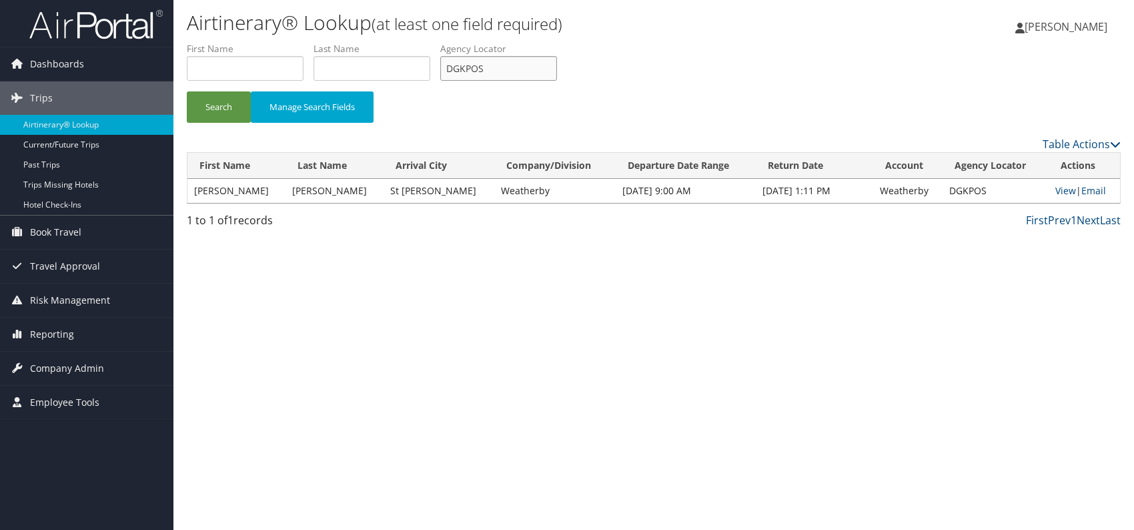
click at [448, 69] on input "DGKPOS" at bounding box center [498, 68] width 117 height 25
paste input "IXHQY"
type input "DIXHQY"
click at [593, 255] on div "Airtinerary® Lookup (at least one field required) Romina Kwock Romina Kwock My …" at bounding box center [653, 265] width 961 height 530
click at [1056, 188] on link "View" at bounding box center [1066, 190] width 21 height 13
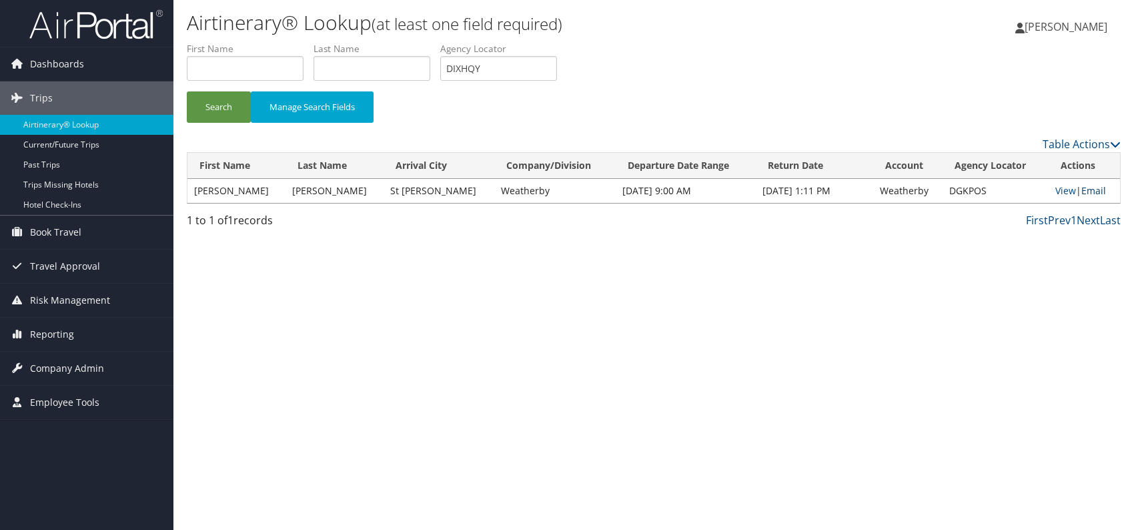
click at [1100, 189] on link "Email" at bounding box center [1094, 190] width 25 height 13
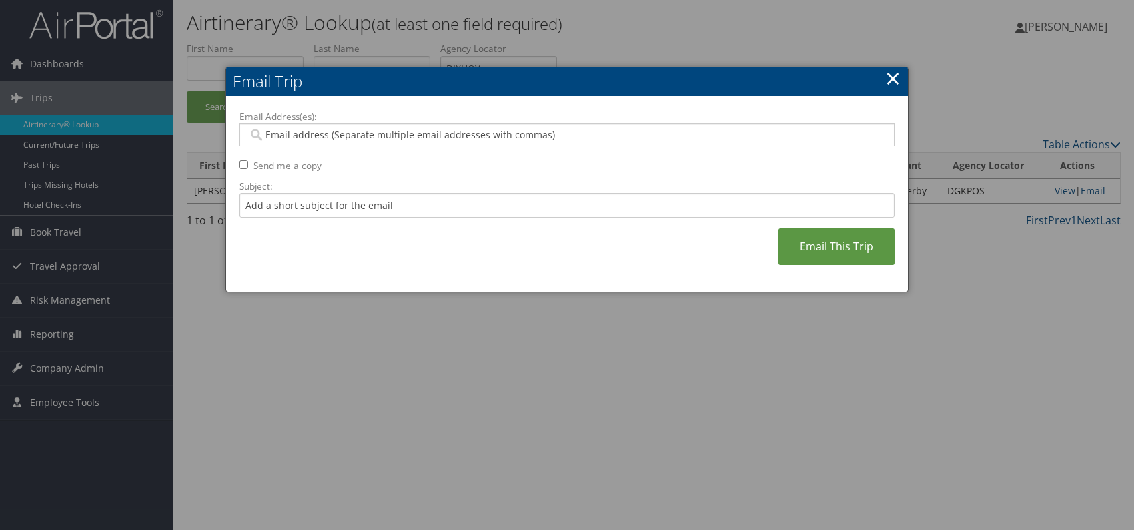
paste input "autumn.platt@weatherbyhealthcare.com"
type input "autumn.platt@weatherbyhealthcare.com"
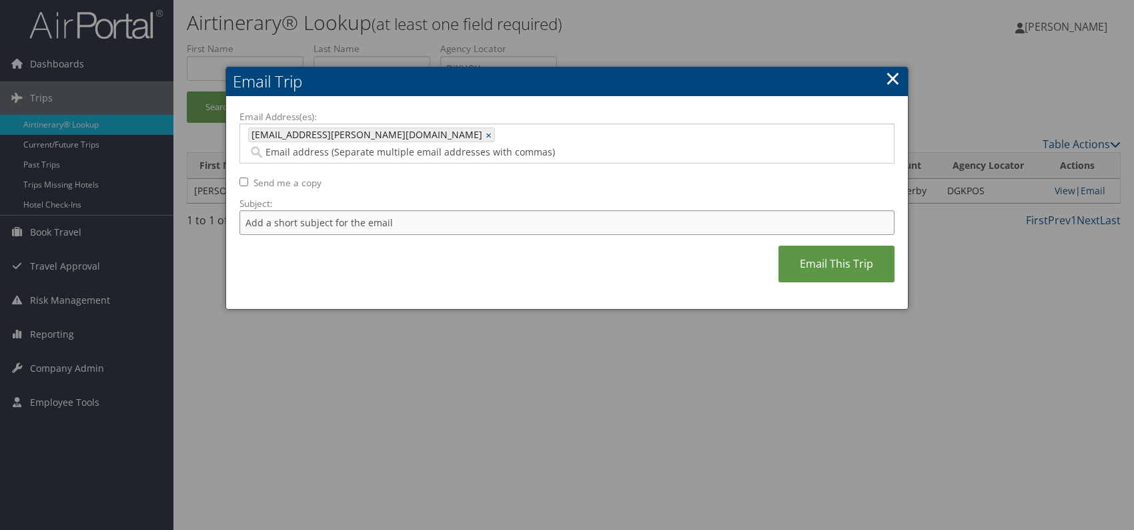
click at [367, 210] on input "Subject:" at bounding box center [567, 222] width 655 height 25
drag, startPoint x: 420, startPoint y: 205, endPoint x: 467, endPoint y: 200, distance: 47.0
click at [467, 210] on input "Itinerary change. Please see notes in TR-752077" at bounding box center [567, 222] width 655 height 25
paste input "32231"
type input "Itinerary change. Please see notes in TR-732231"
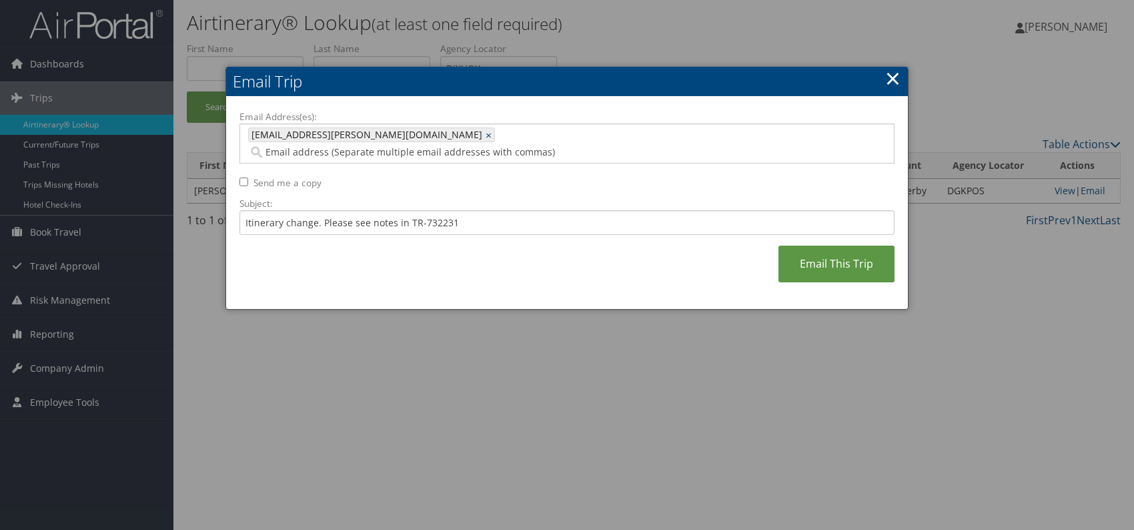
drag, startPoint x: 570, startPoint y: 248, endPoint x: 641, endPoint y: 248, distance: 71.4
click at [572, 248] on div "Email Address(es): autumn.platt@weatherbyhealthcare.com autumn.platt@weatherbyh…" at bounding box center [567, 203] width 655 height 186
click at [862, 246] on link "Email This Trip" at bounding box center [837, 264] width 116 height 37
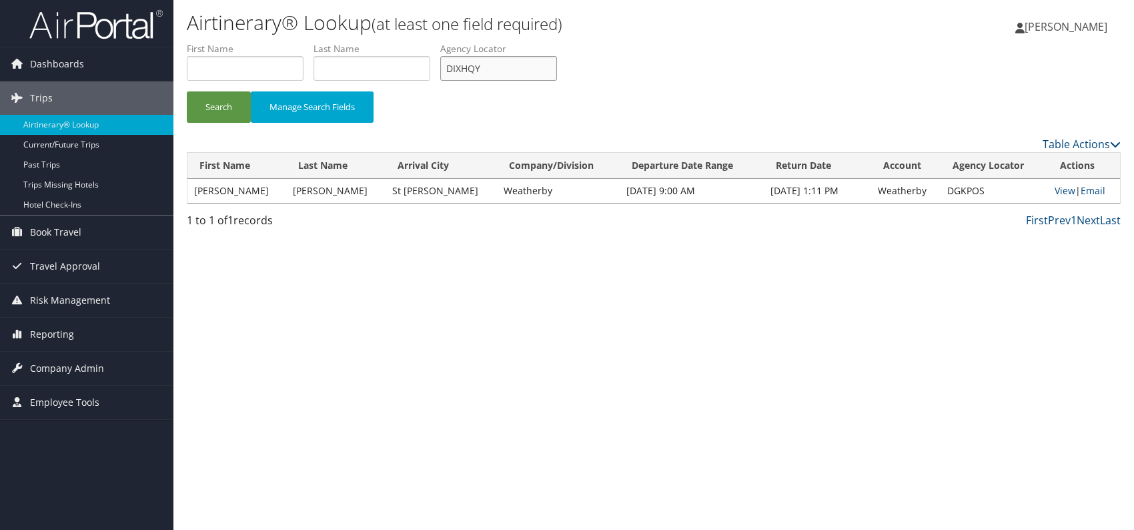
drag, startPoint x: 484, startPoint y: 69, endPoint x: 448, endPoint y: 69, distance: 36.0
click at [448, 69] on input "DIXHQY" at bounding box center [498, 68] width 117 height 25
paste input "LUKLUL"
type input "LUKLUL"
click at [217, 103] on button "Search" at bounding box center [219, 106] width 64 height 31
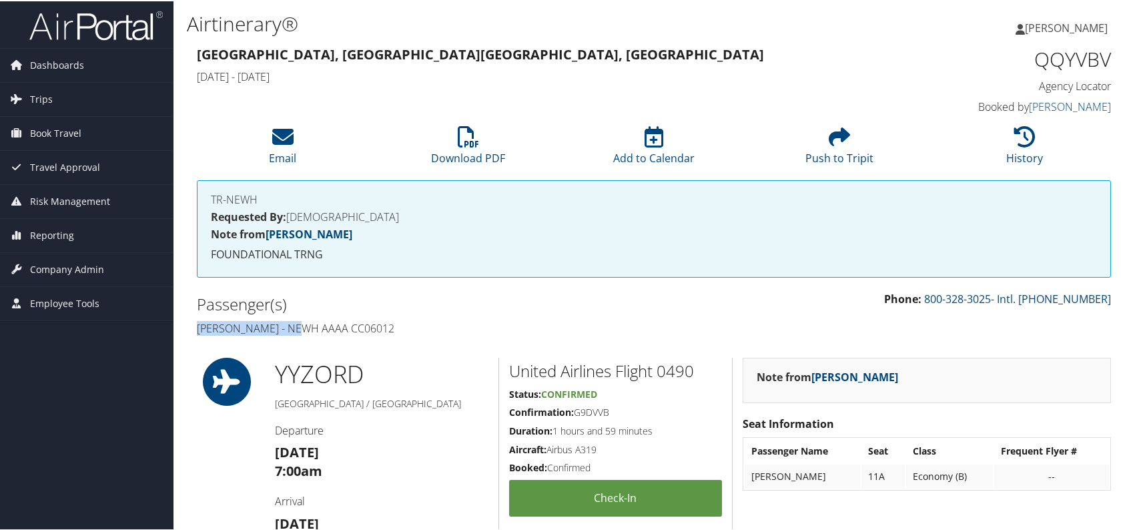
drag, startPoint x: 294, startPoint y: 326, endPoint x: 193, endPoint y: 330, distance: 100.8
click at [194, 328] on div "Passenger(s) [PERSON_NAME] - NEWH AAAA CC06012" at bounding box center [420, 315] width 467 height 50
copy h4 "[PERSON_NAME]"
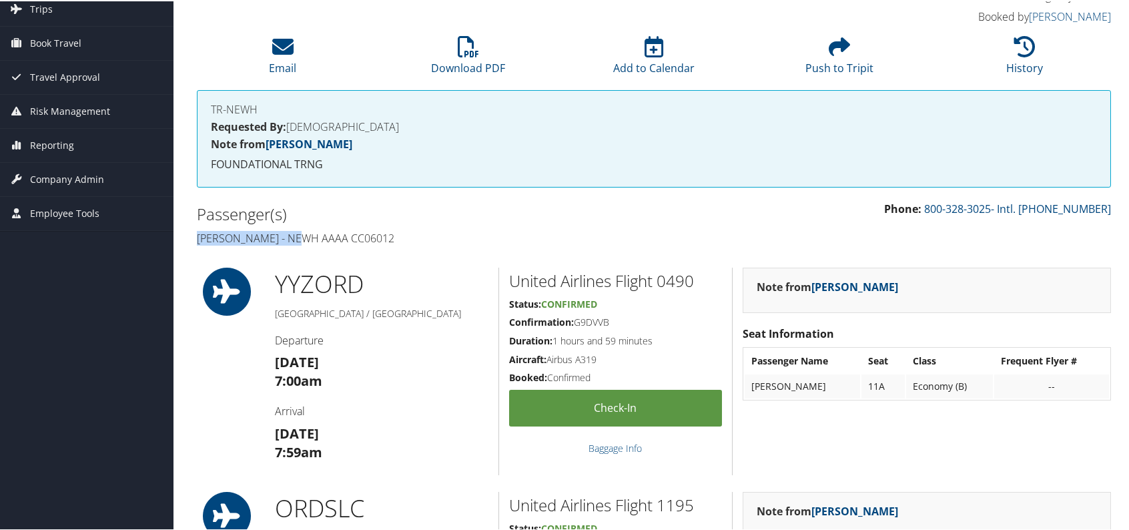
scroll to position [5, 0]
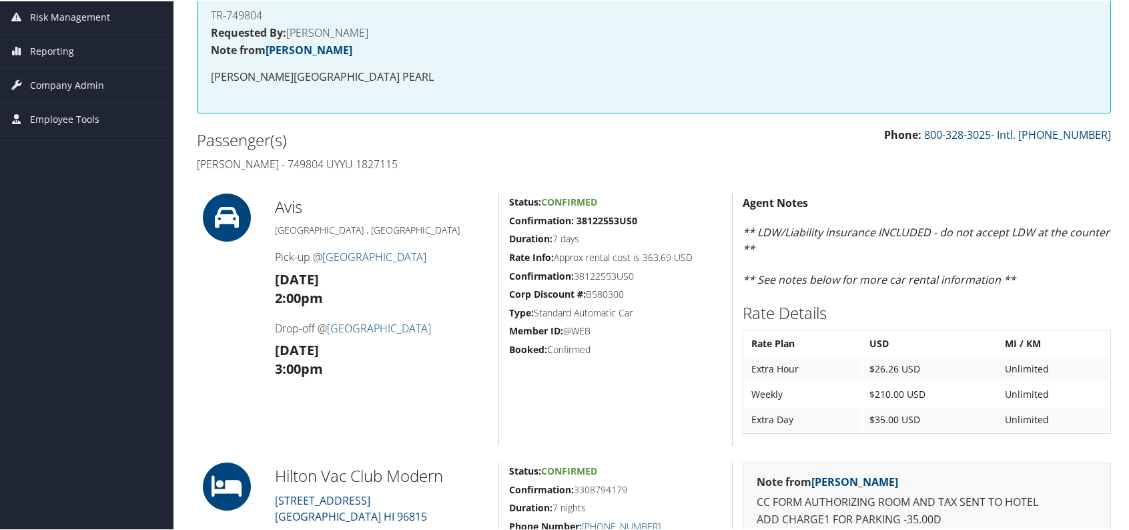
scroll to position [2, 0]
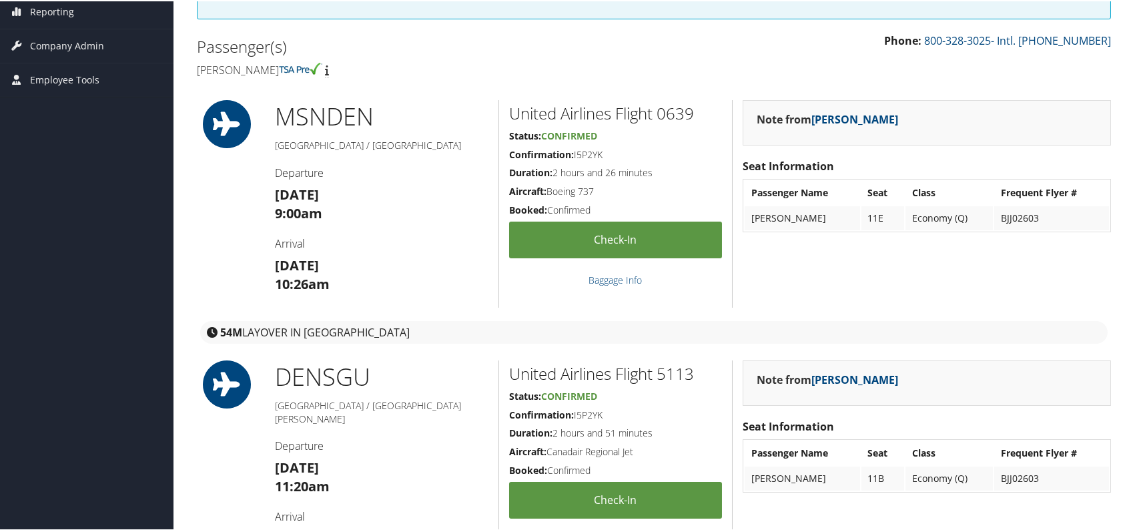
scroll to position [200, 0]
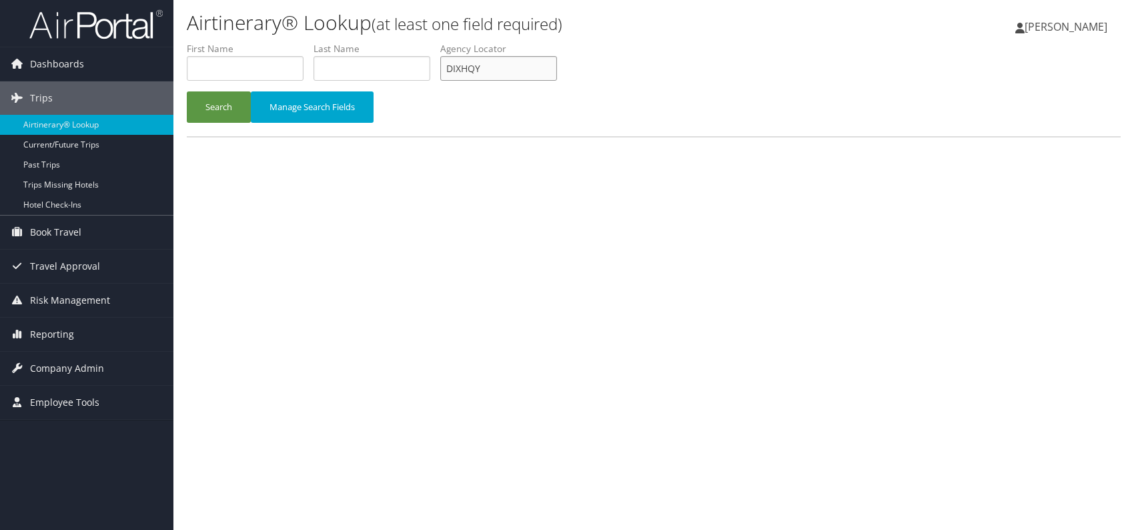
drag, startPoint x: 495, startPoint y: 69, endPoint x: 443, endPoint y: 69, distance: 52.0
click at [443, 42] on ul "First Name Last Name Departure City Arrival City Company/Division Airport/City …" at bounding box center [654, 42] width 934 height 0
paste input "LUKLUL"
click at [472, 63] on input "LUKLUL" at bounding box center [498, 68] width 117 height 25
type input "LUKLUL"
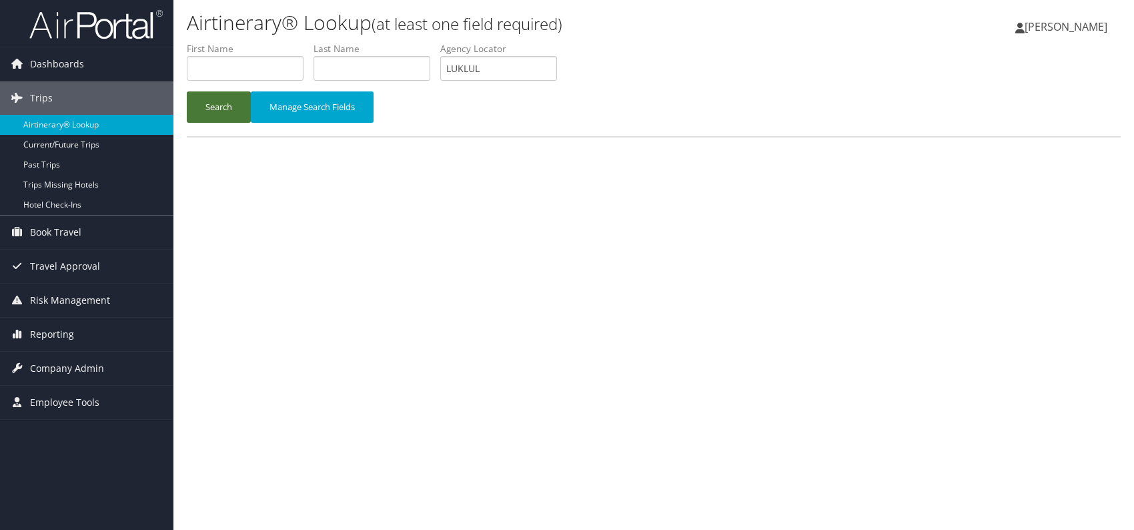
click at [219, 102] on button "Search" at bounding box center [219, 106] width 64 height 31
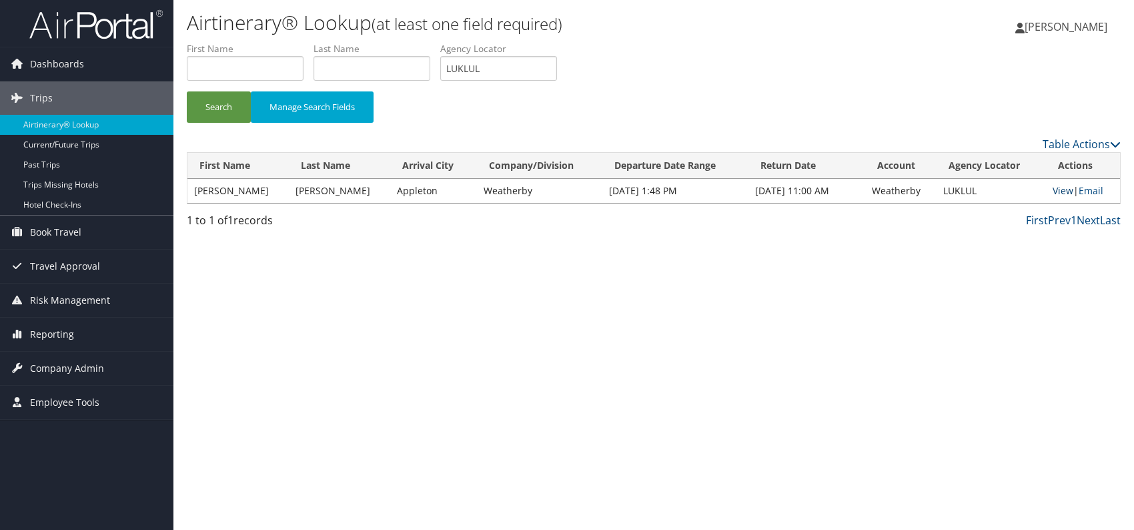
click at [1054, 191] on link "View" at bounding box center [1063, 190] width 21 height 13
